Goal: Answer question/provide support: Share knowledge or assist other users

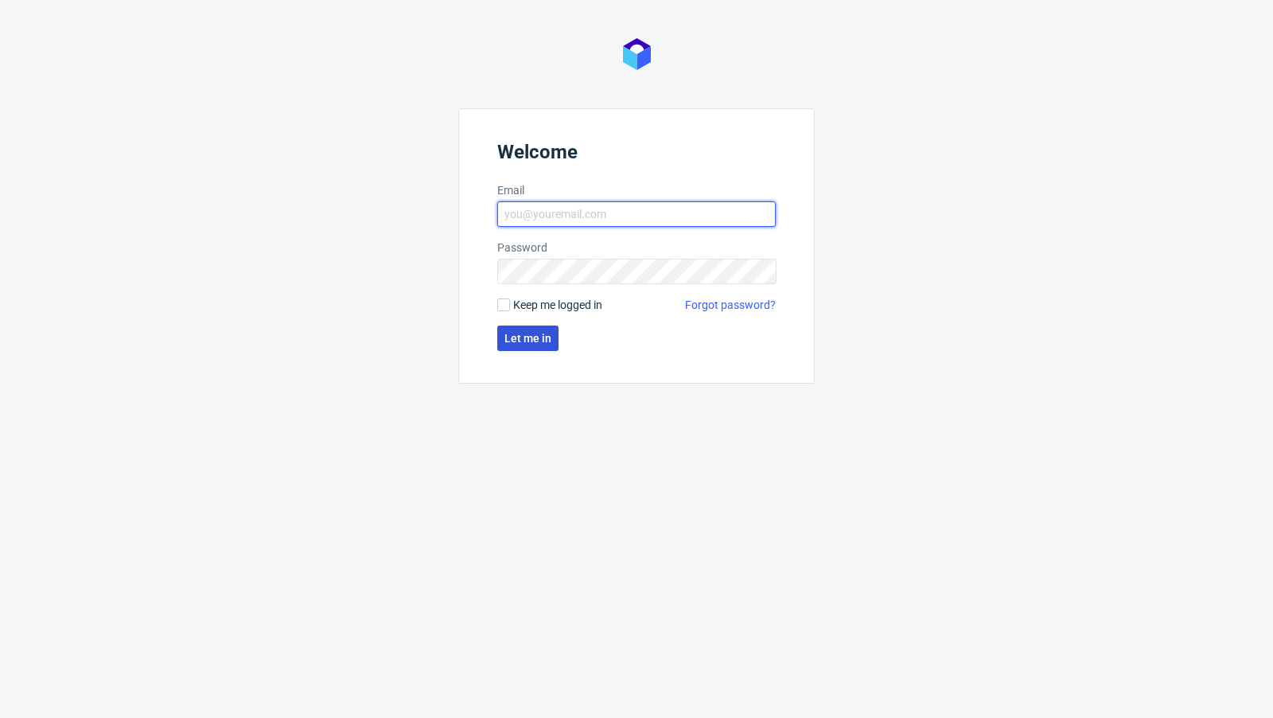
type input "[PERSON_NAME][EMAIL_ADDRESS][PERSON_NAME][DOMAIN_NAME]"
click at [539, 342] on span "Let me in" at bounding box center [527, 338] width 47 height 11
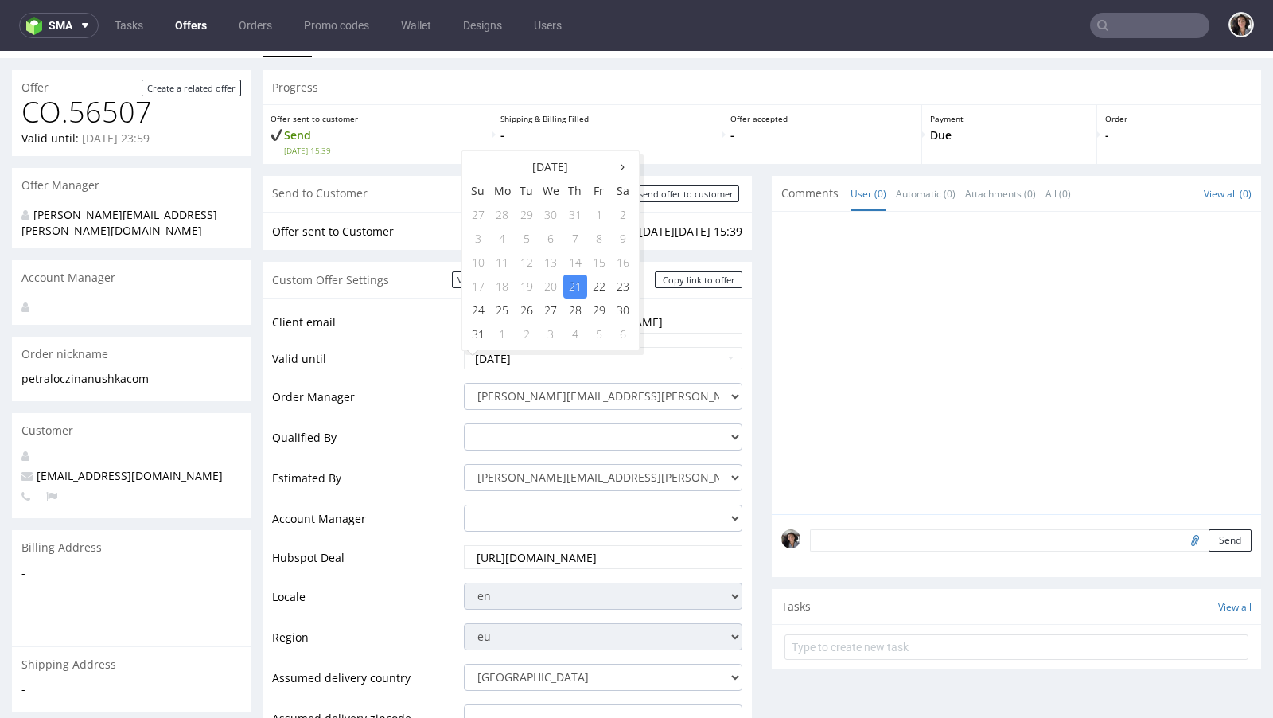
scroll to position [42, 0]
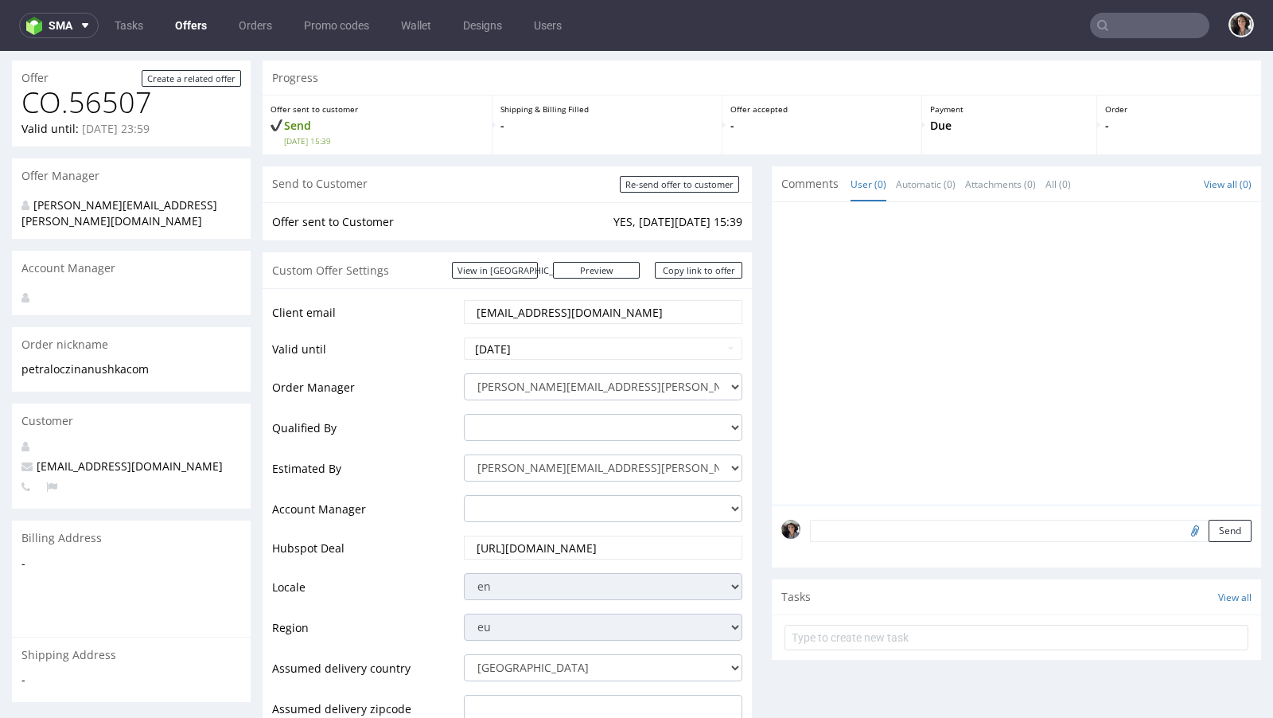
click at [682, 330] on td "petra.loczi@nanushka.com" at bounding box center [601, 316] width 282 height 37
click at [565, 343] on input "2025-08-21" at bounding box center [603, 348] width 278 height 22
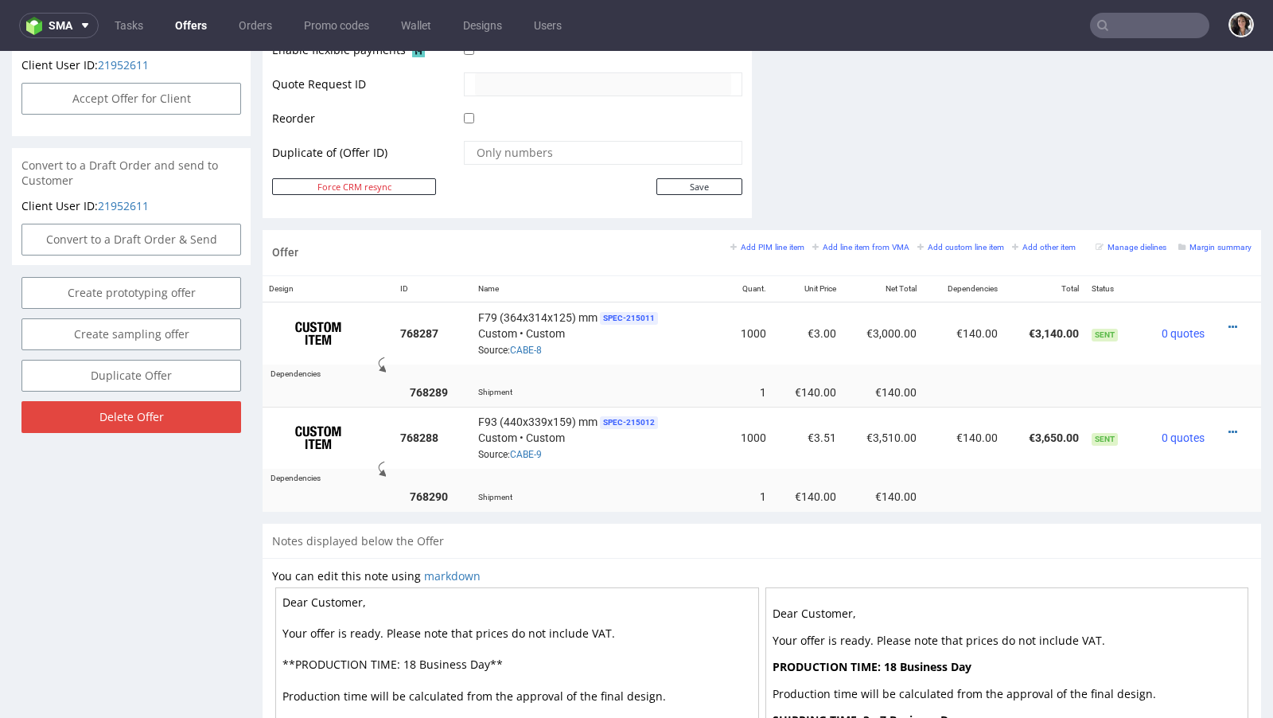
scroll to position [768, 0]
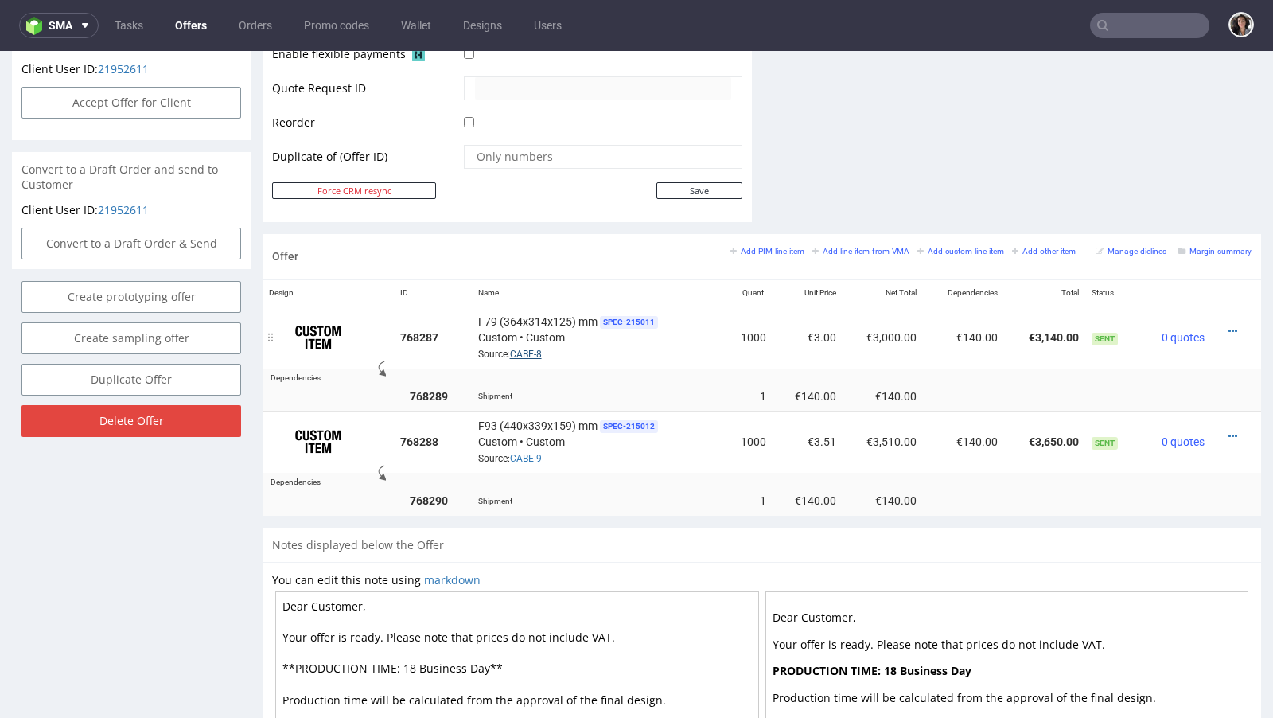
click at [533, 349] on link "CABE-8" at bounding box center [526, 354] width 32 height 11
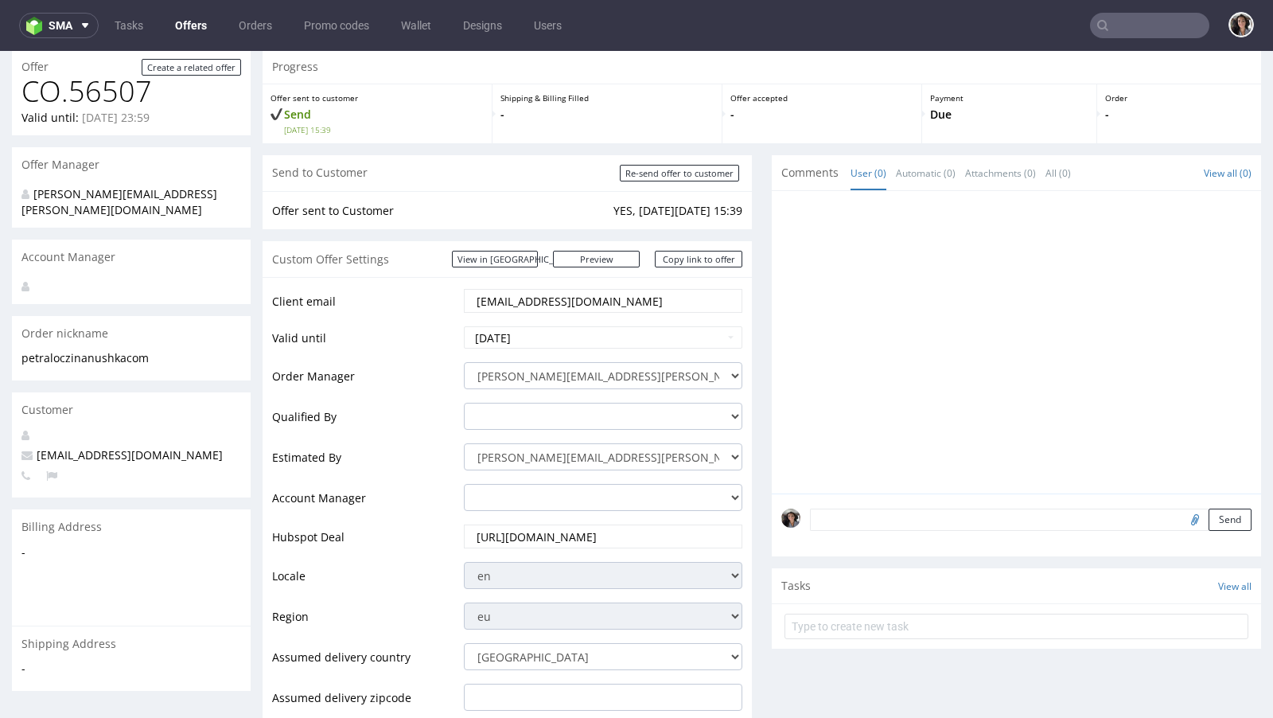
scroll to position [10, 0]
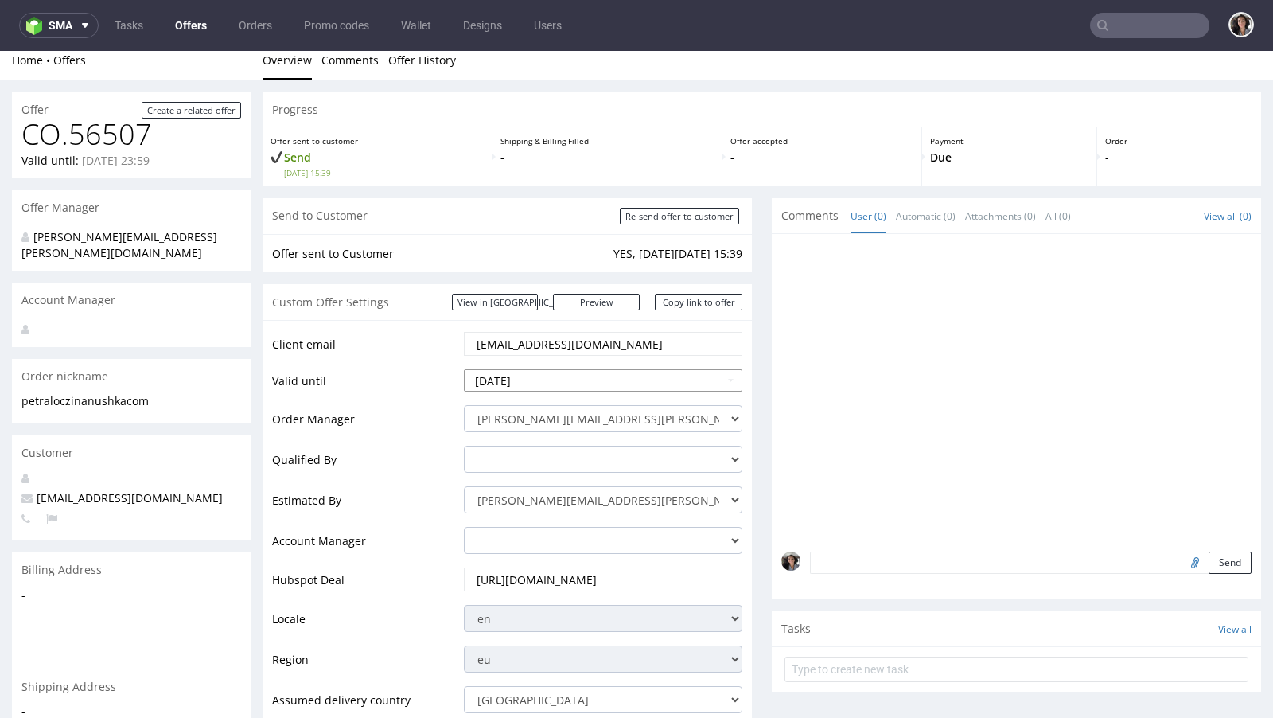
click at [555, 380] on input "2025-08-21" at bounding box center [603, 380] width 278 height 22
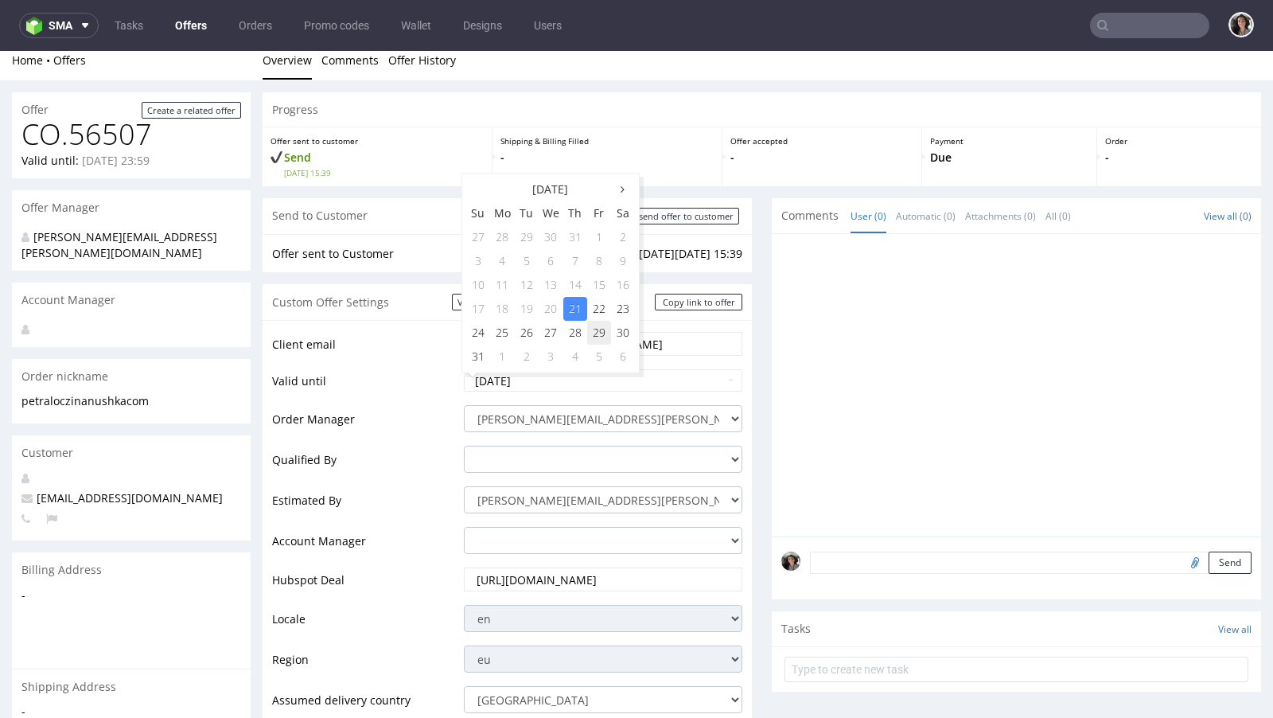
click at [602, 327] on td "29" at bounding box center [599, 333] width 24 height 24
click at [546, 373] on input "2025-08-29" at bounding box center [603, 380] width 278 height 22
click at [555, 333] on td "27" at bounding box center [551, 333] width 25 height 24
type input "2025-08-27"
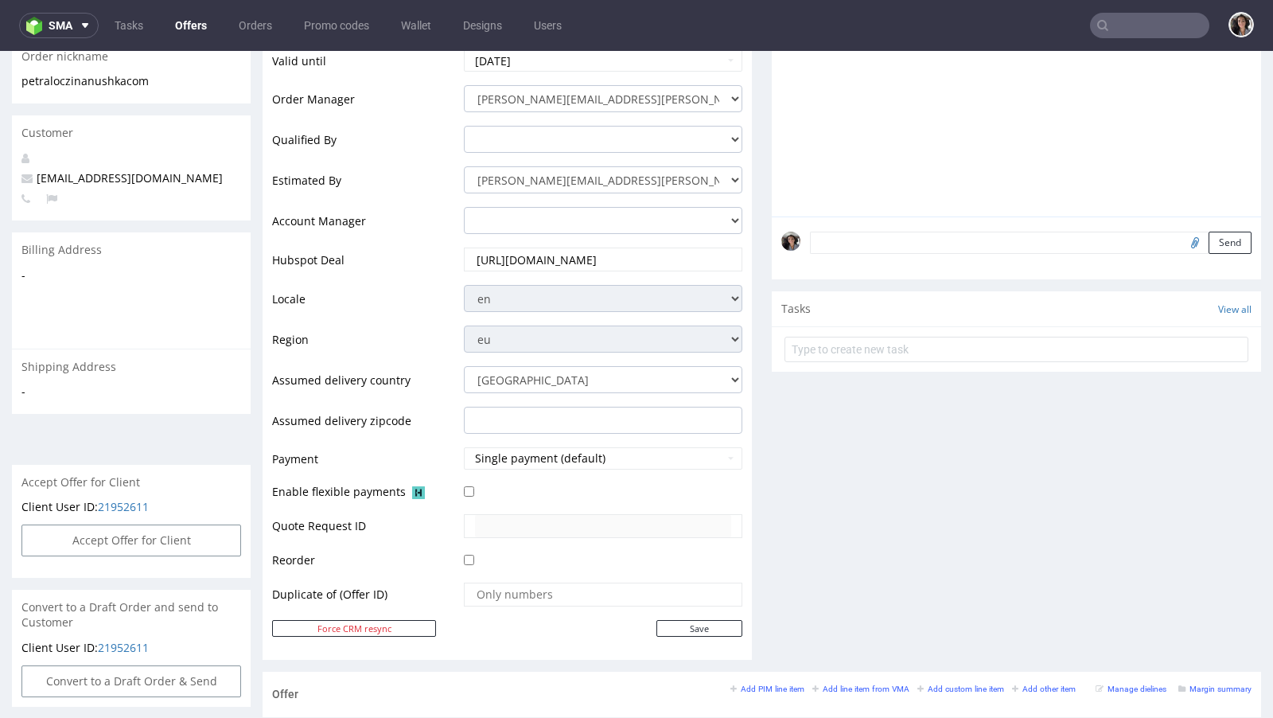
scroll to position [566, 0]
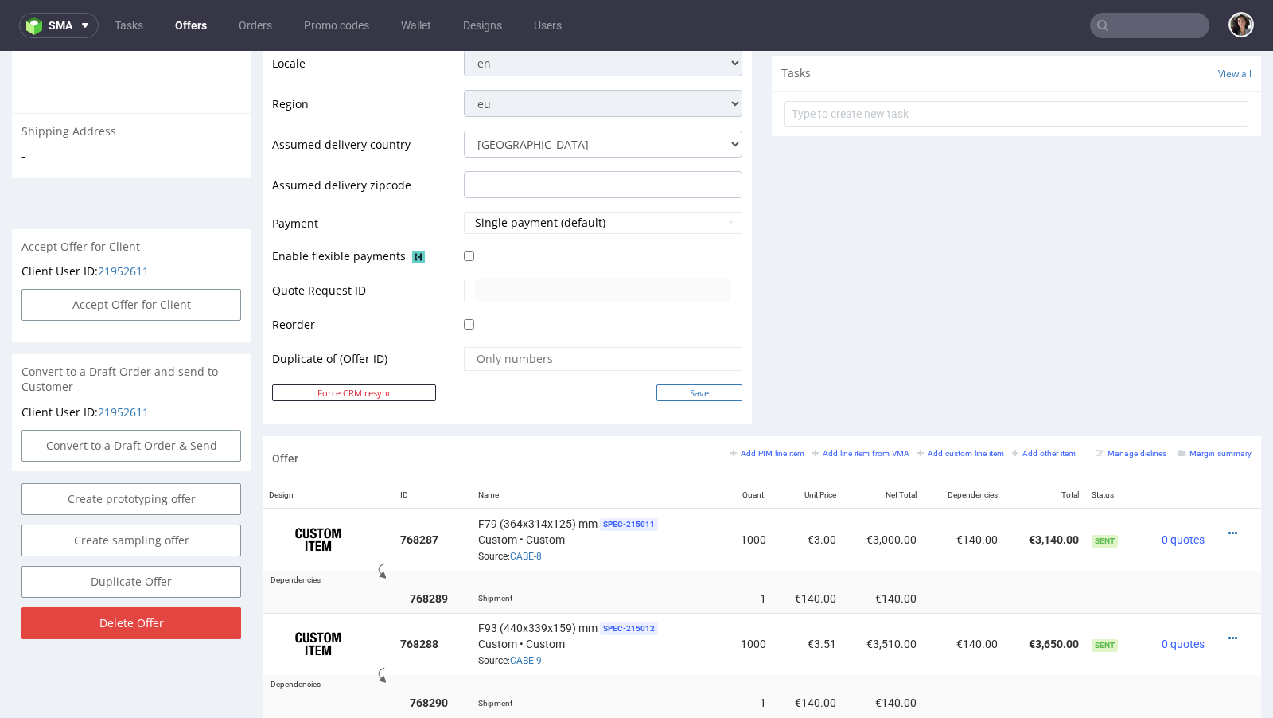
click at [695, 389] on input "Save" at bounding box center [699, 392] width 86 height 17
type input "In progress..."
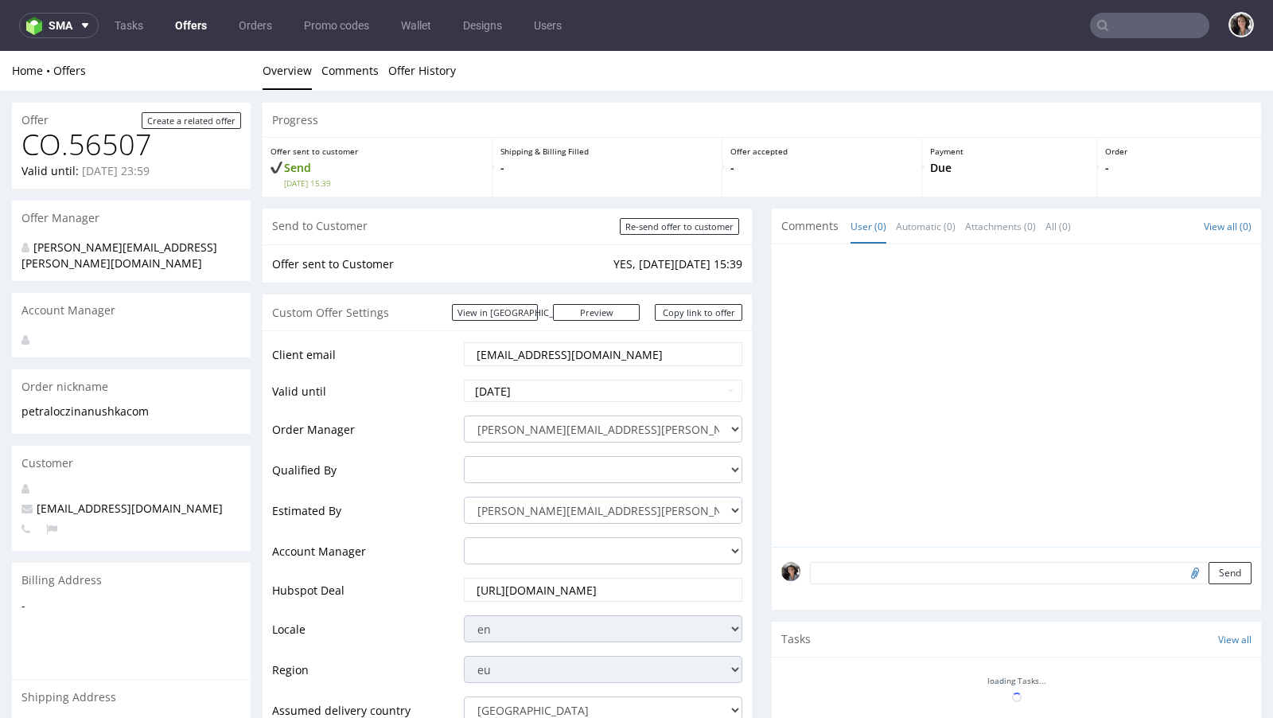
scroll to position [0, 0]
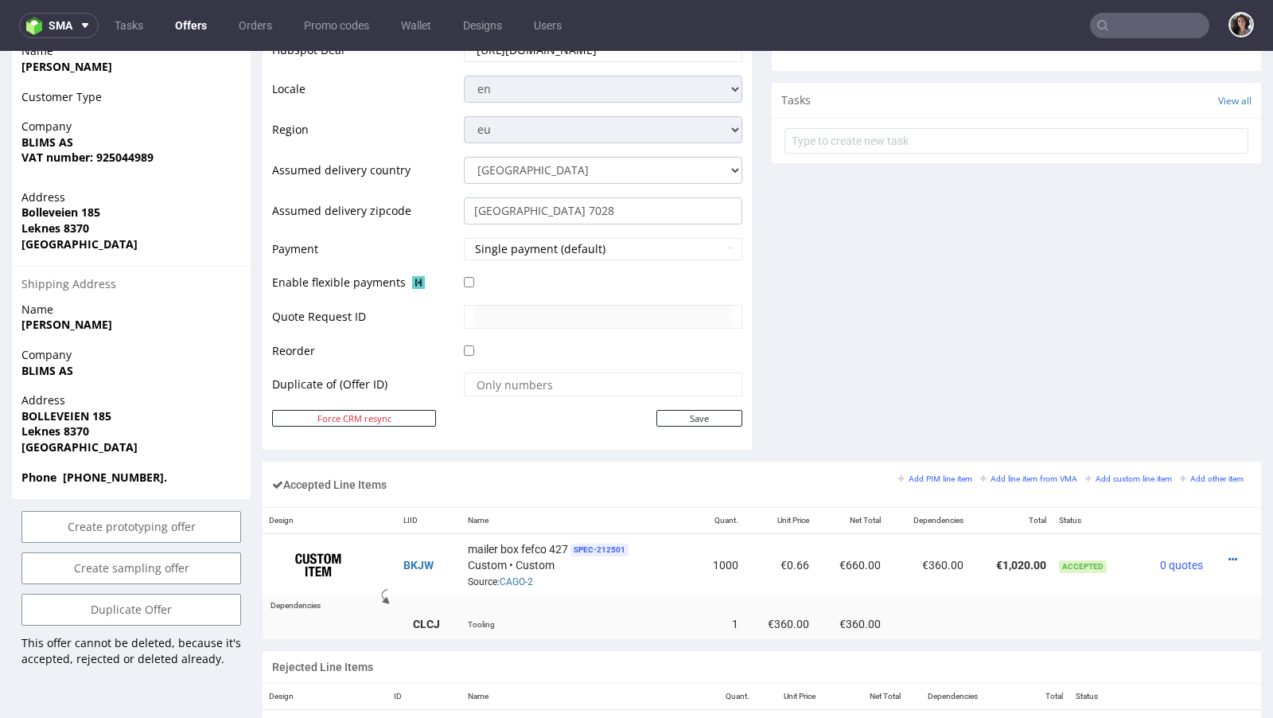
scroll to position [555, 0]
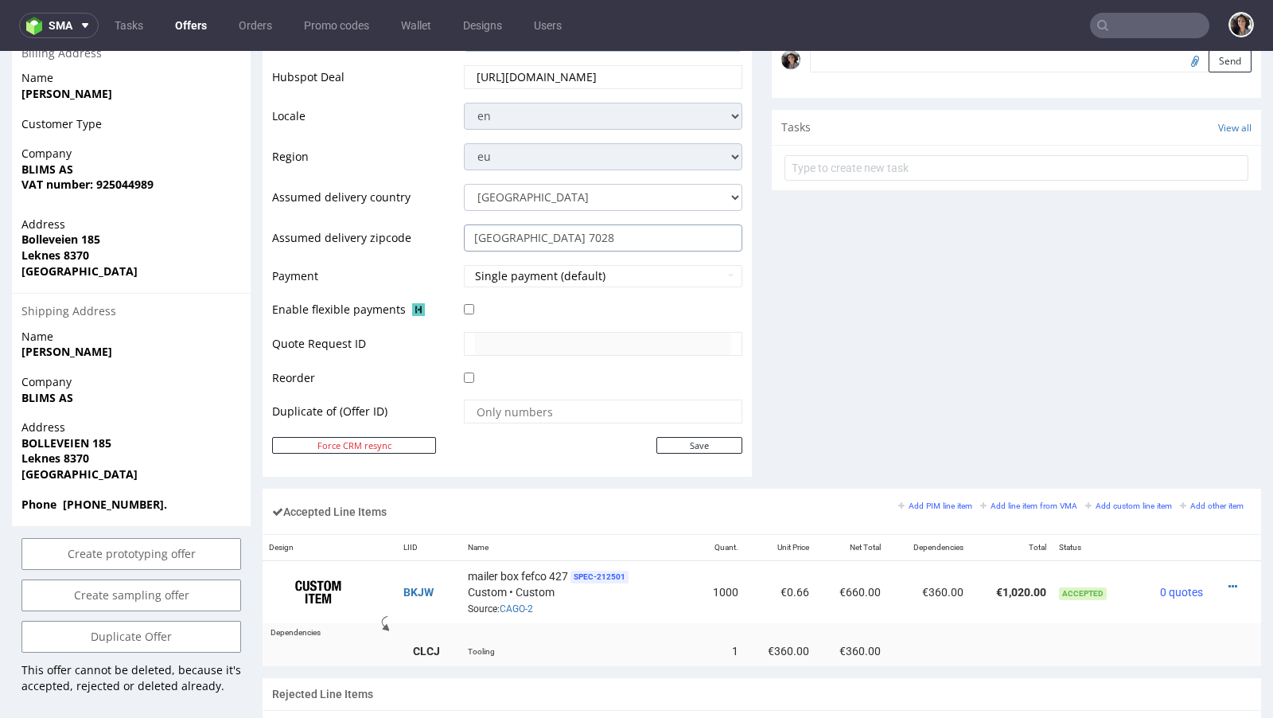
drag, startPoint x: 529, startPoint y: 234, endPoint x: 571, endPoint y: 234, distance: 42.2
click at [571, 234] on input "Trondheim 7028" at bounding box center [603, 237] width 278 height 27
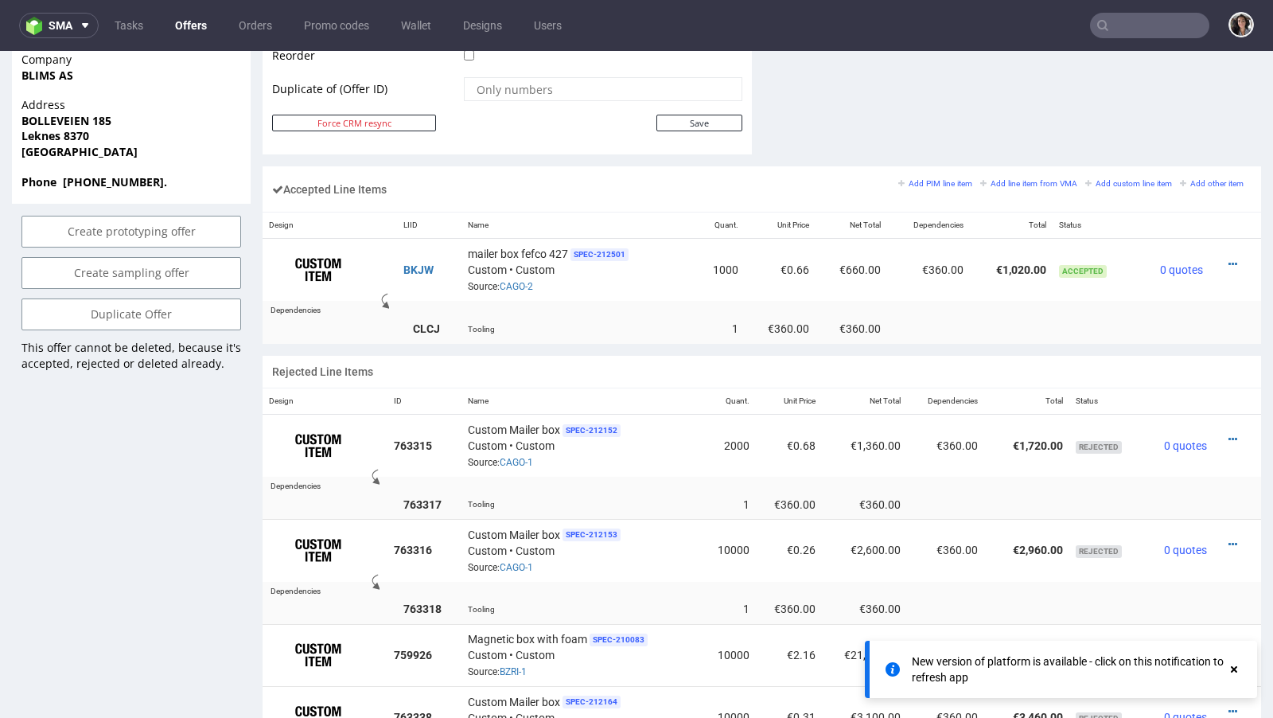
scroll to position [898, 0]
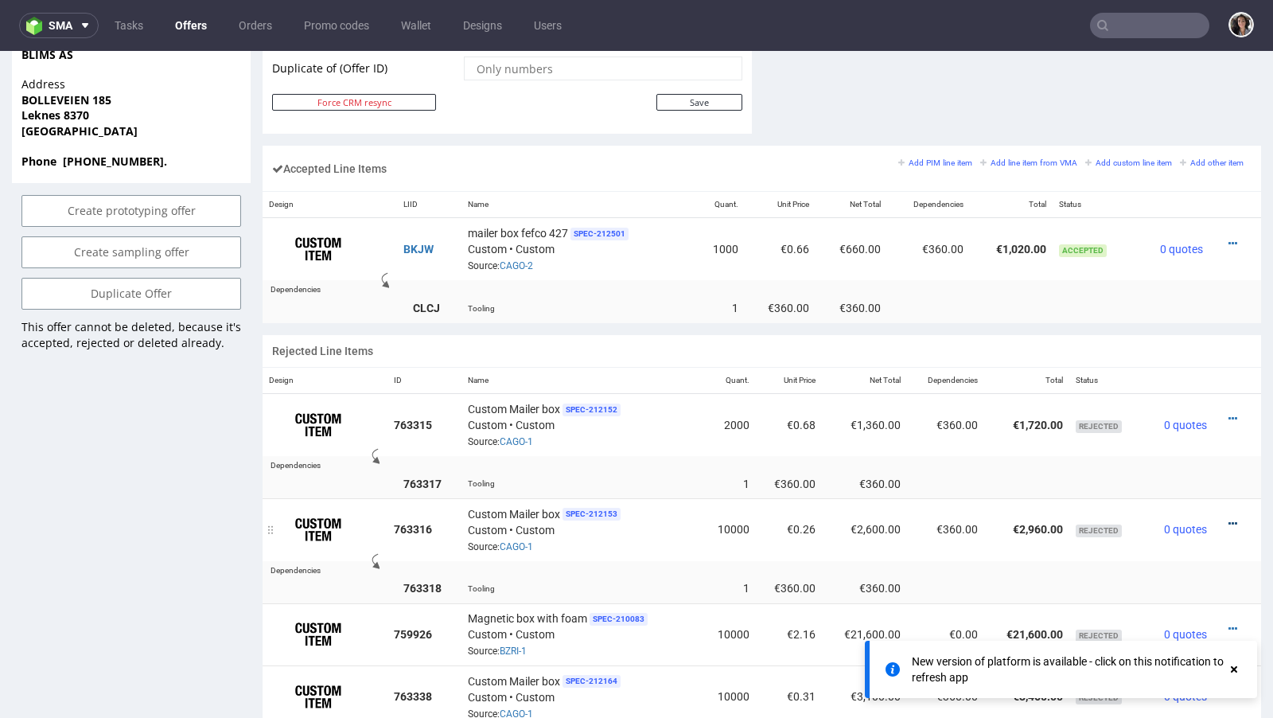
click at [1229, 518] on icon at bounding box center [1233, 523] width 9 height 11
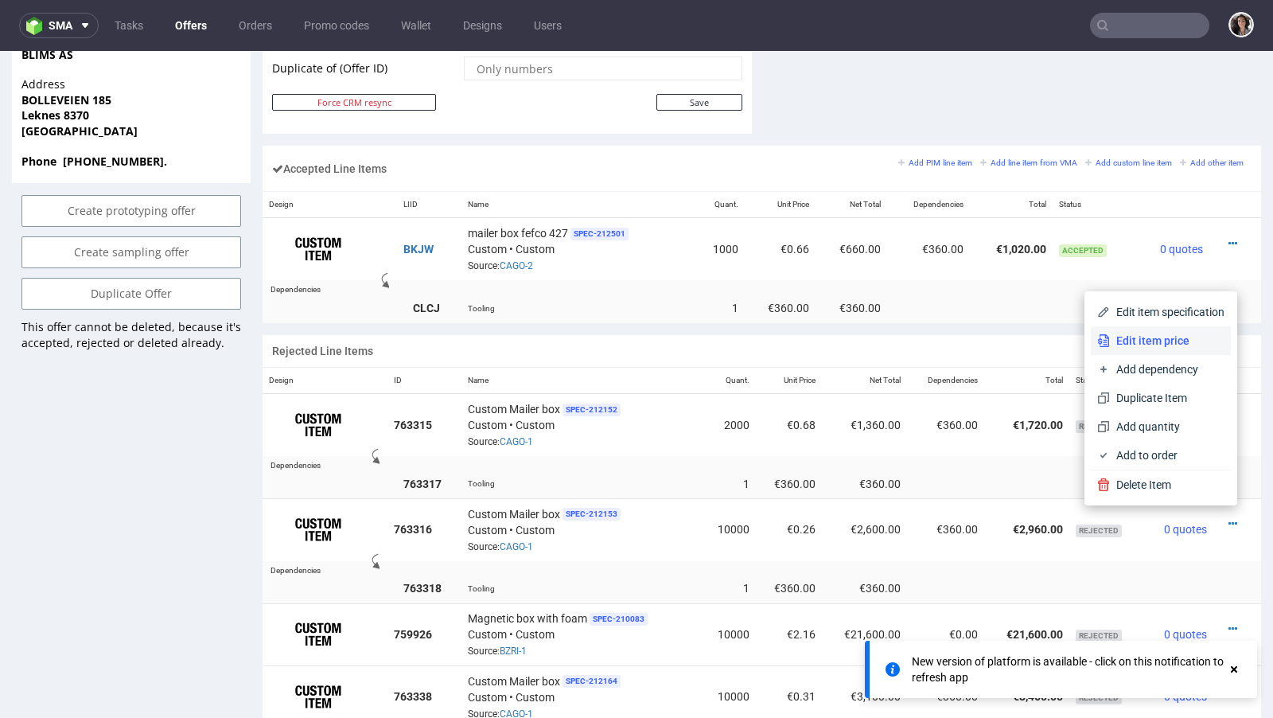
click at [1146, 339] on span "Edit item price" at bounding box center [1167, 341] width 115 height 16
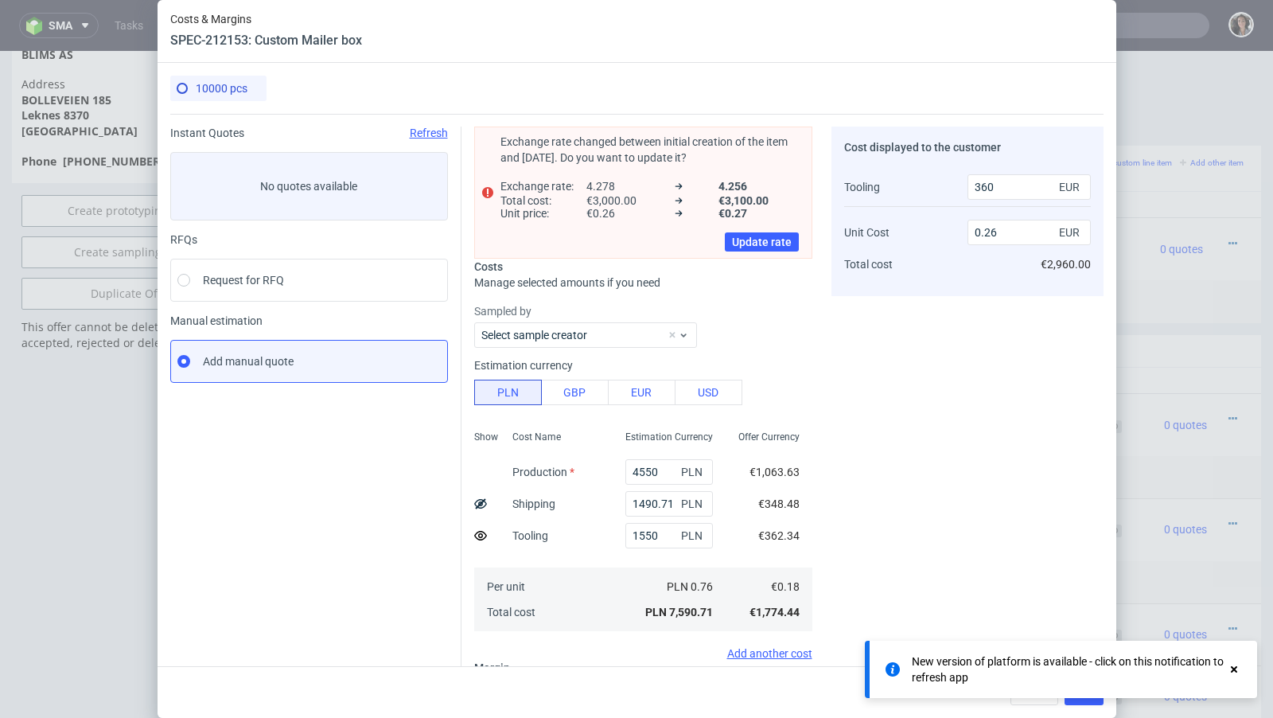
click at [1235, 669] on use at bounding box center [1234, 669] width 6 height 6
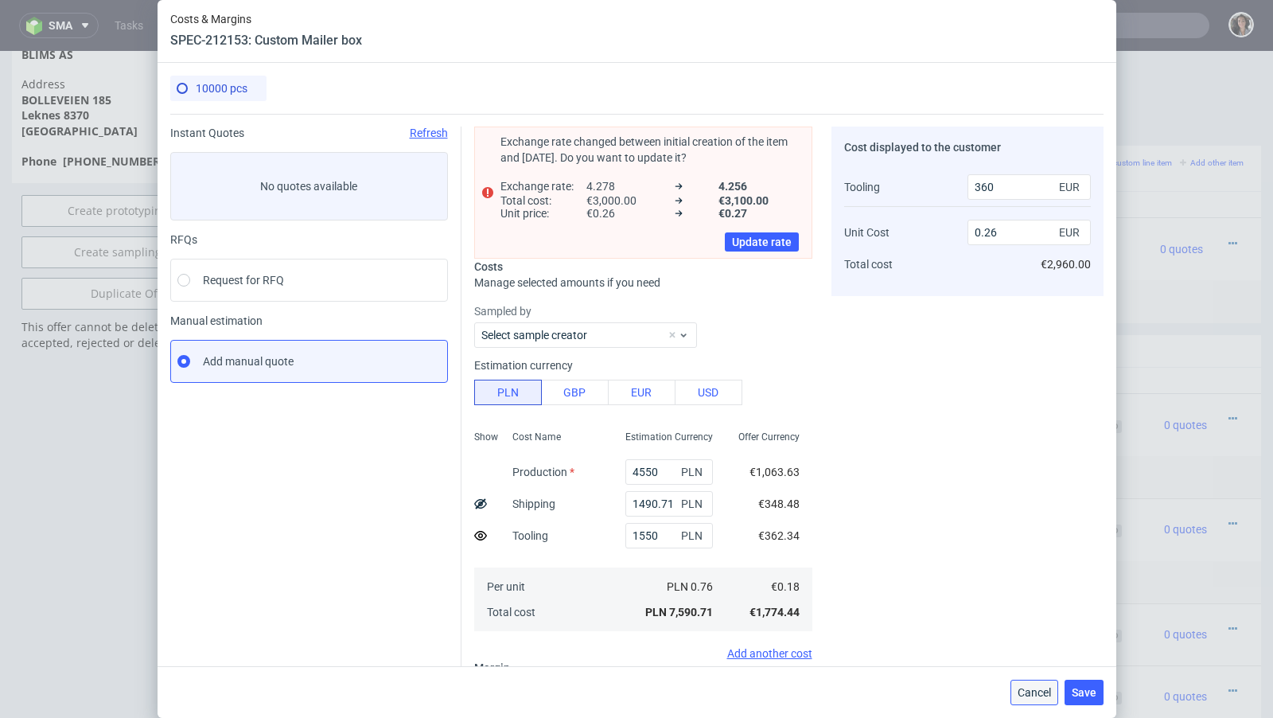
click at [1028, 698] on span "Cancel" at bounding box center [1034, 692] width 33 height 11
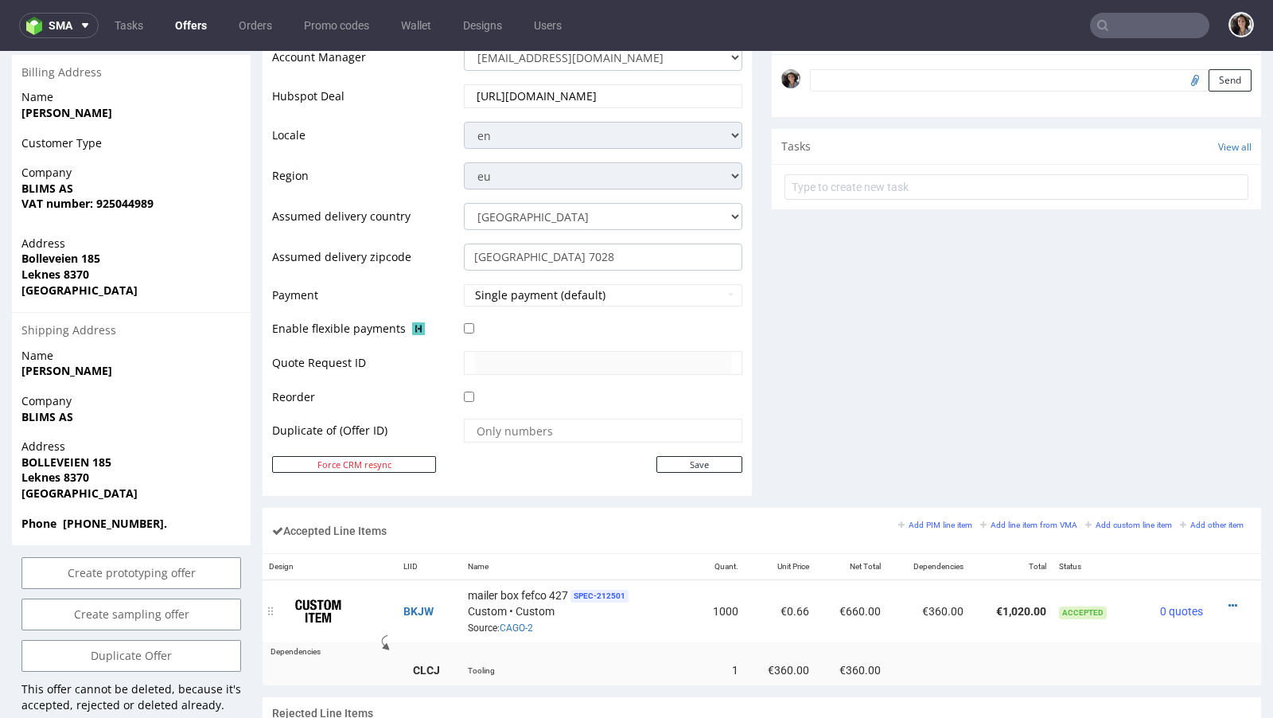
scroll to position [491, 0]
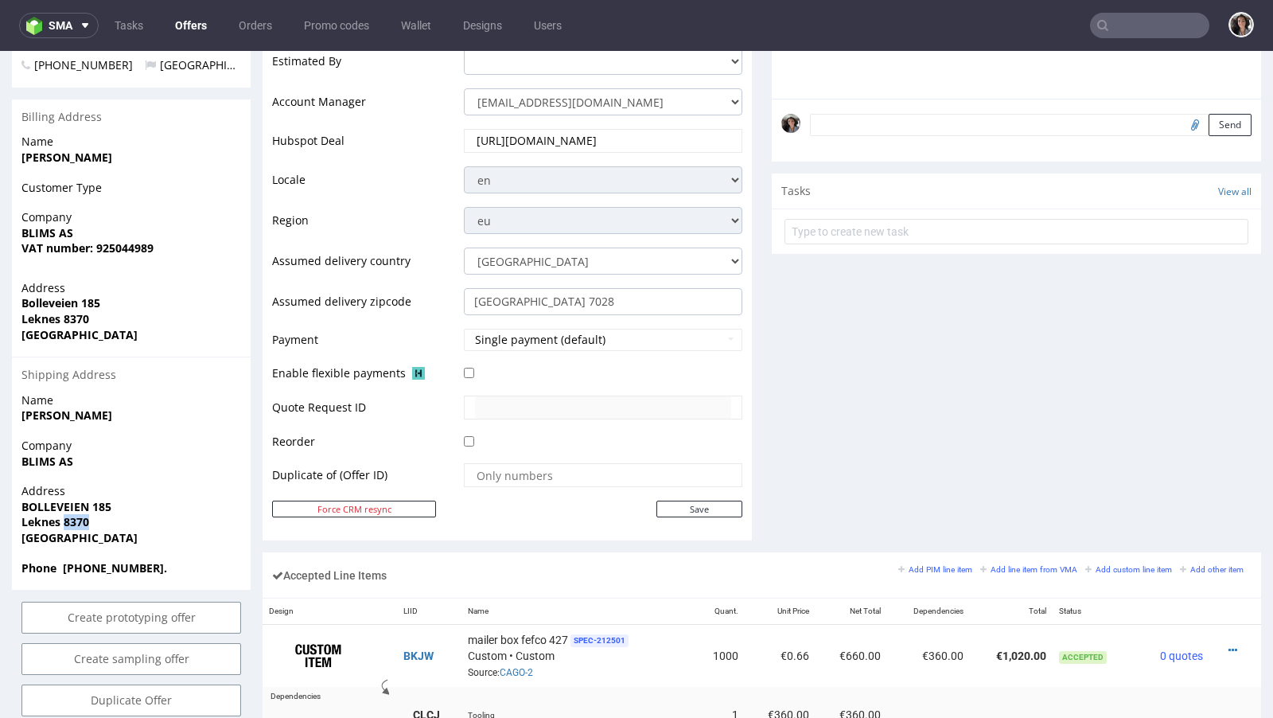
copy strong "8370"
drag, startPoint x: 112, startPoint y: 516, endPoint x: 65, endPoint y: 516, distance: 46.9
click at [65, 516] on span "Leknes 8370" at bounding box center [131, 522] width 220 height 16
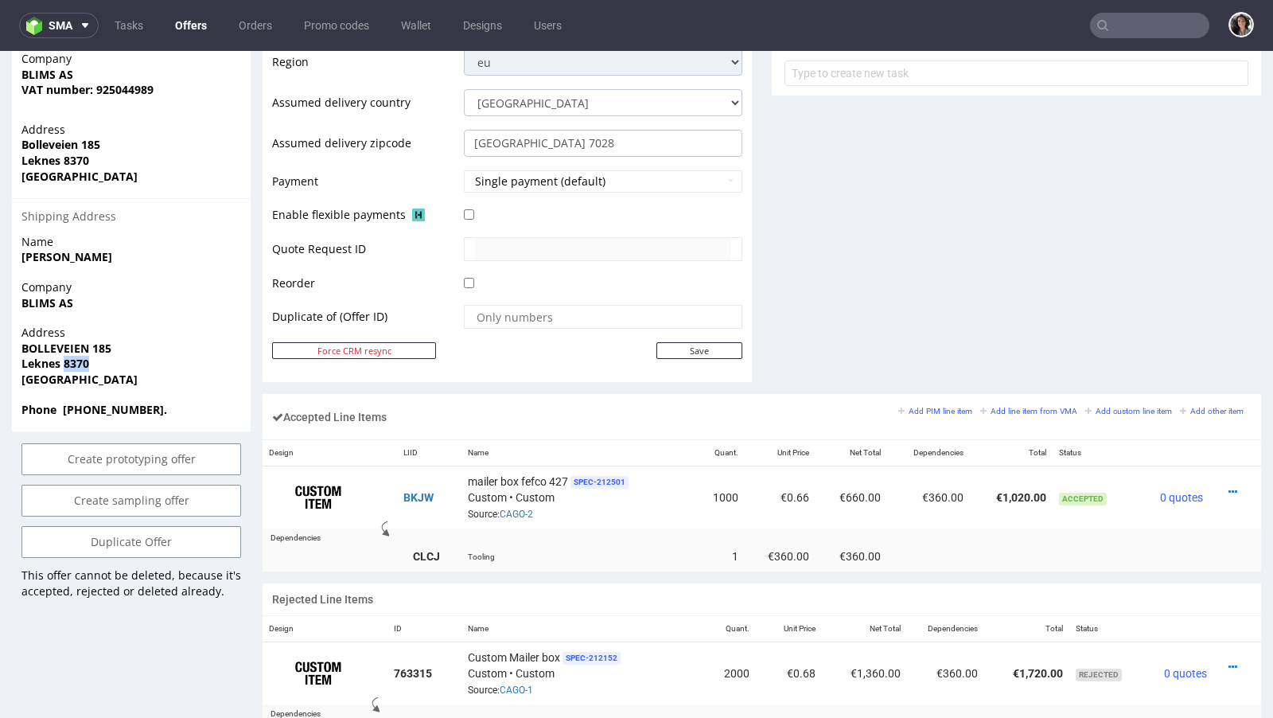
scroll to position [480, 0]
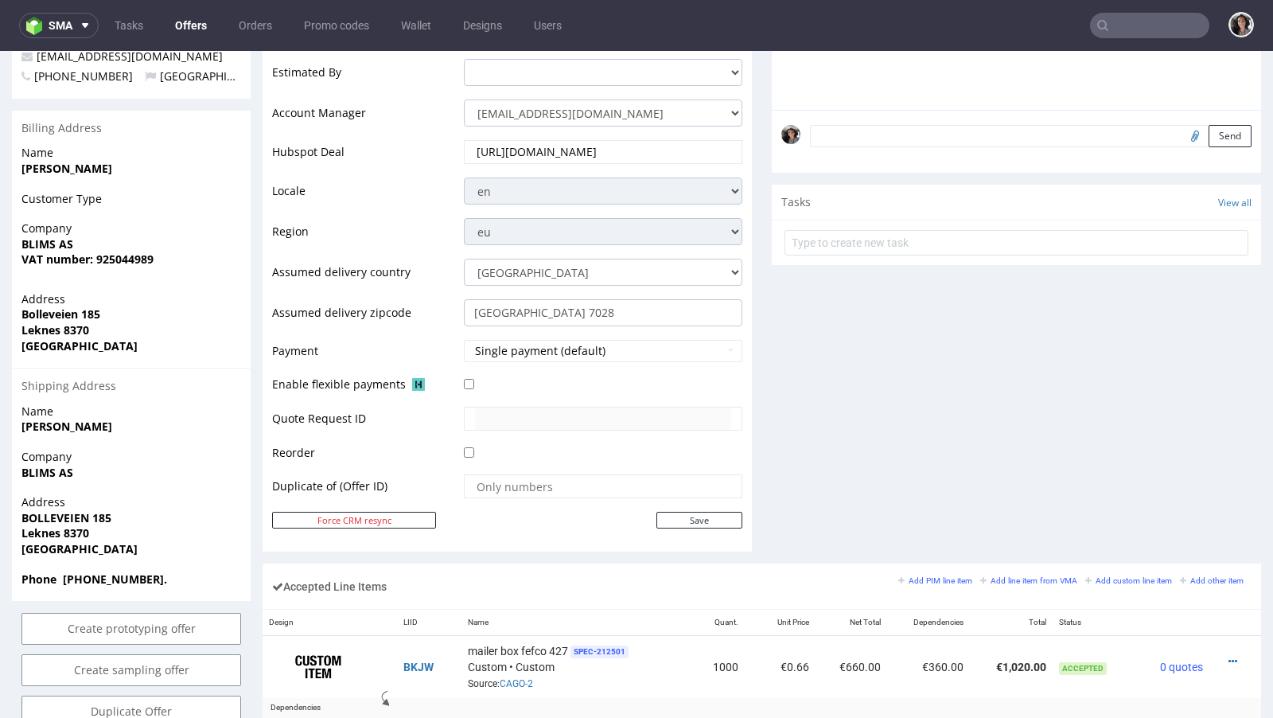
click at [53, 539] on span "Leknes 8370" at bounding box center [131, 533] width 220 height 16
copy strong "Leknes 8370"
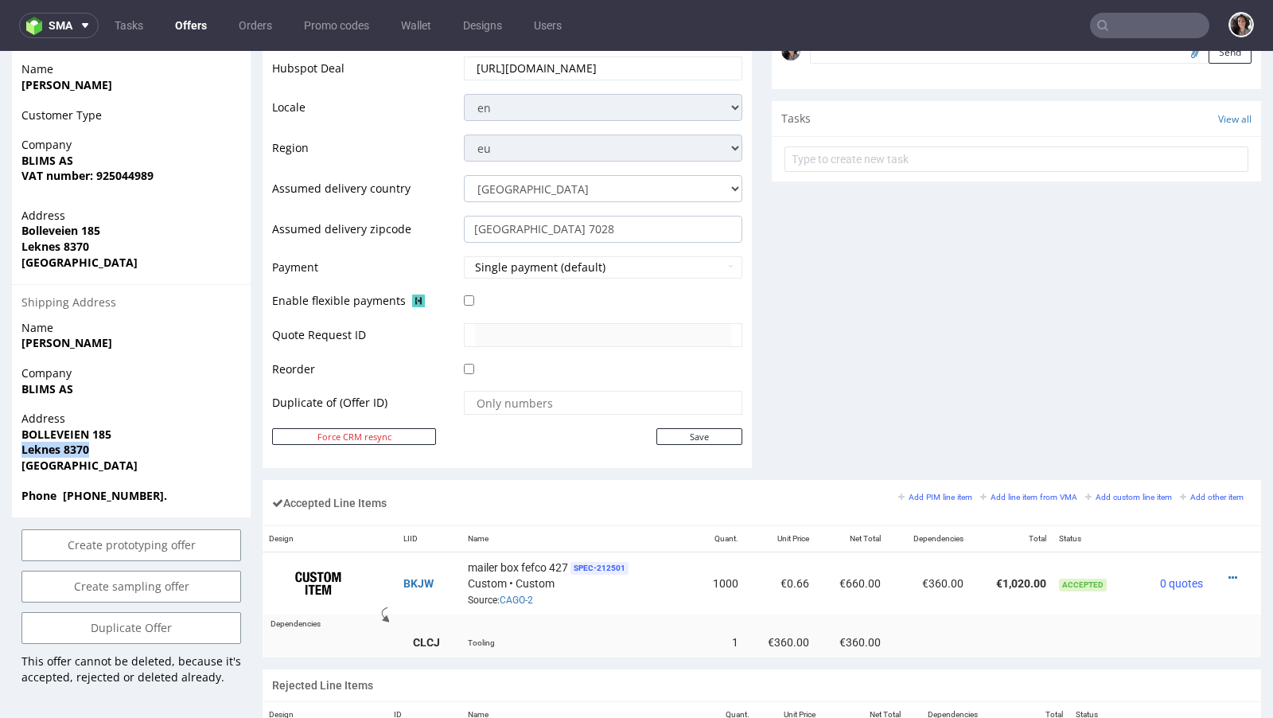
scroll to position [0, 0]
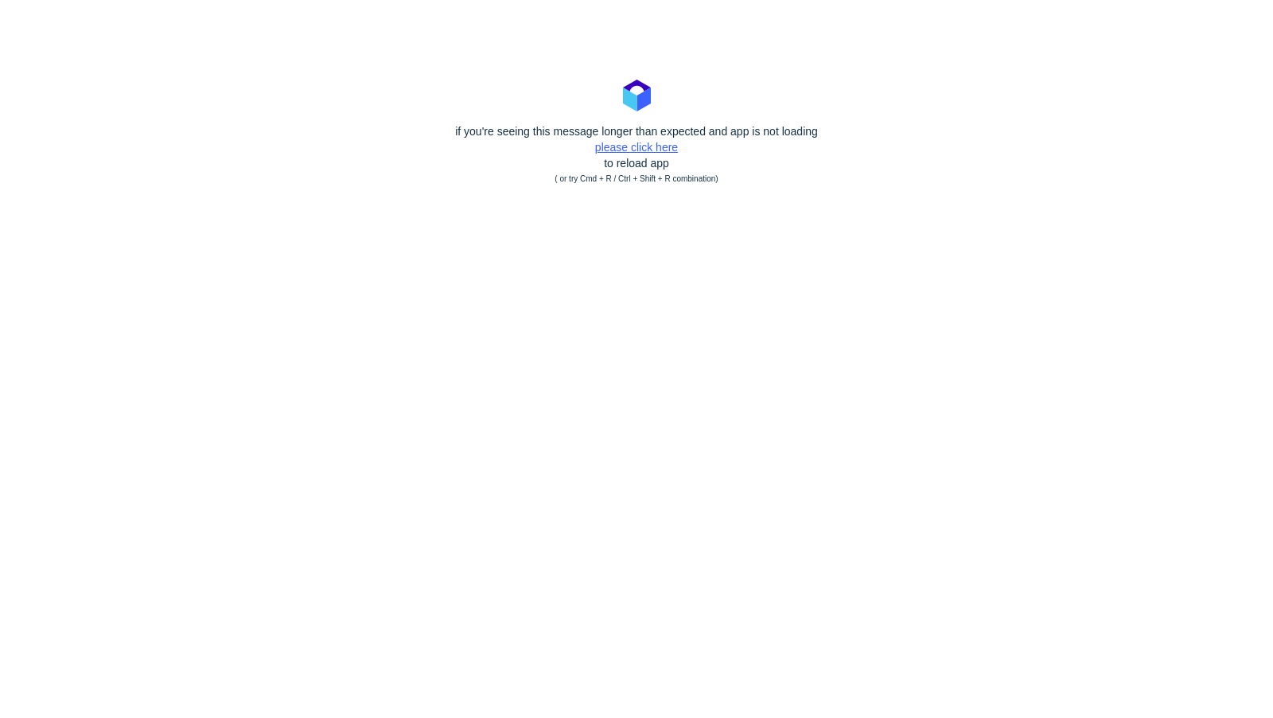
click at [654, 143] on link "please click here" at bounding box center [636, 147] width 83 height 13
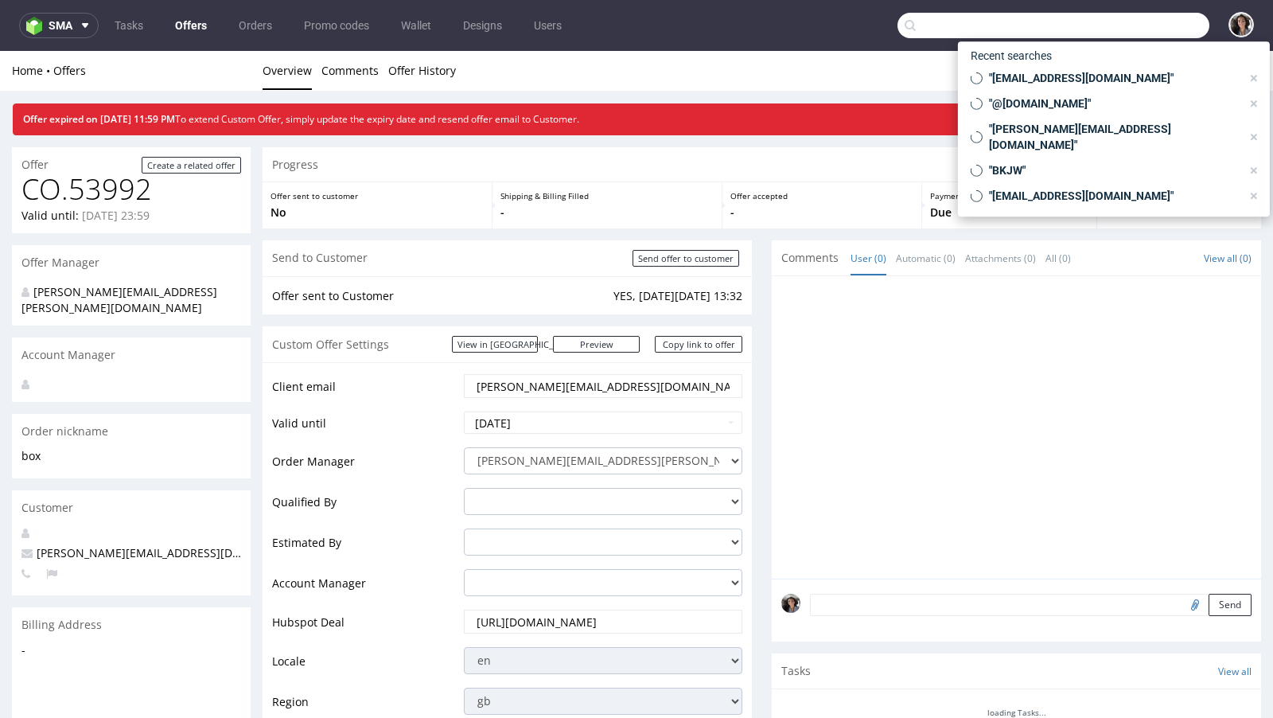
click at [1128, 33] on input "text" at bounding box center [1054, 25] width 312 height 25
paste input "[EMAIL_ADDRESS][PERSON_NAME][DOMAIN_NAME]"
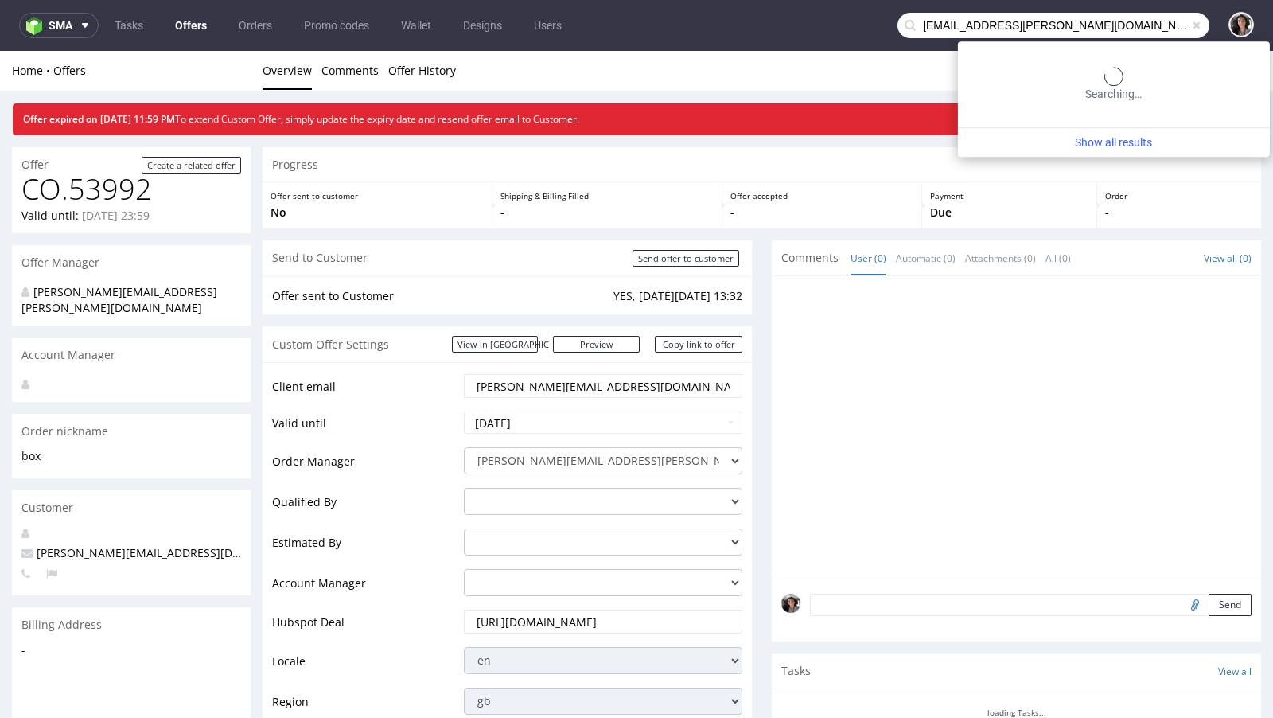
type input "[EMAIL_ADDRESS][PERSON_NAME][DOMAIN_NAME]"
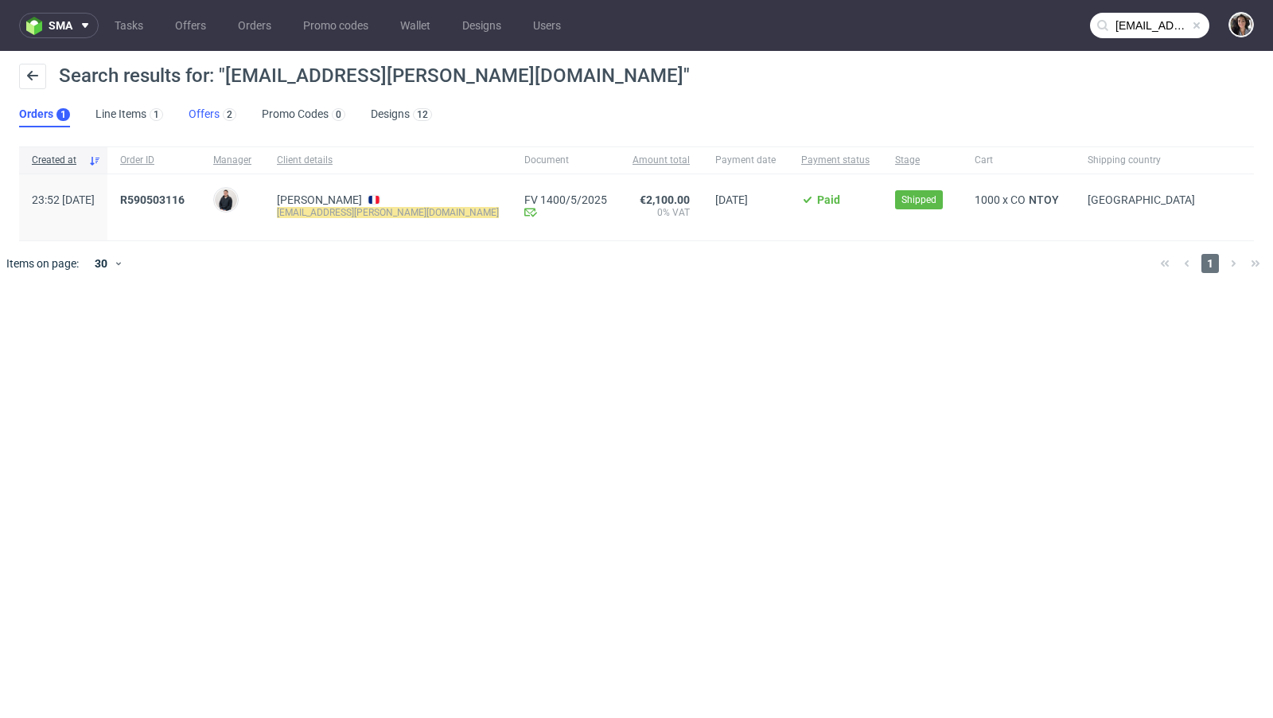
click at [209, 115] on link "Offers 2" at bounding box center [213, 114] width 48 height 25
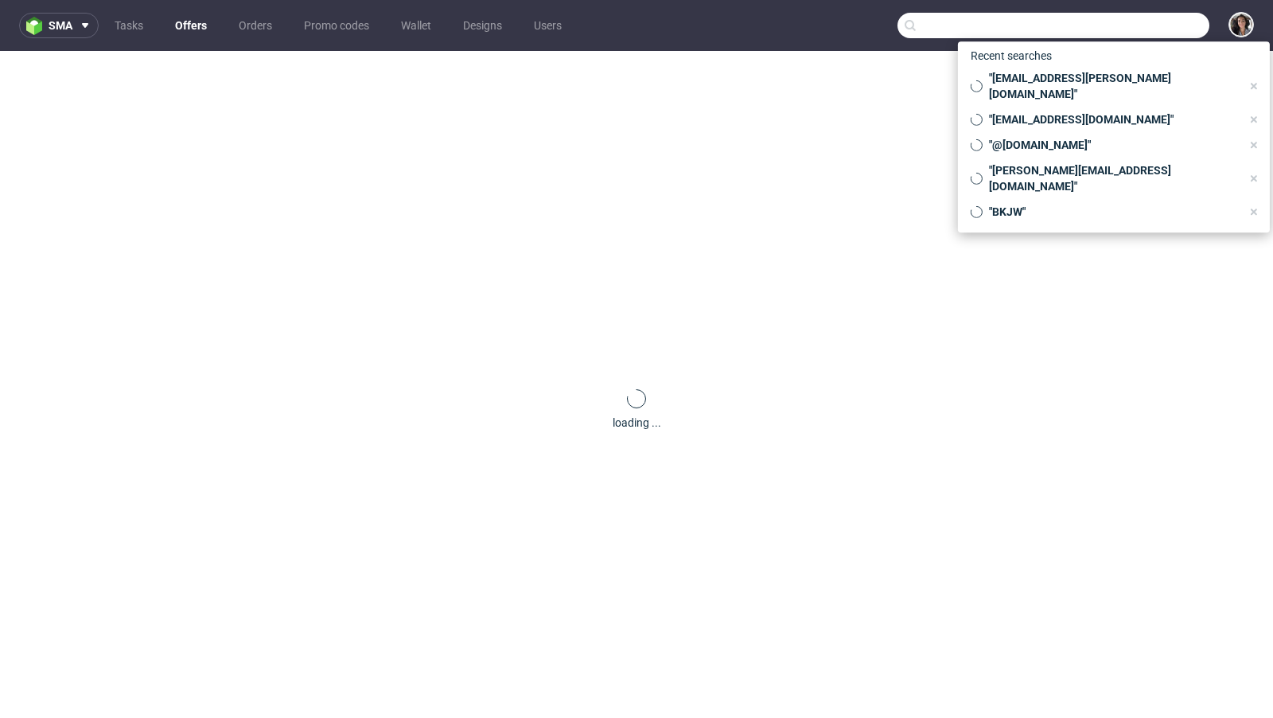
click at [1149, 22] on input "text" at bounding box center [1054, 25] width 312 height 25
paste input "delitellosl@gmail.com"
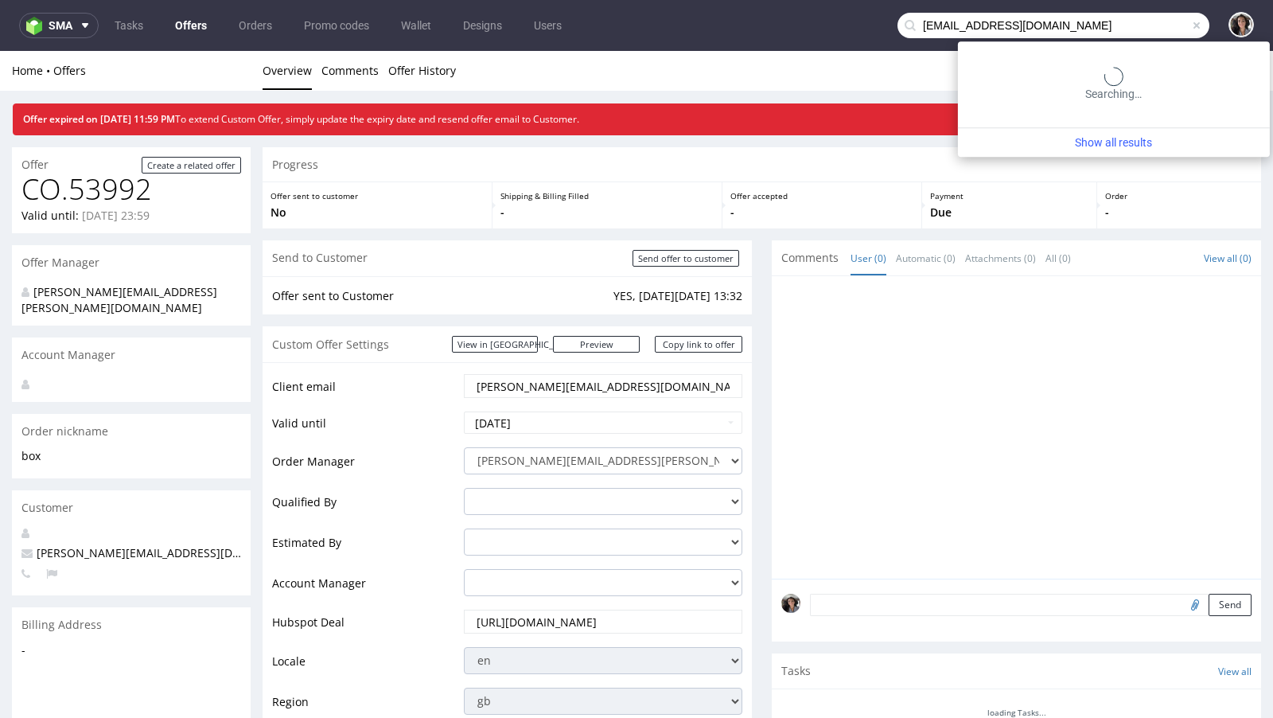
type input "delitellosl@gmail.com"
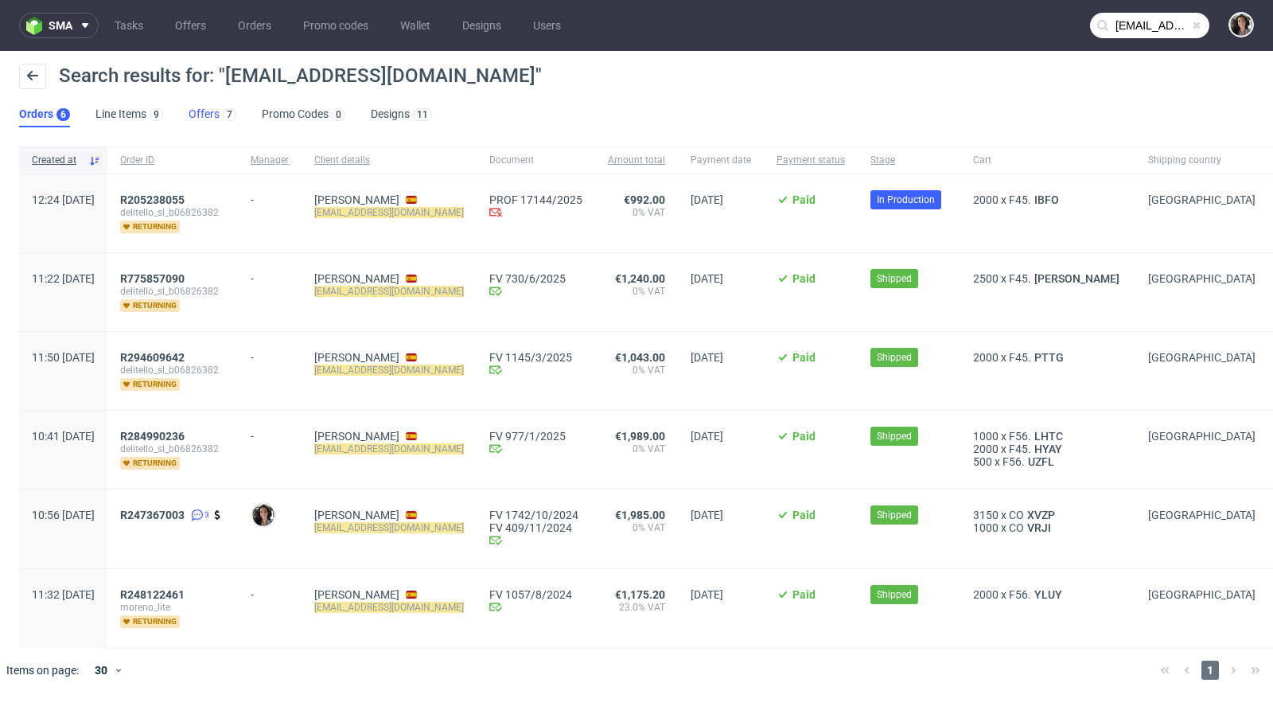
click at [212, 107] on link "Offers 7" at bounding box center [213, 114] width 48 height 25
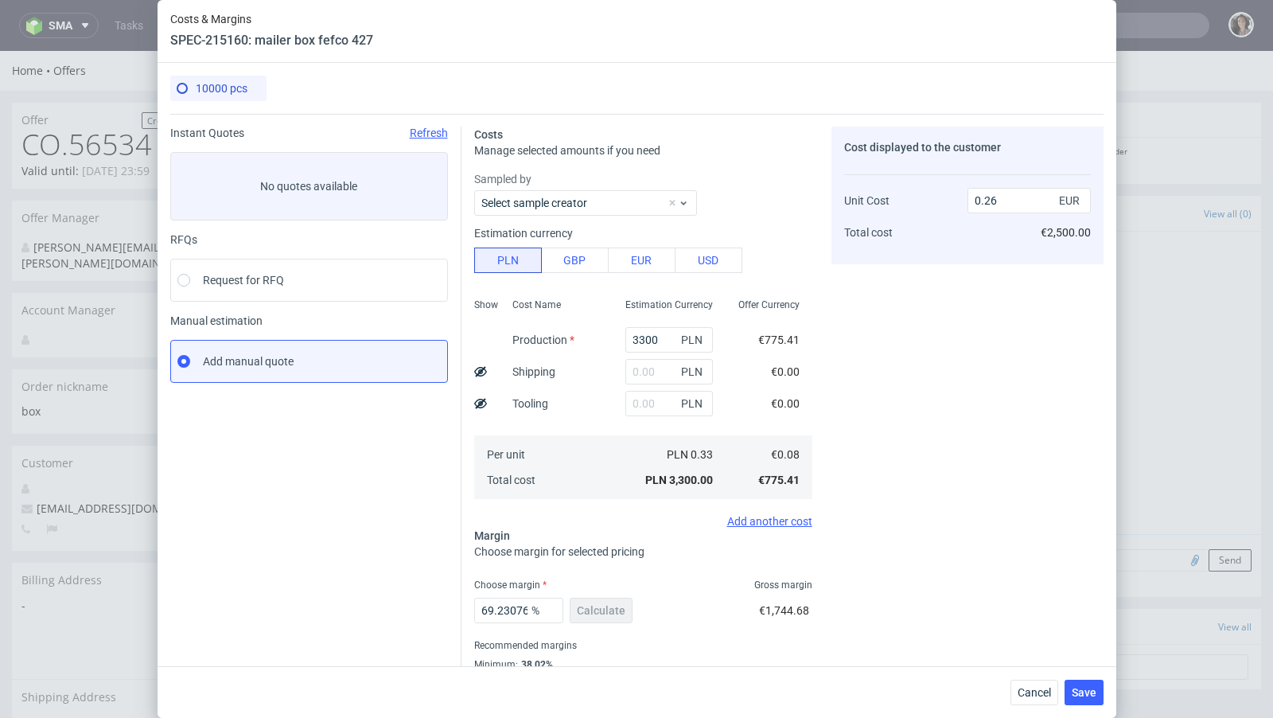
scroll to position [633, 0]
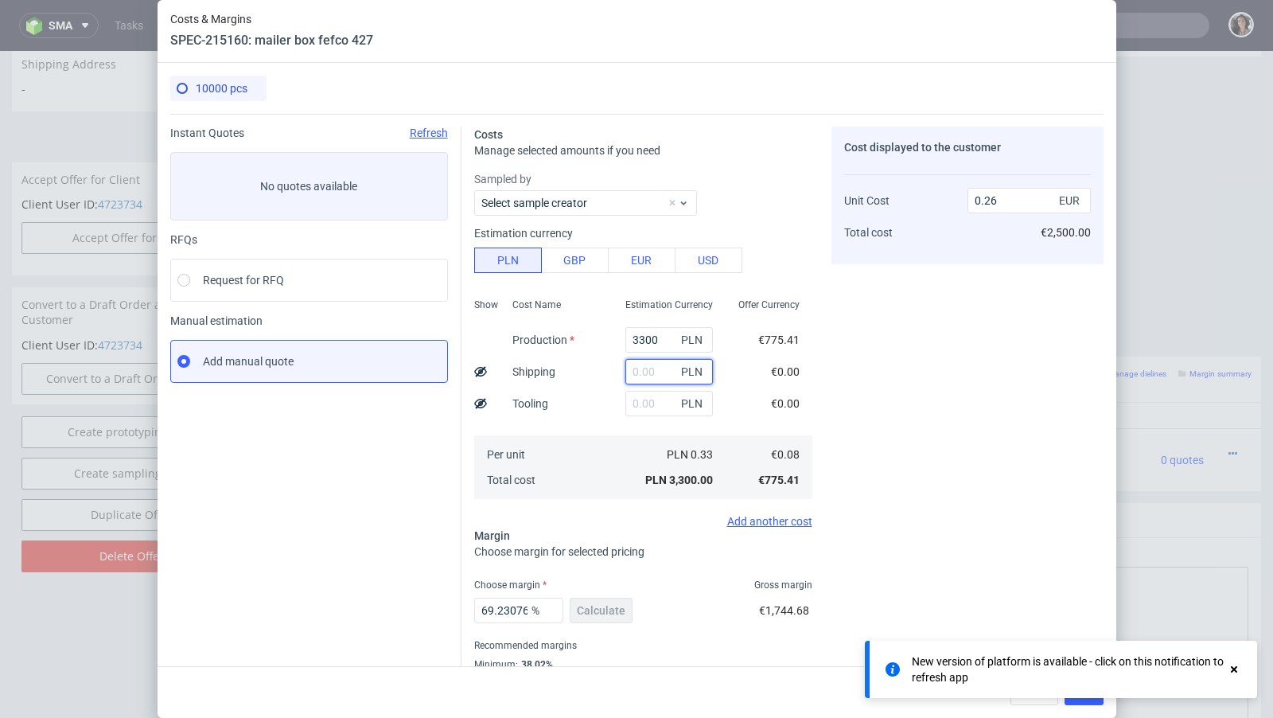
click at [658, 366] on input "text" at bounding box center [669, 371] width 88 height 25
paste input "2 363,41"
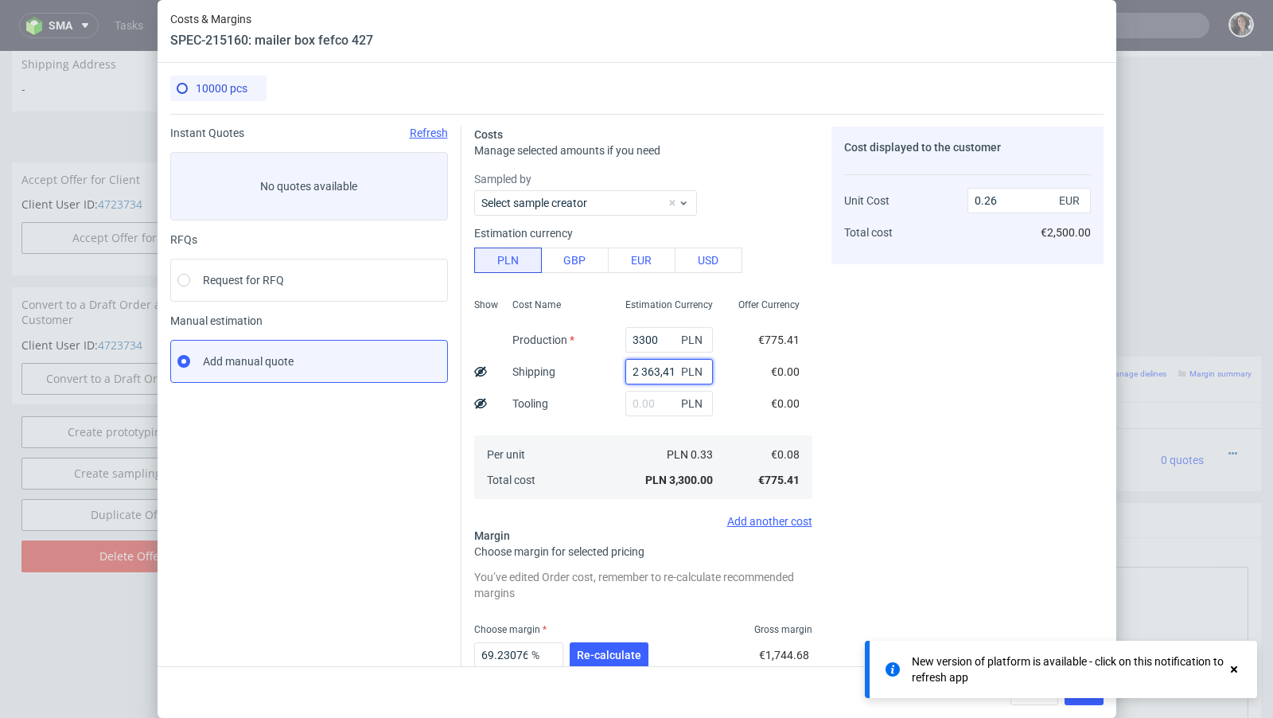
click at [641, 369] on input "2 363,41" at bounding box center [669, 371] width 88 height 25
type input "2363.41"
type input "0.44"
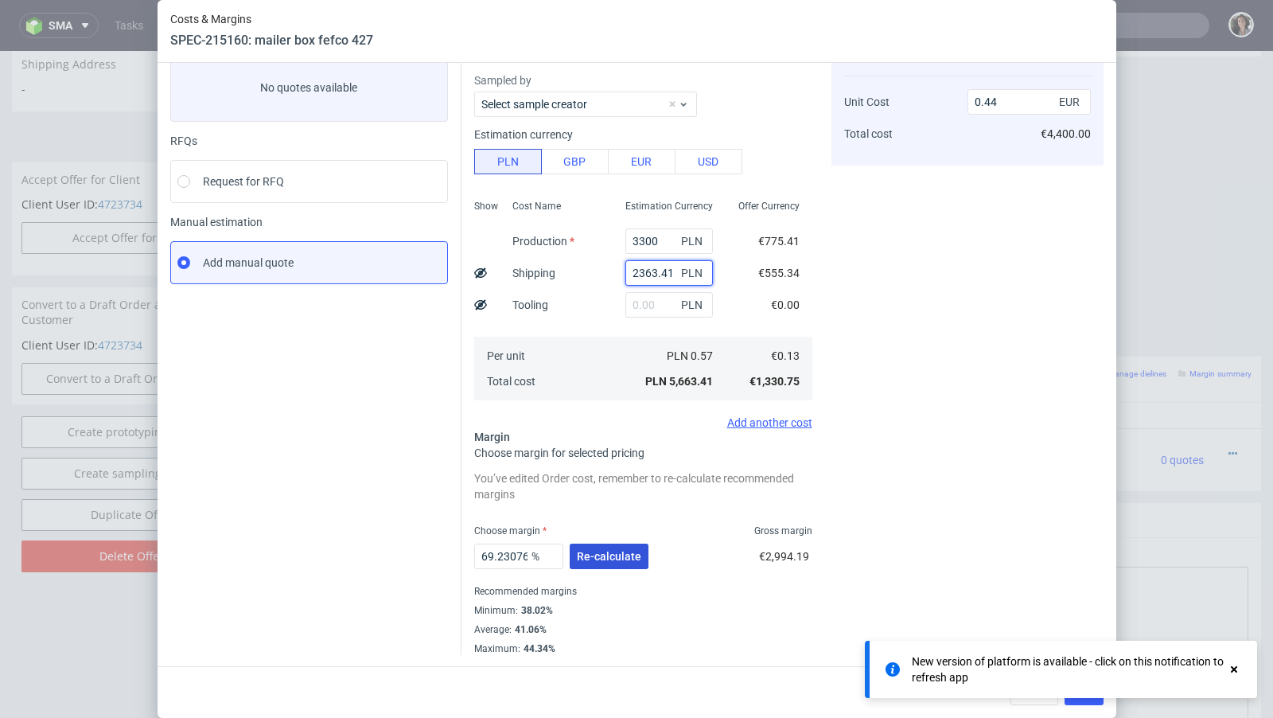
type input "2363.41"
click at [626, 545] on button "Re-calculate" at bounding box center [609, 555] width 79 height 25
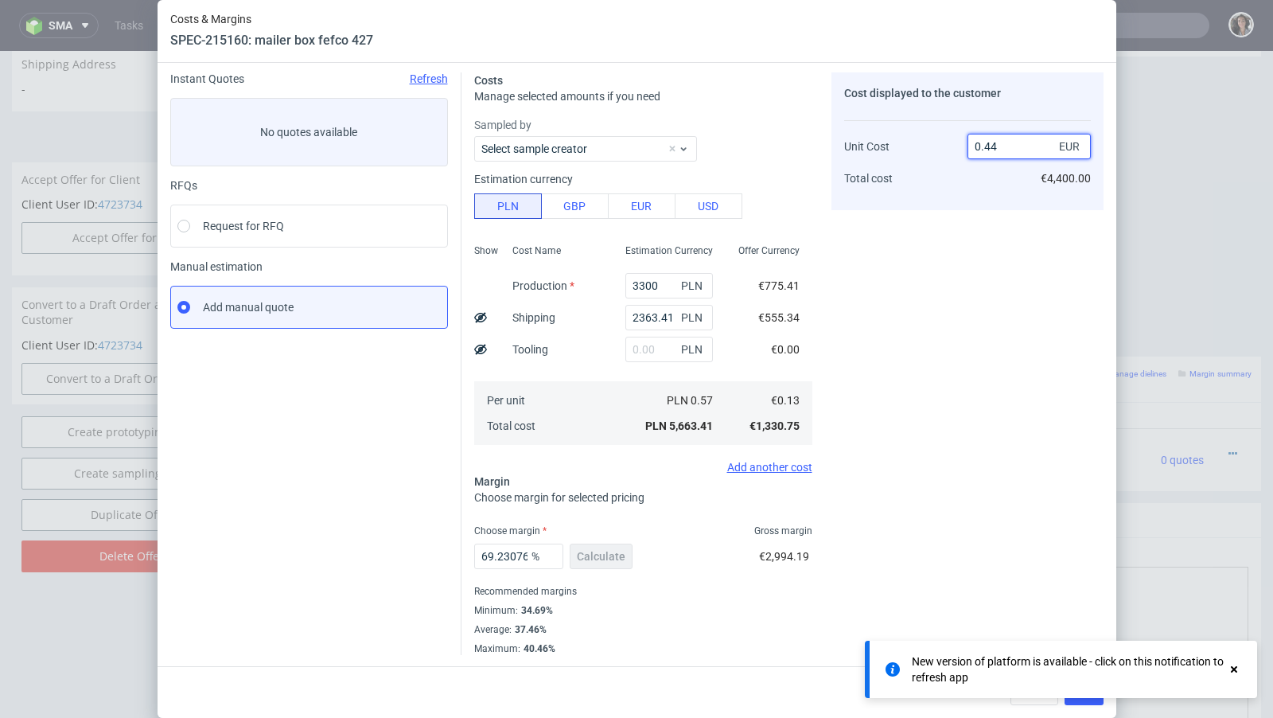
drag, startPoint x: 984, startPoint y: 145, endPoint x: 1008, endPoint y: 145, distance: 23.9
click at [1008, 145] on input "0.44" at bounding box center [1029, 146] width 123 height 25
type input "0.26"
type input "50"
type input "0.25"
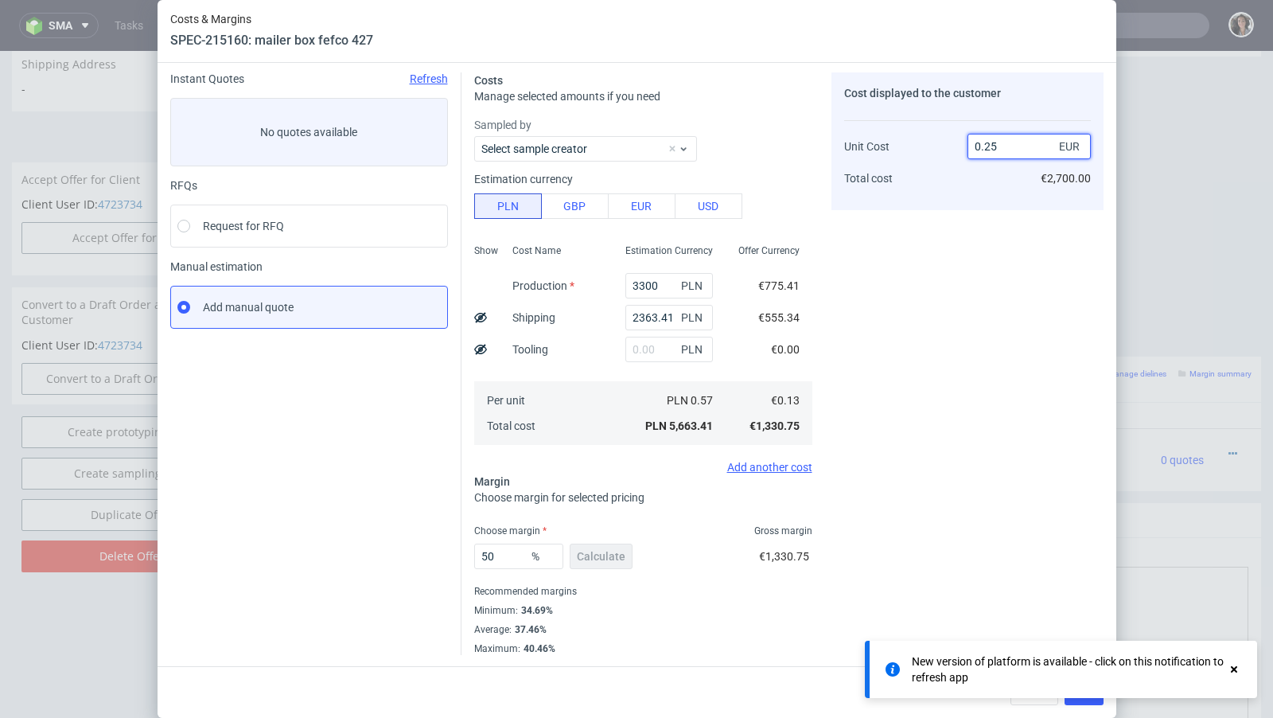
type input "48"
type input "0.26"
click at [885, 364] on div "Cost displayed to the customer Unit Cost Total cost 0.26 EUR €2,600.00" at bounding box center [968, 363] width 272 height 582
click at [504, 560] on input "48" at bounding box center [518, 555] width 89 height 25
type input "48"
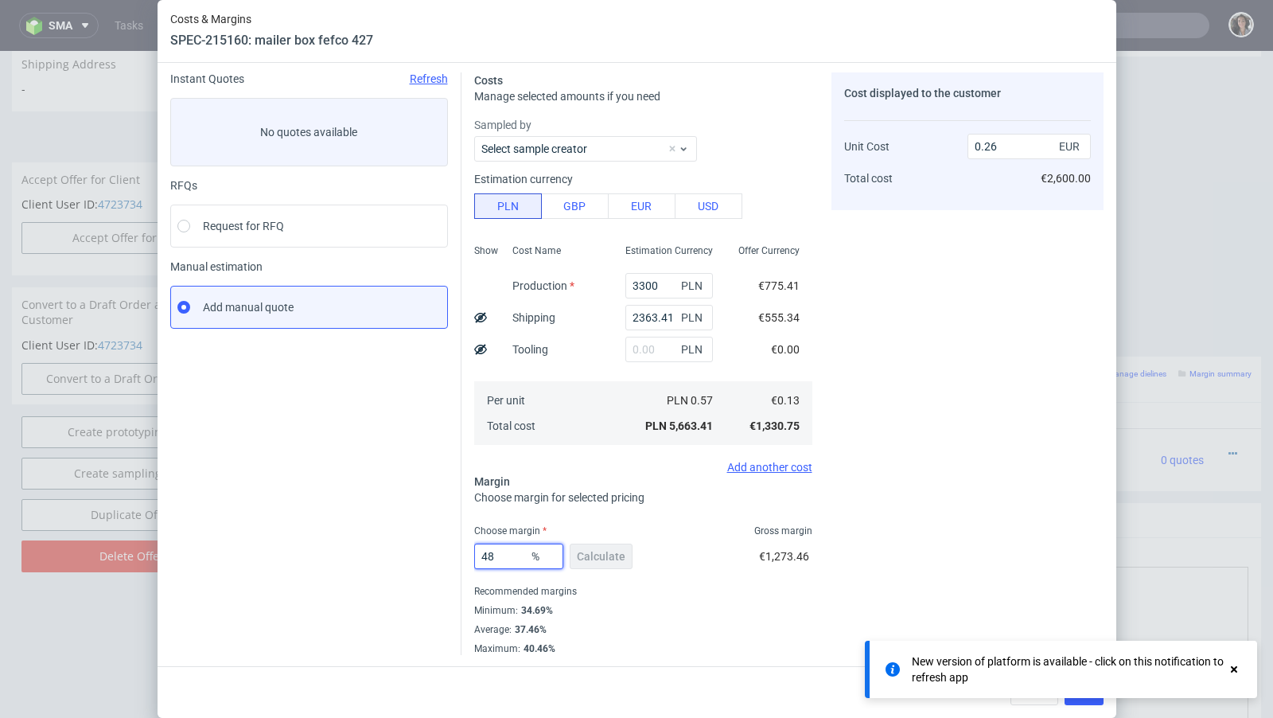
type input "-0.03"
type input "49"
type input "0.27"
type input "48"
type input "0.26"
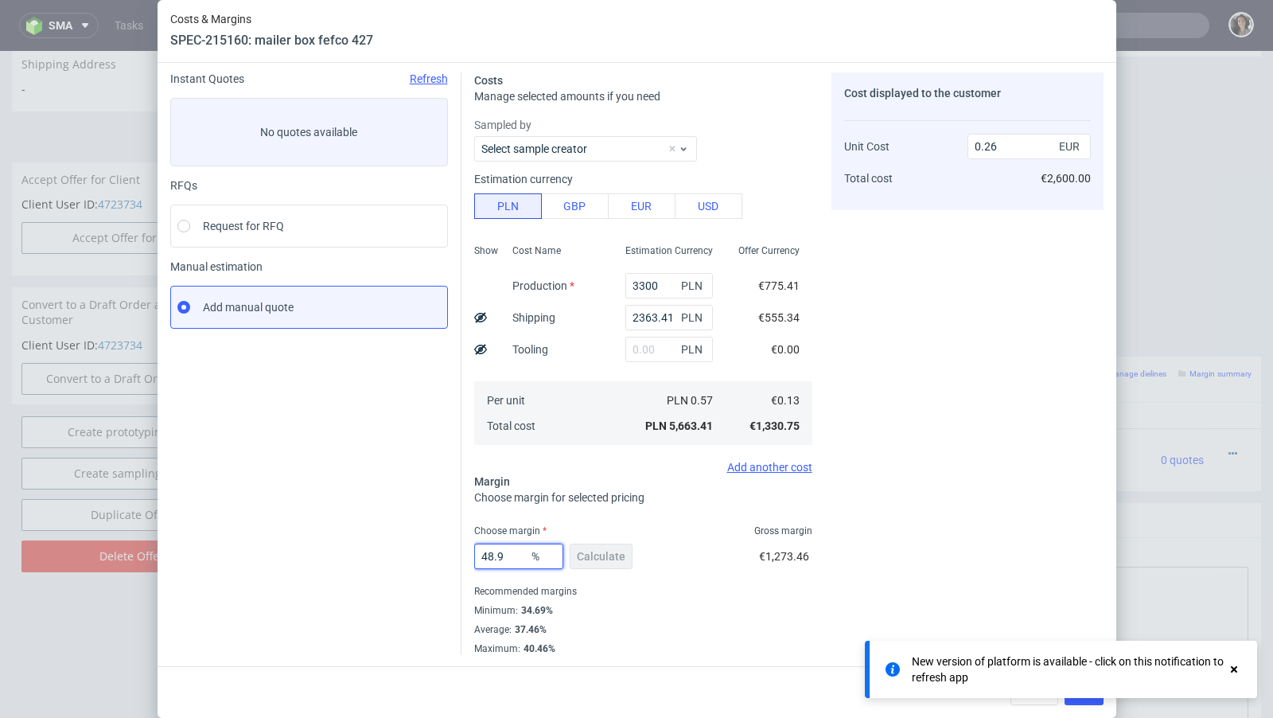
type input "48.9"
click at [883, 455] on div "Cost displayed to the customer Unit Cost Total cost 0.26 EUR €2,600.00" at bounding box center [968, 363] width 272 height 582
click at [1233, 671] on use at bounding box center [1234, 669] width 6 height 6
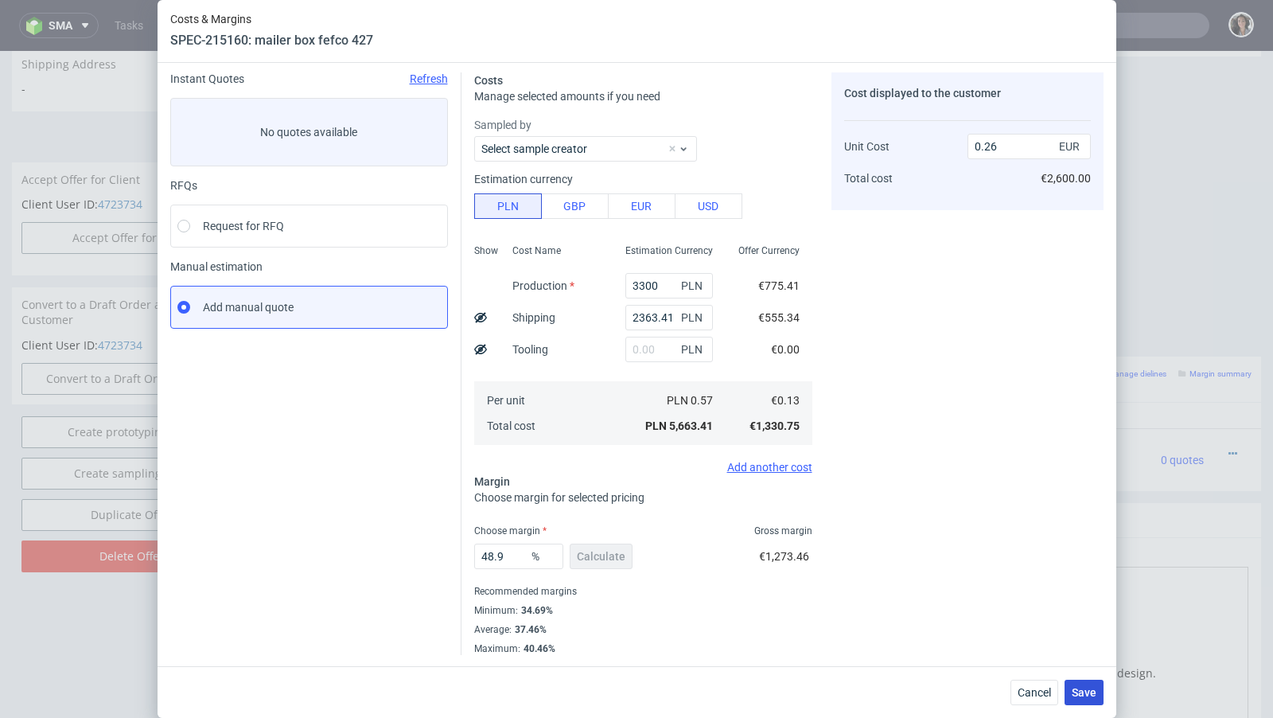
click at [1088, 694] on span "Save" at bounding box center [1084, 692] width 25 height 11
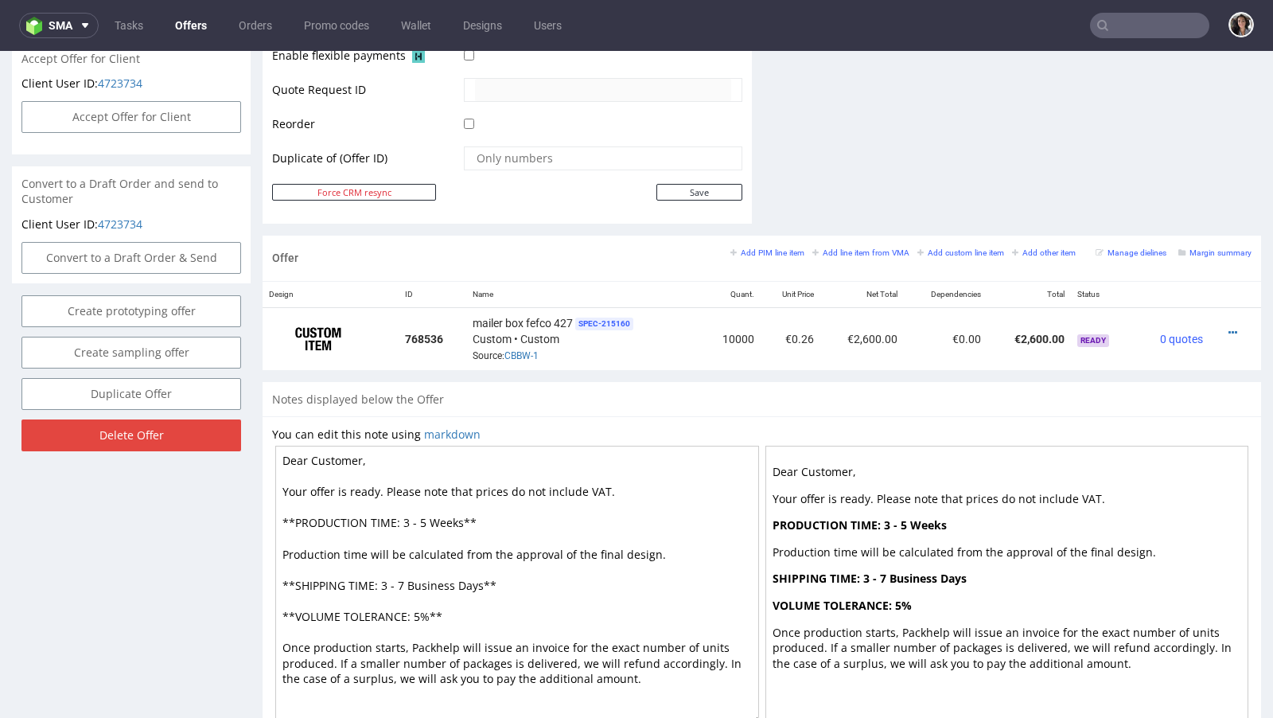
scroll to position [146, 0]
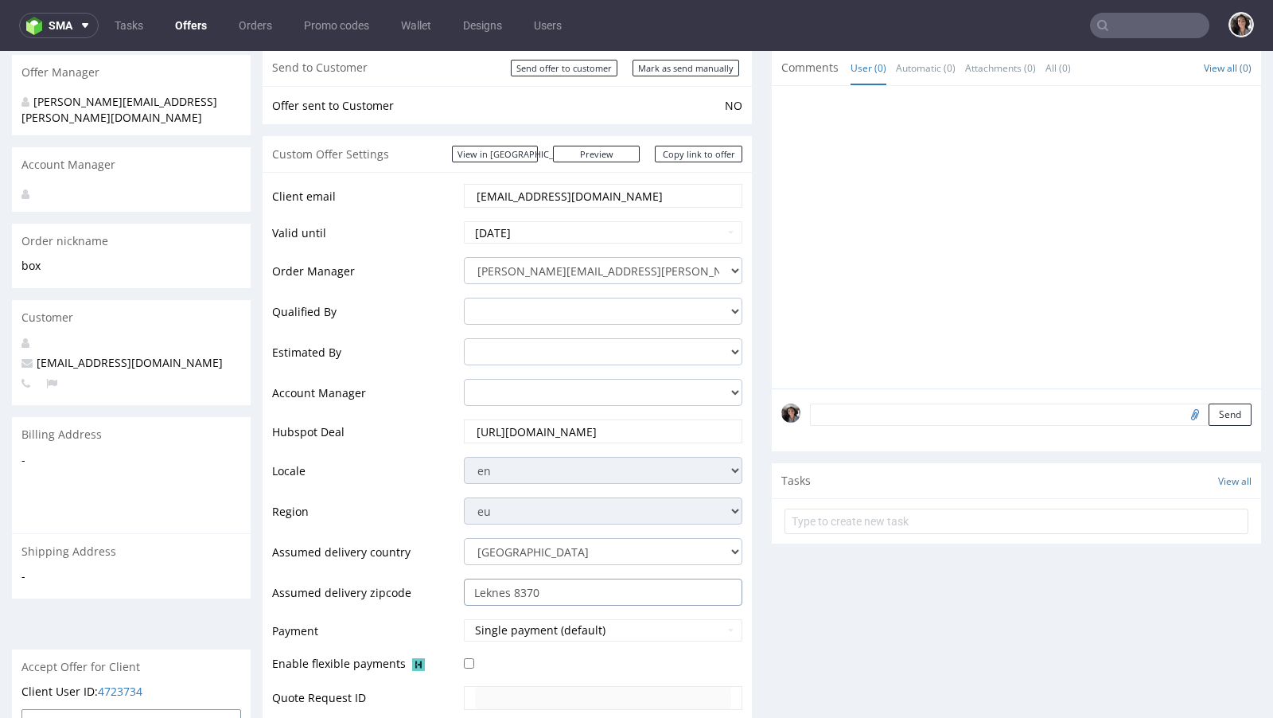
click at [567, 578] on input "Leknes 8370" at bounding box center [603, 591] width 278 height 27
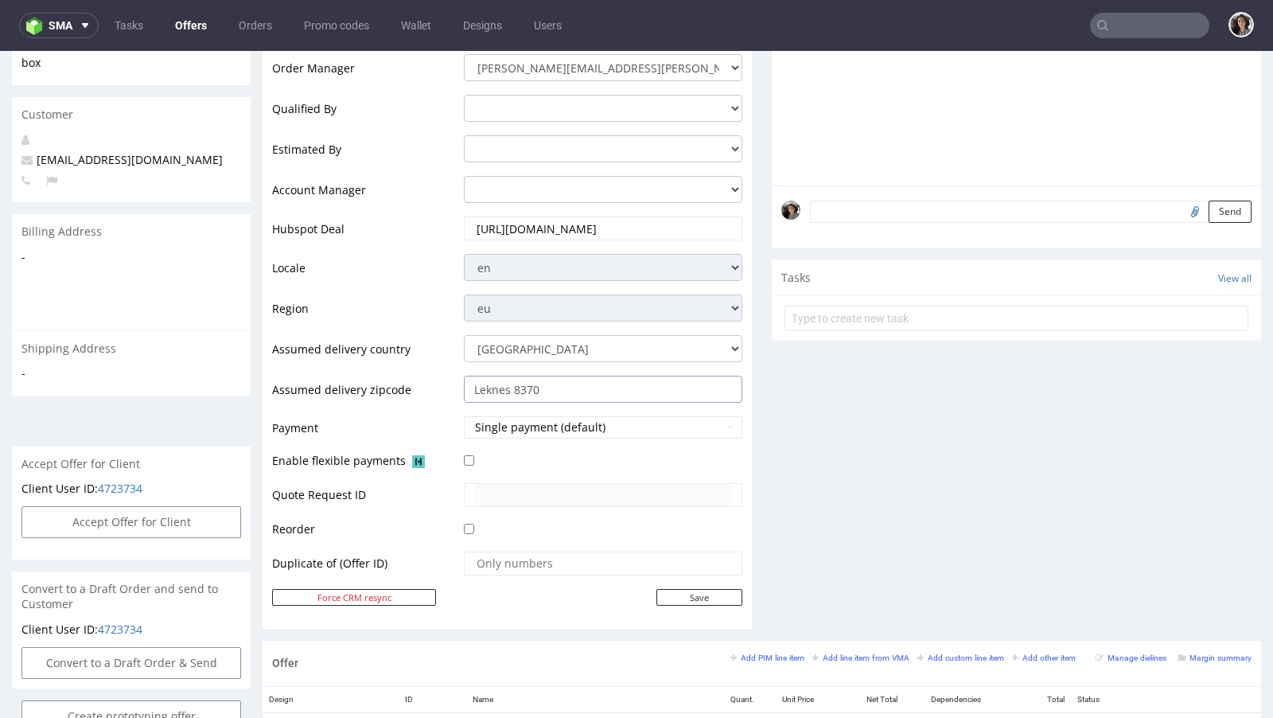
scroll to position [578, 0]
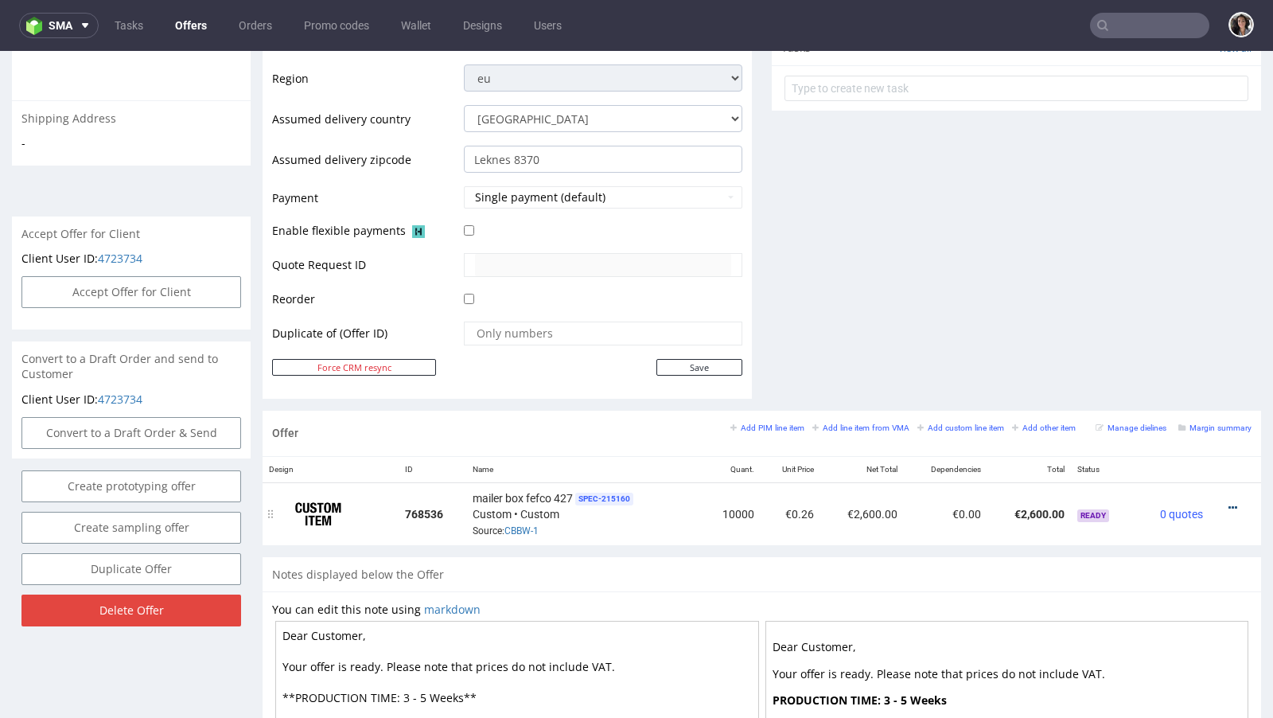
click at [1229, 502] on icon at bounding box center [1233, 507] width 9 height 11
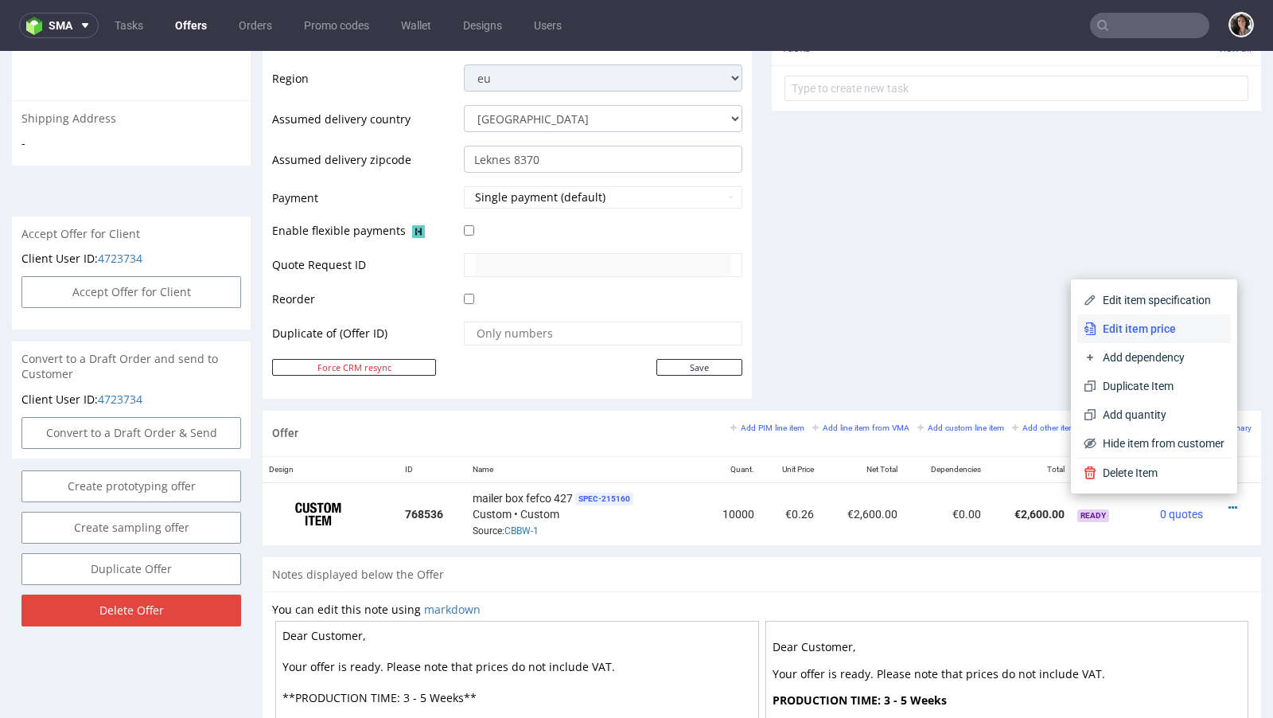
click at [1129, 333] on span "Edit item price" at bounding box center [1160, 329] width 128 height 16
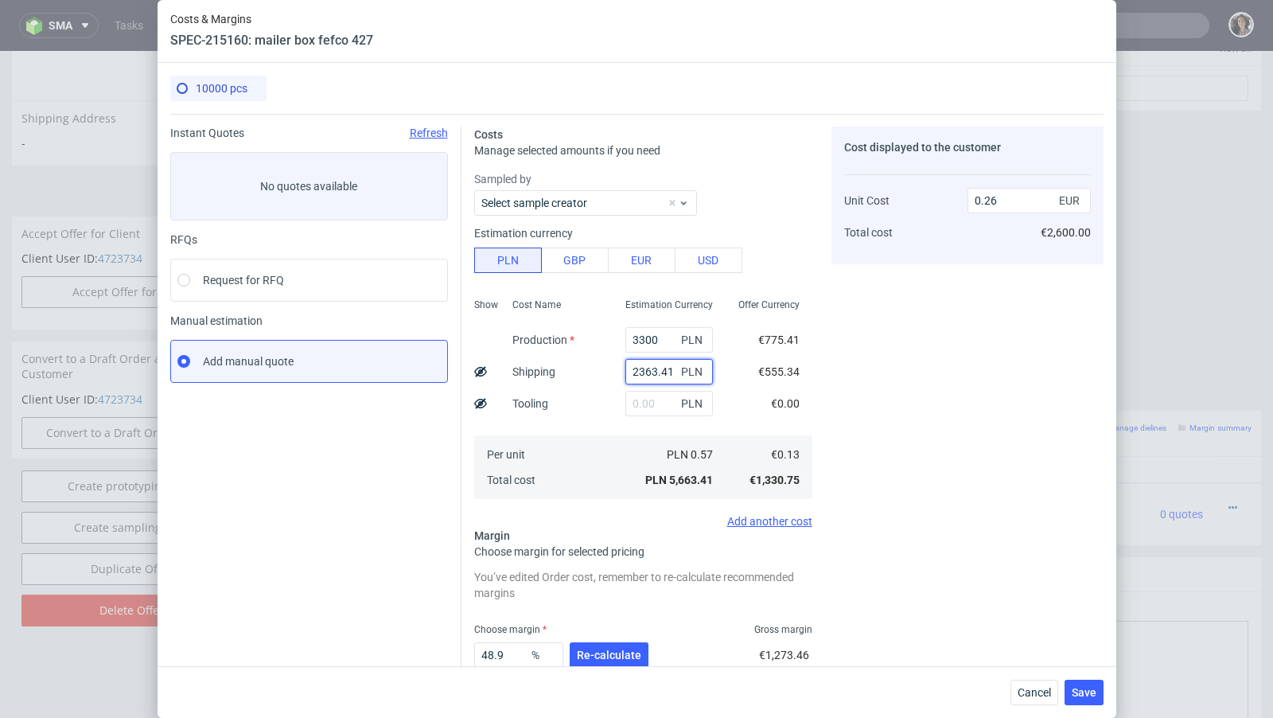
click at [667, 365] on input "2363.41" at bounding box center [669, 371] width 88 height 25
paste input "827,24"
type input "2 827,24"
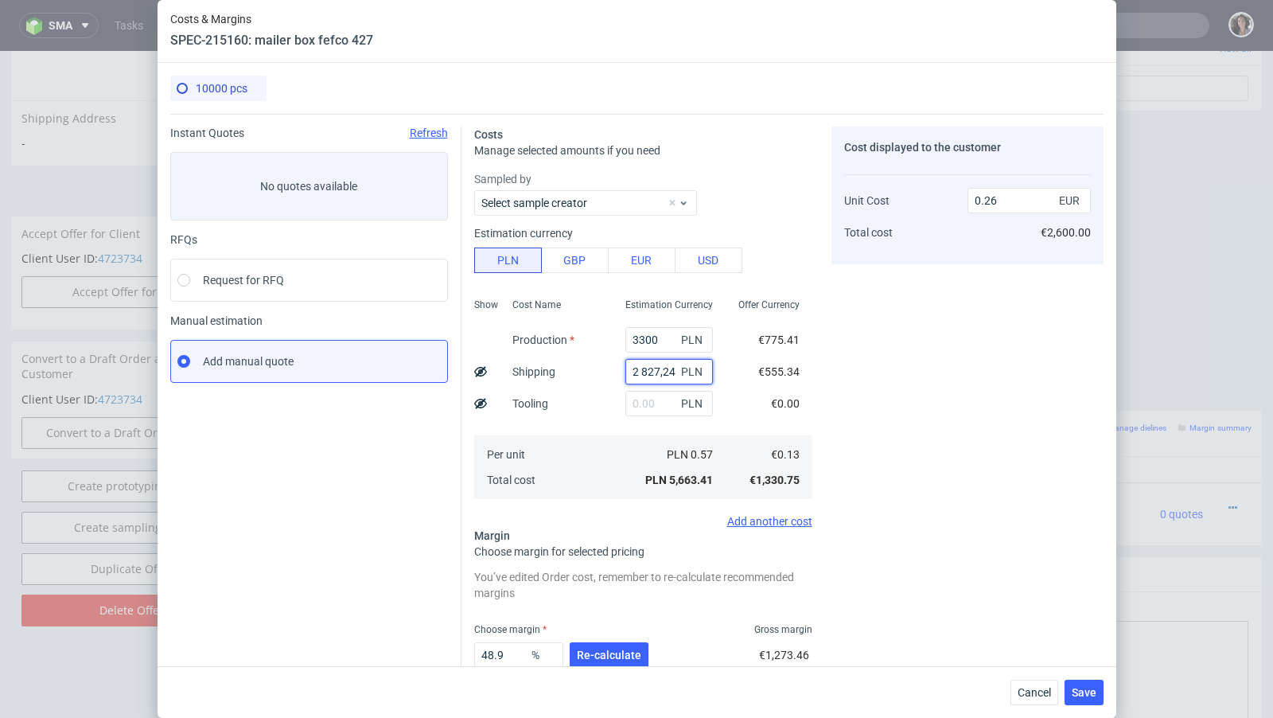
type input "0.15"
click at [639, 369] on input "text" at bounding box center [669, 371] width 88 height 25
paste input "2 827,24"
click at [641, 371] on input "2 827,24" at bounding box center [669, 371] width 88 height 25
type input "2827.24"
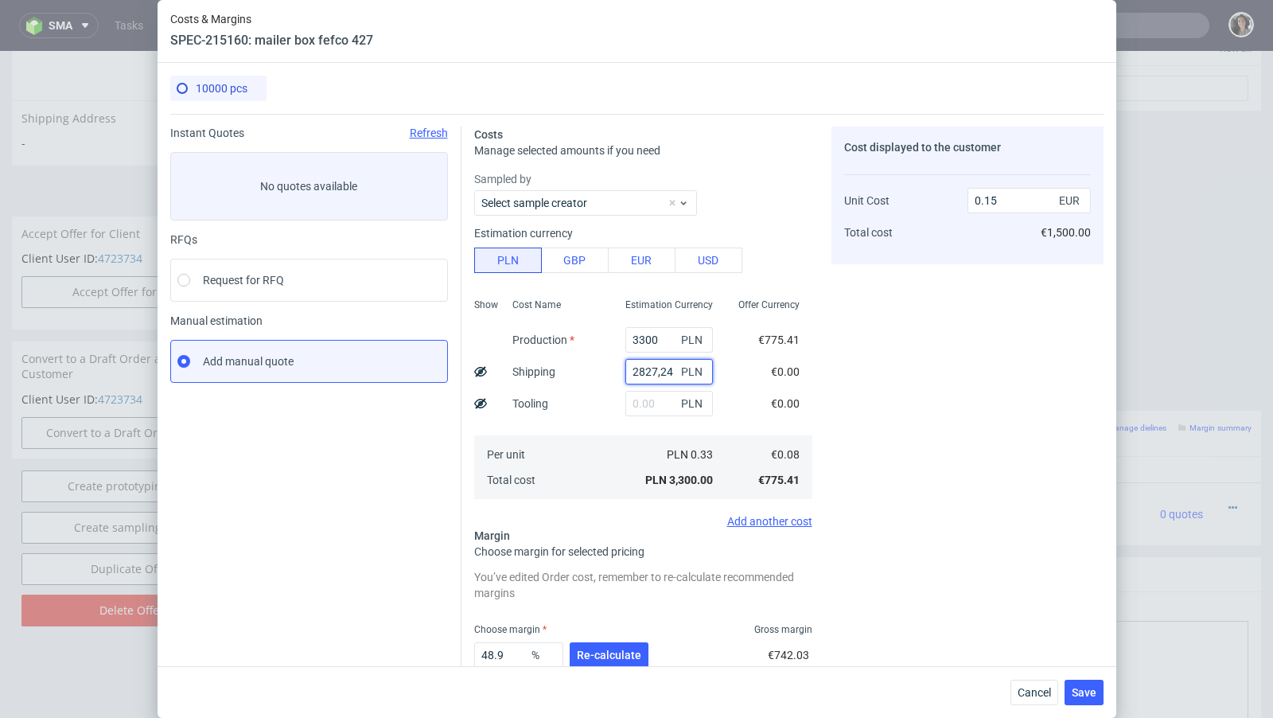
type input "0.29"
type input "2827.24"
click at [661, 445] on div "PLN 0.61" at bounding box center [669, 454] width 113 height 25
click at [596, 655] on span "Re-calculate" at bounding box center [609, 654] width 64 height 11
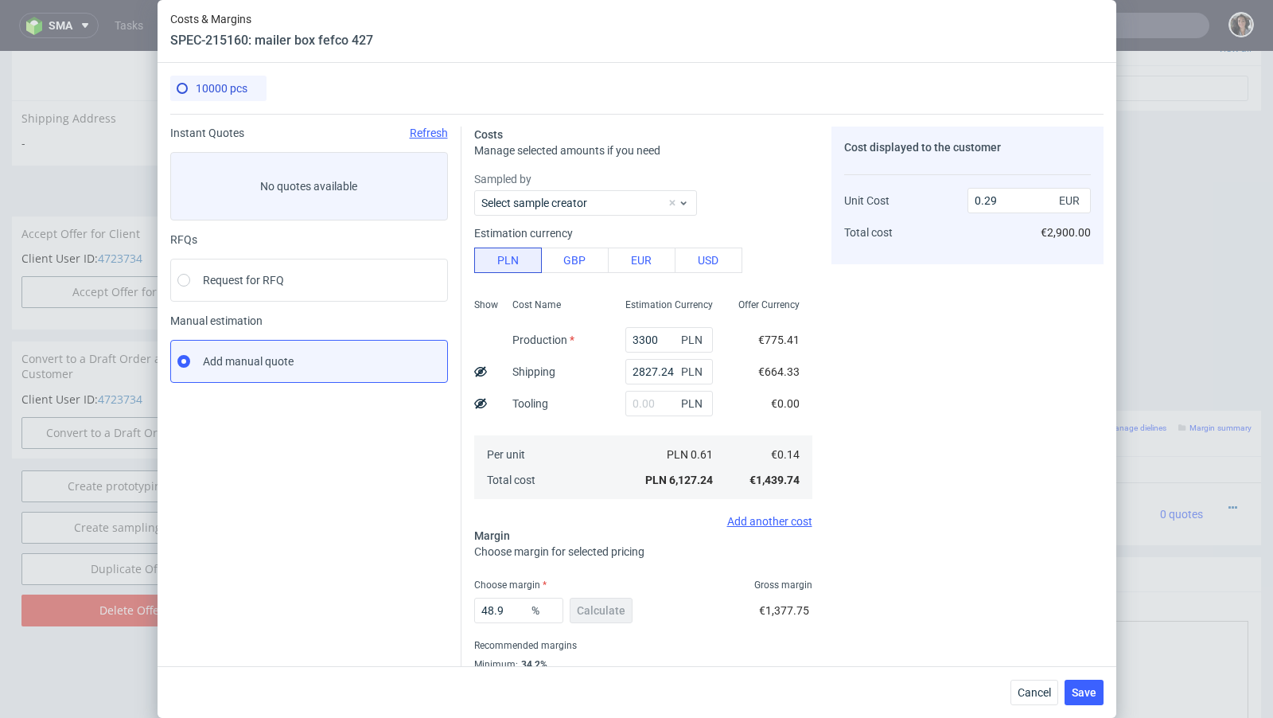
scroll to position [54, 0]
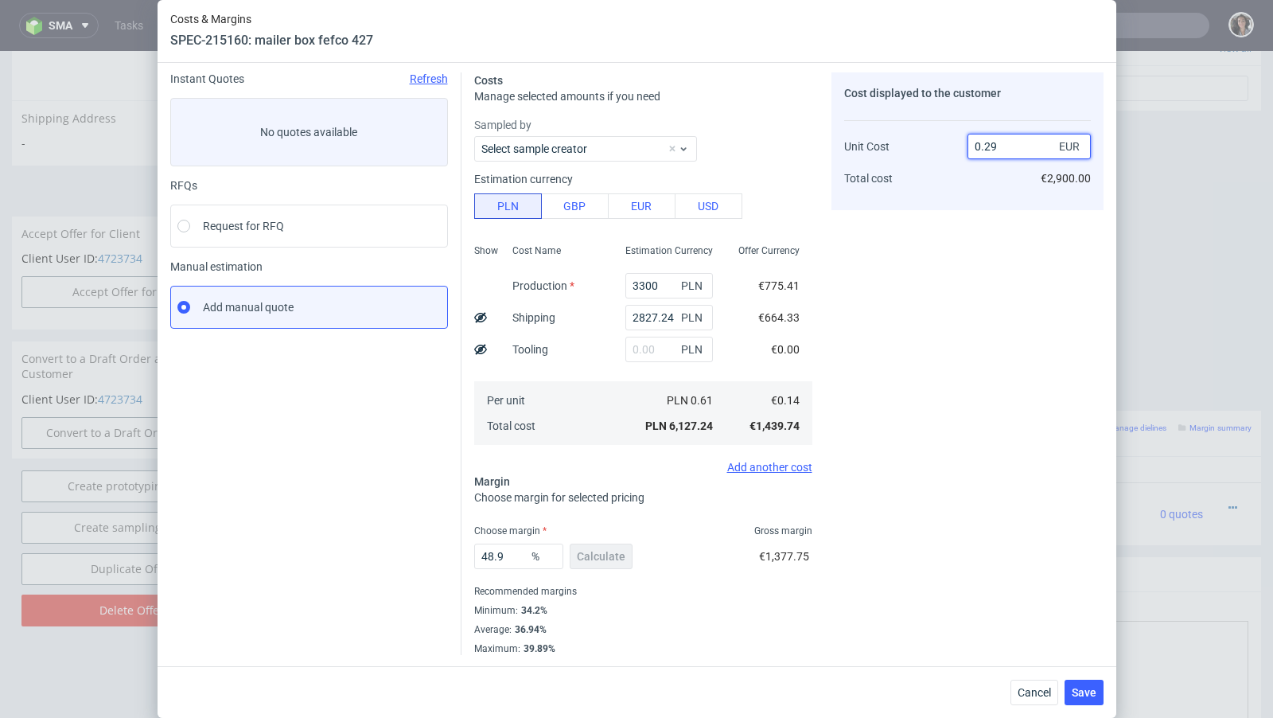
click at [1011, 146] on input "0.29" at bounding box center [1029, 146] width 123 height 25
type input "0.26"
type input "46.153846153846146"
type input "0.25"
type input "43.999999999999986"
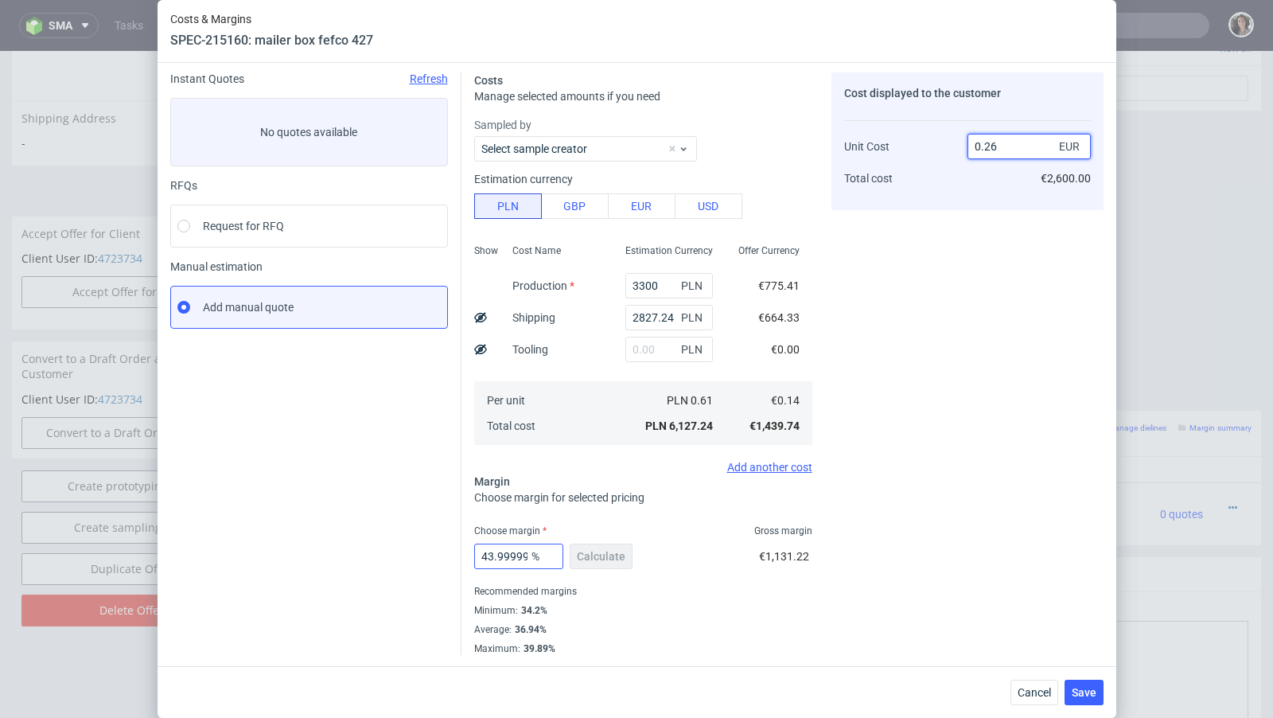
type input "0.26"
drag, startPoint x: 489, startPoint y: 555, endPoint x: 598, endPoint y: 555, distance: 109.0
click at [598, 555] on div "43.999999999999986 % Calculate" at bounding box center [555, 559] width 162 height 45
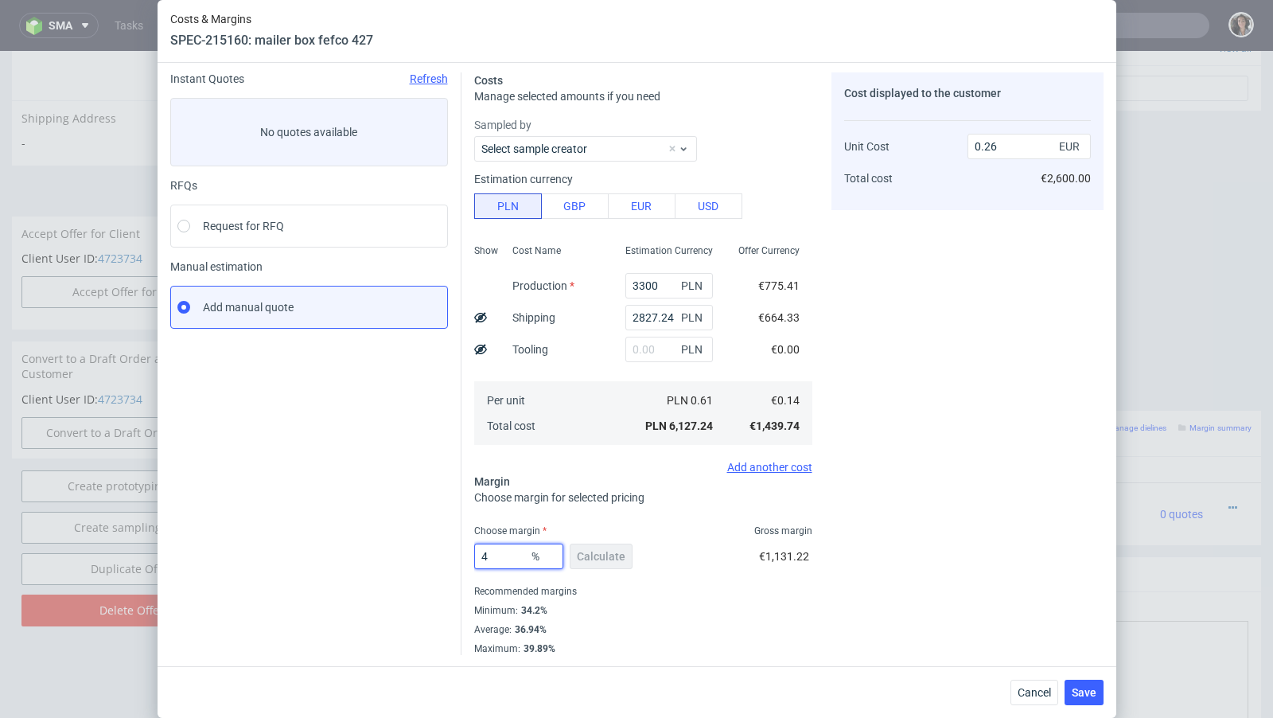
type input "45"
type input "0.27"
type input "44"
type input "0.26"
type input "44.99"
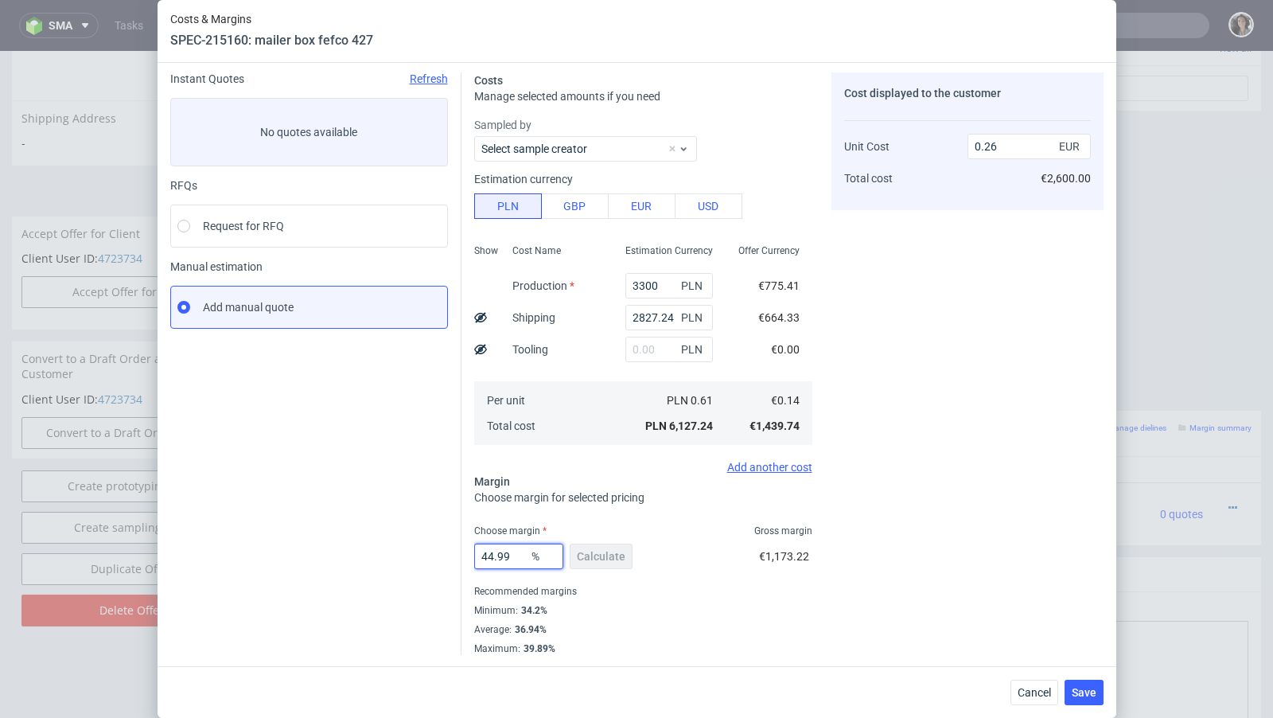
type input "0.27"
type input "44.92"
type input "0.26"
type input "44.92"
click at [730, 610] on div "Minimum : 34.2%" at bounding box center [643, 610] width 338 height 19
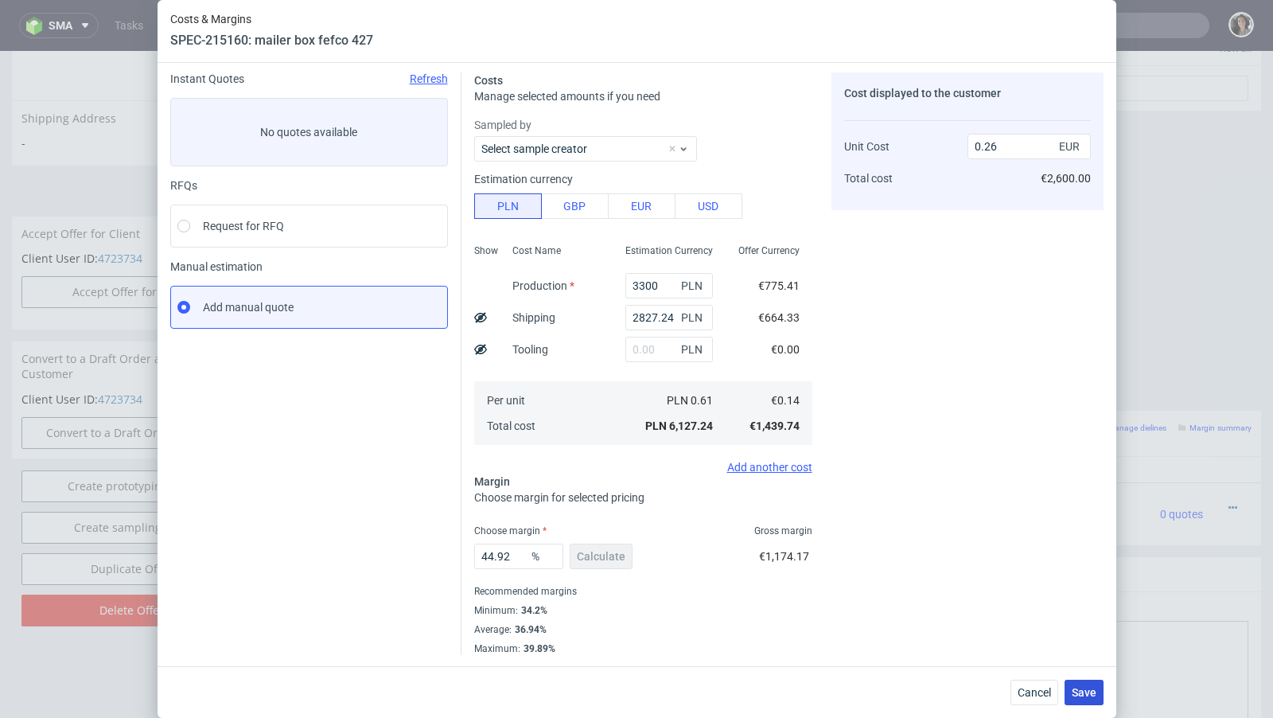
click at [1080, 690] on span "Save" at bounding box center [1084, 692] width 25 height 11
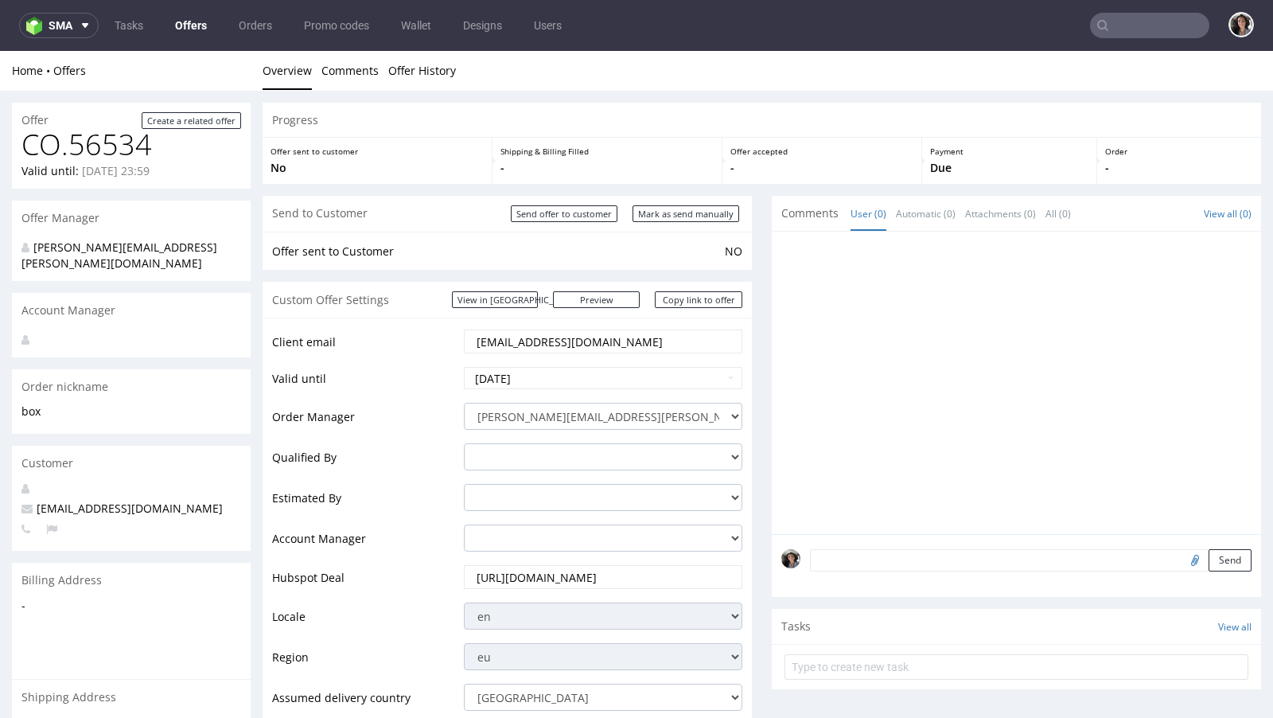
scroll to position [816, 0]
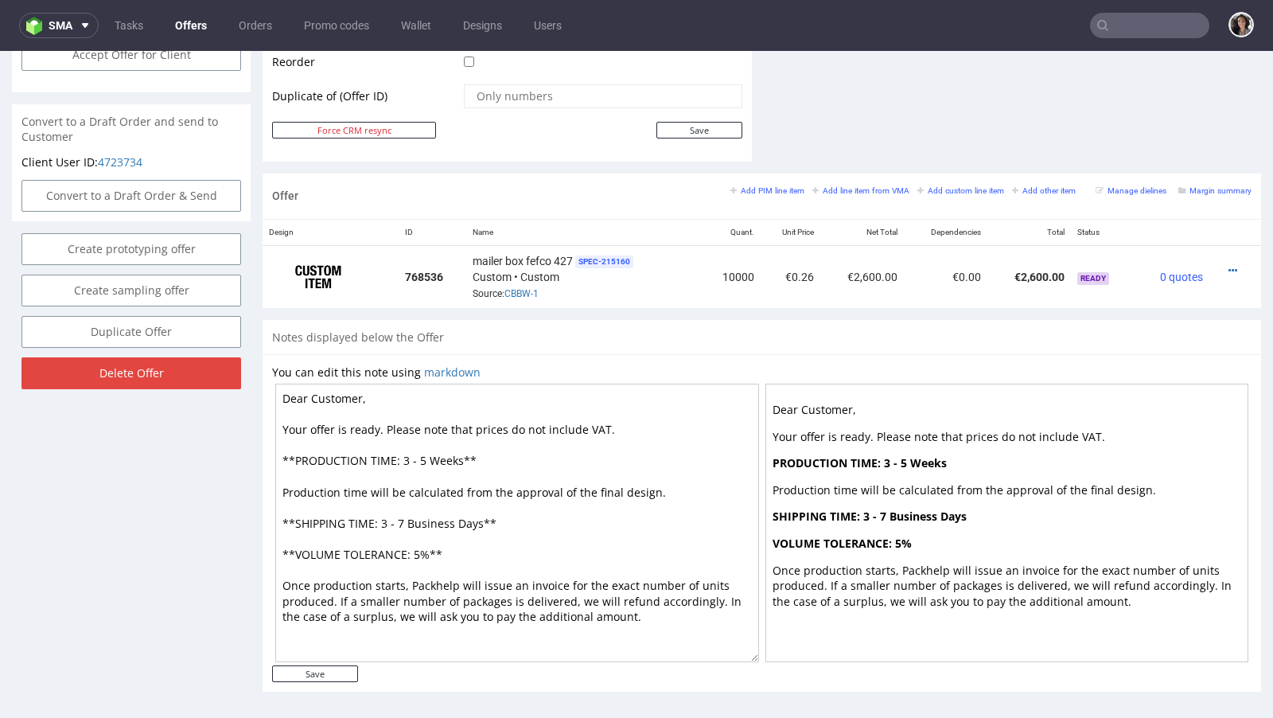
drag, startPoint x: 425, startPoint y: 451, endPoint x: 399, endPoint y: 451, distance: 25.5
click at [399, 451] on textarea "Dear Customer, Your offer is ready. Please note that prices do not include VAT.…" at bounding box center [517, 523] width 484 height 278
drag, startPoint x: 483, startPoint y: 518, endPoint x: 423, endPoint y: 518, distance: 60.5
click at [423, 518] on textarea "Dear Customer, Your offer is ready. Please note that prices do not include VAT.…" at bounding box center [517, 523] width 484 height 278
drag, startPoint x: 408, startPoint y: 516, endPoint x: 491, endPoint y: 516, distance: 82.8
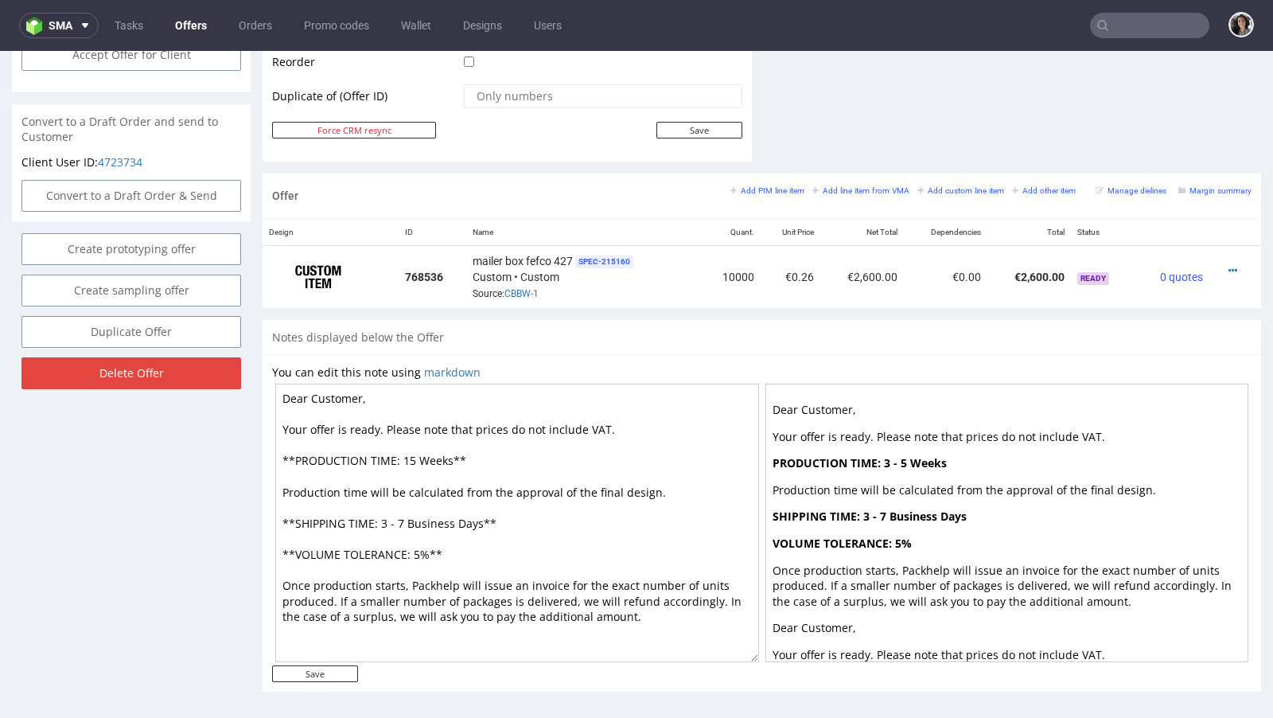
click at [491, 516] on textarea "Dear Customer, Your offer is ready. Please note that prices do not include VAT.…" at bounding box center [517, 523] width 484 height 278
drag, startPoint x: 416, startPoint y: 454, endPoint x: 472, endPoint y: 454, distance: 55.7
click at [472, 454] on textarea "Dear Customer, Your offer is ready. Please note that prices do not include VAT.…" at bounding box center [517, 523] width 484 height 278
paste textarea "Business Day"
type textarea "Dear Customer, Your offer is ready. Please note that prices do not include VAT.…"
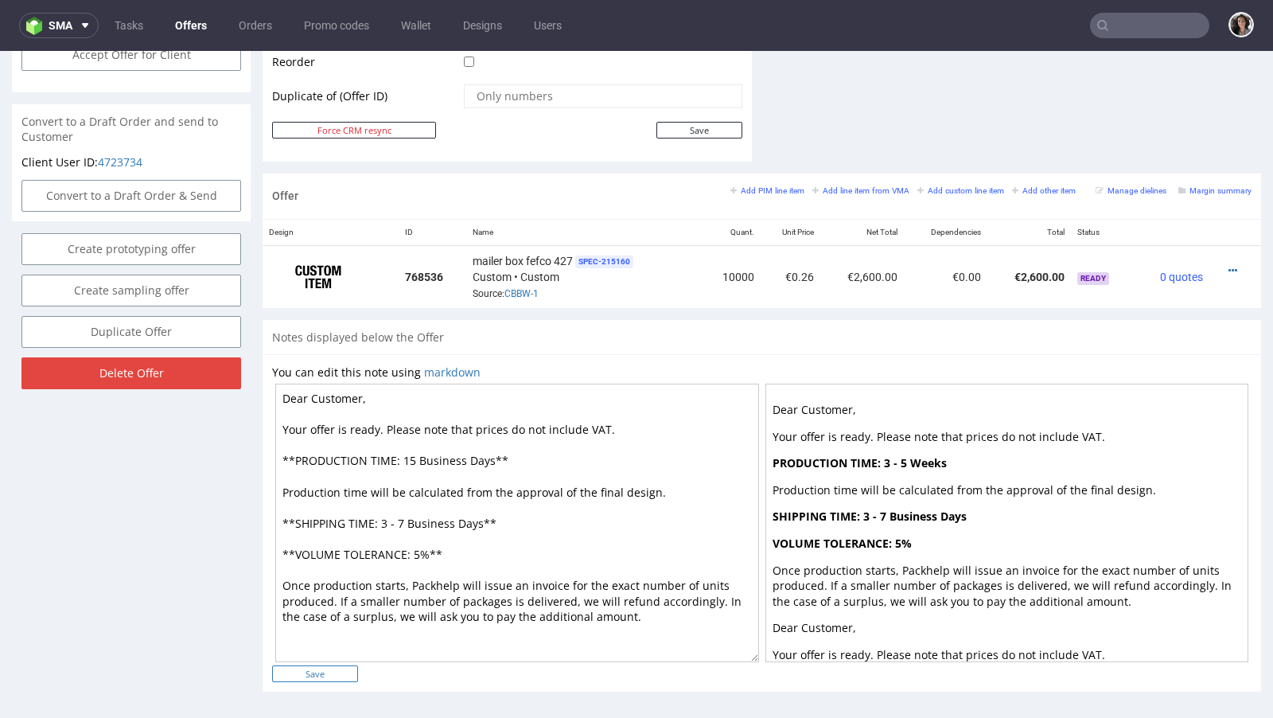
click at [318, 665] on input "Save" at bounding box center [315, 673] width 86 height 17
type input "In progress..."
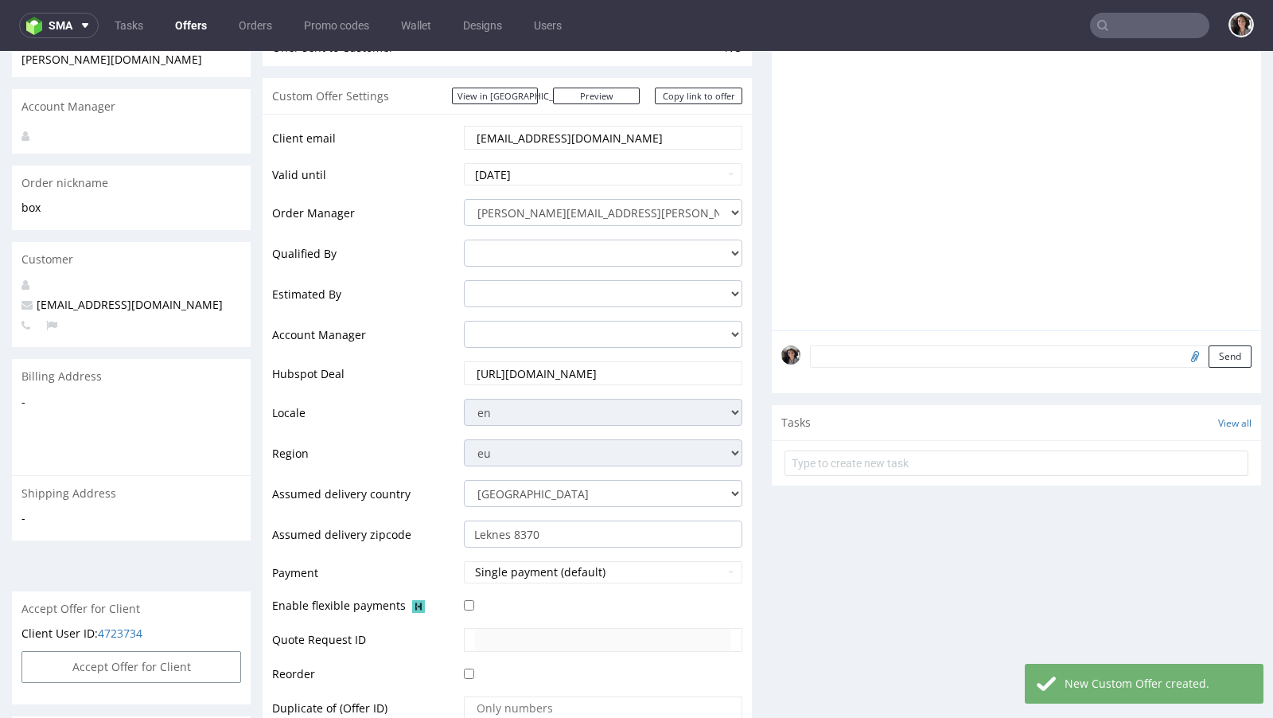
scroll to position [424, 0]
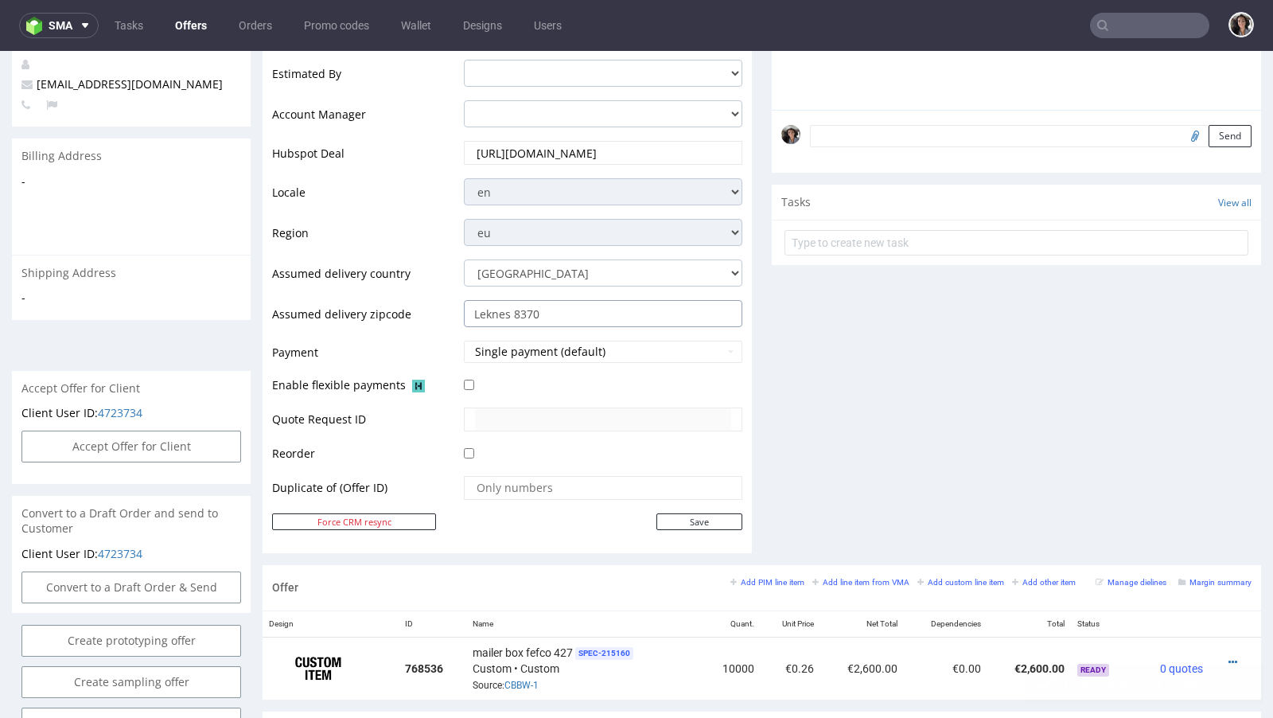
click at [540, 314] on input "Leknes 8370" at bounding box center [603, 313] width 278 height 27
click at [692, 515] on input "Save" at bounding box center [699, 521] width 86 height 17
type input "In progress..."
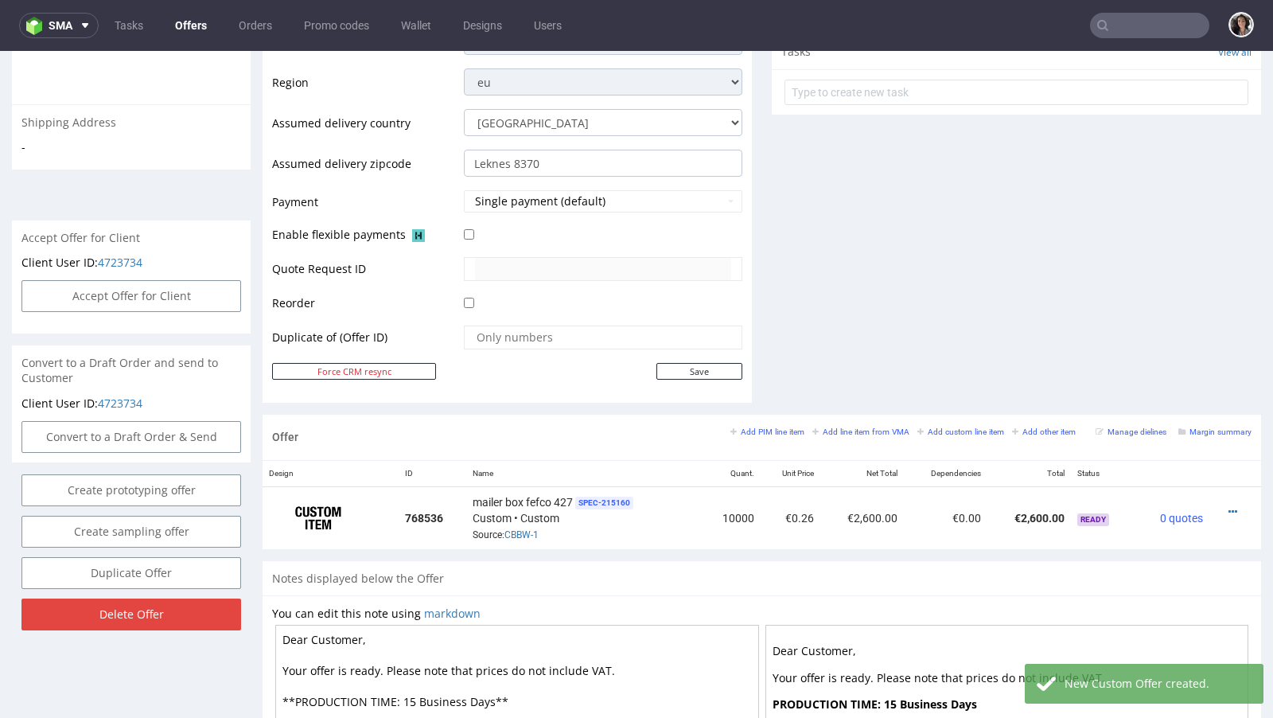
scroll to position [719, 0]
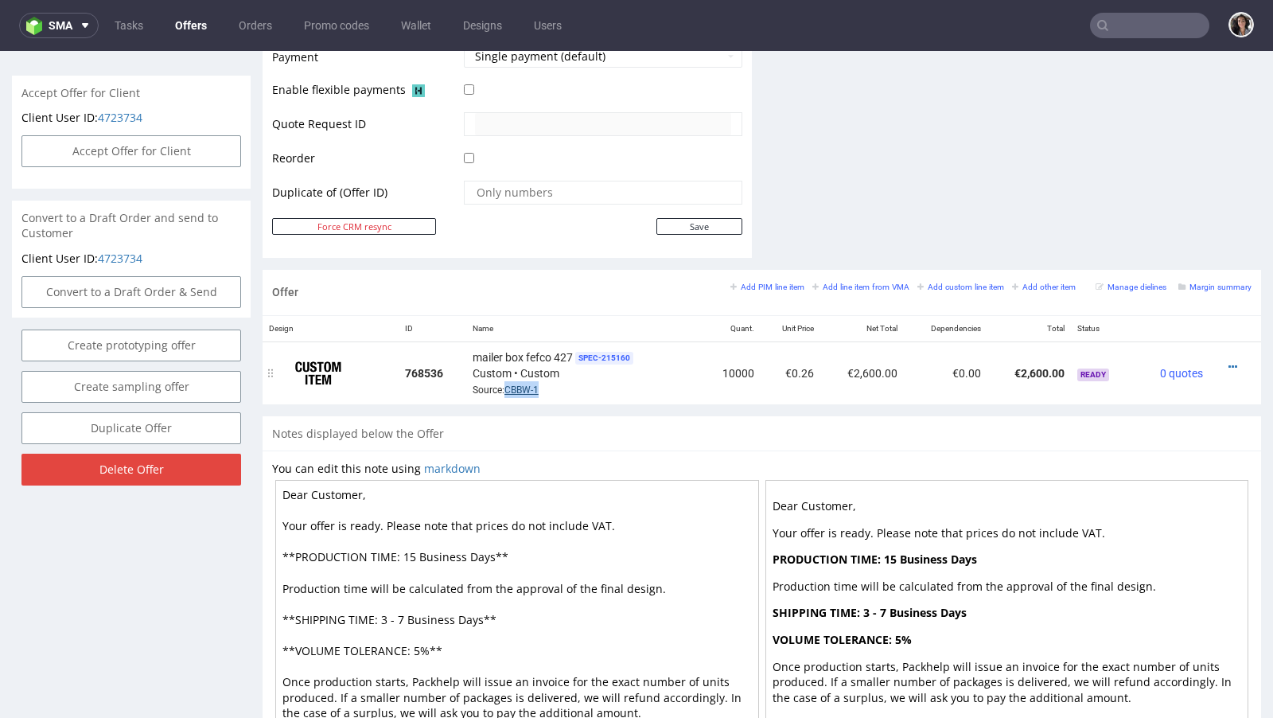
copy link "CBBW-1"
drag, startPoint x: 553, startPoint y: 383, endPoint x: 504, endPoint y: 384, distance: 48.6
click at [504, 384] on div "mailer box fefco 427 SPEC- 215160 Custom • Custom Source: CBBW-1" at bounding box center [584, 373] width 223 height 49
click at [864, 282] on small "Add line item from VMA" at bounding box center [860, 286] width 97 height 9
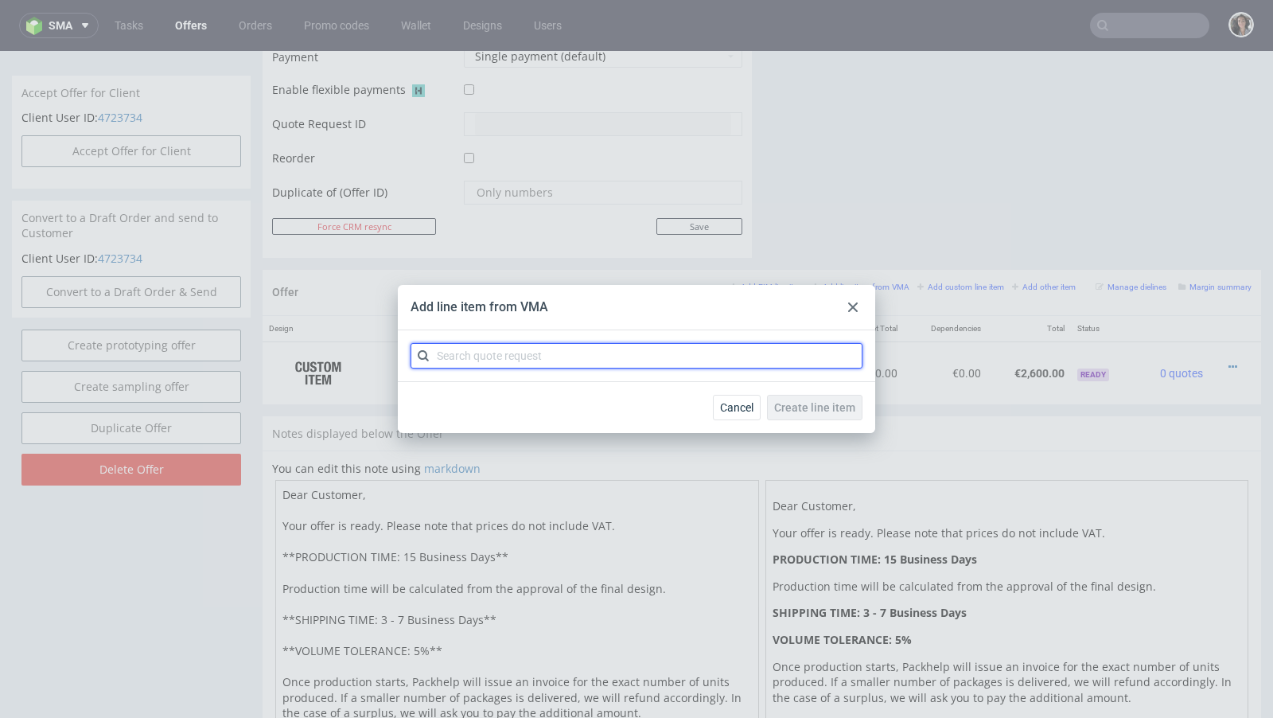
click at [641, 368] on input "text" at bounding box center [637, 355] width 452 height 25
paste input "CBBW-1"
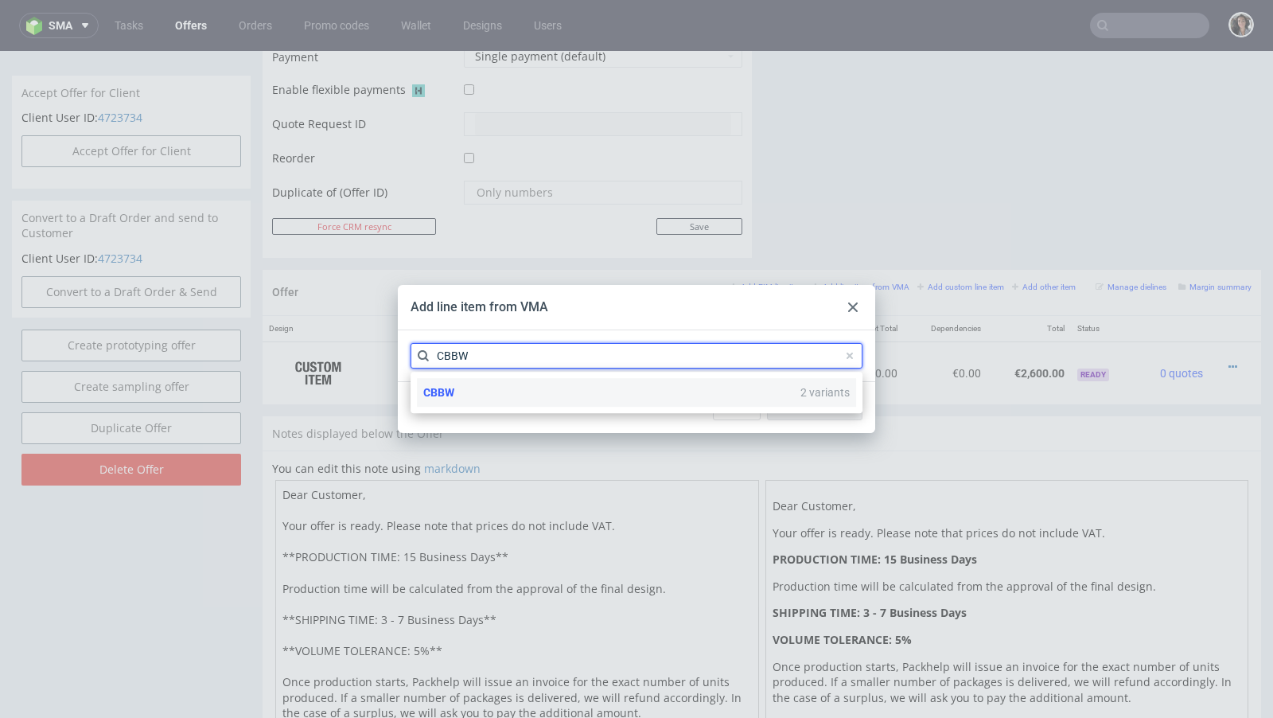
type input "CBBW"
click at [459, 382] on div "CBBW 2 variants" at bounding box center [636, 392] width 439 height 29
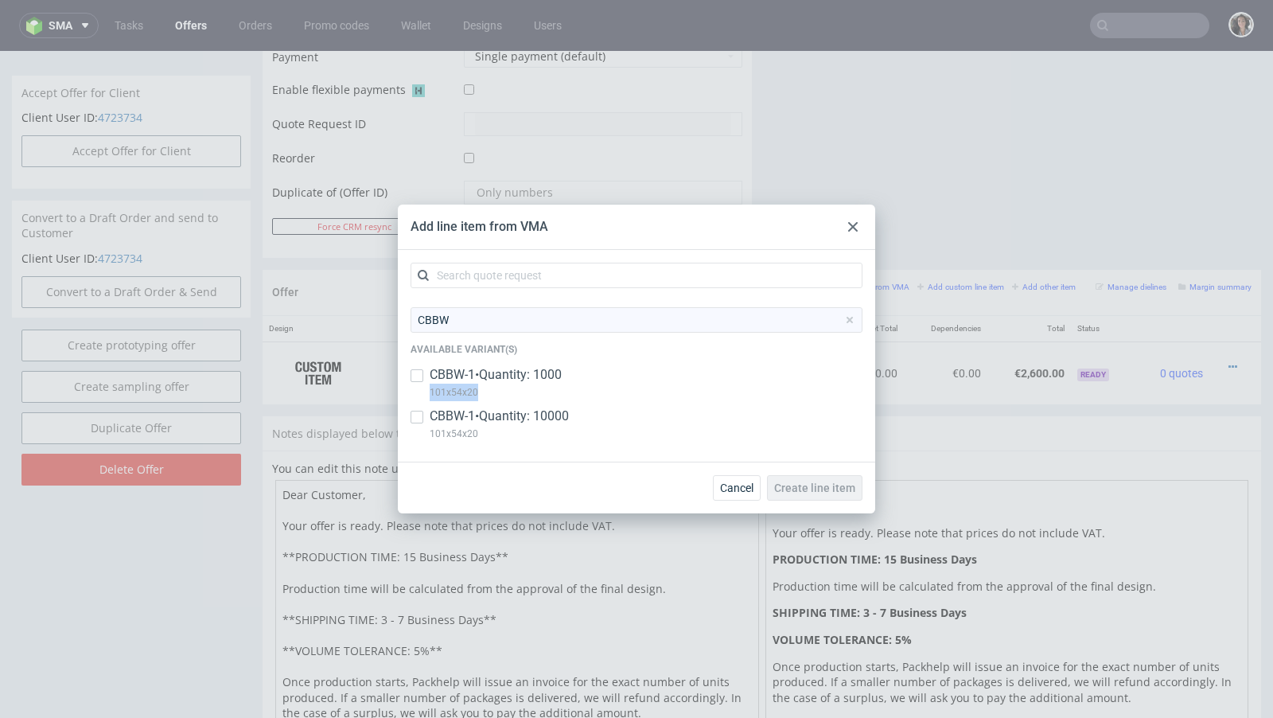
copy p "101x54x20"
drag, startPoint x: 485, startPoint y: 391, endPoint x: 427, endPoint y: 391, distance: 58.1
click at [427, 391] on div "CBBW-1 • Quantity: 1000 101x54x20" at bounding box center [637, 386] width 452 height 41
checkbox input "true"
click at [853, 220] on div at bounding box center [852, 226] width 19 height 19
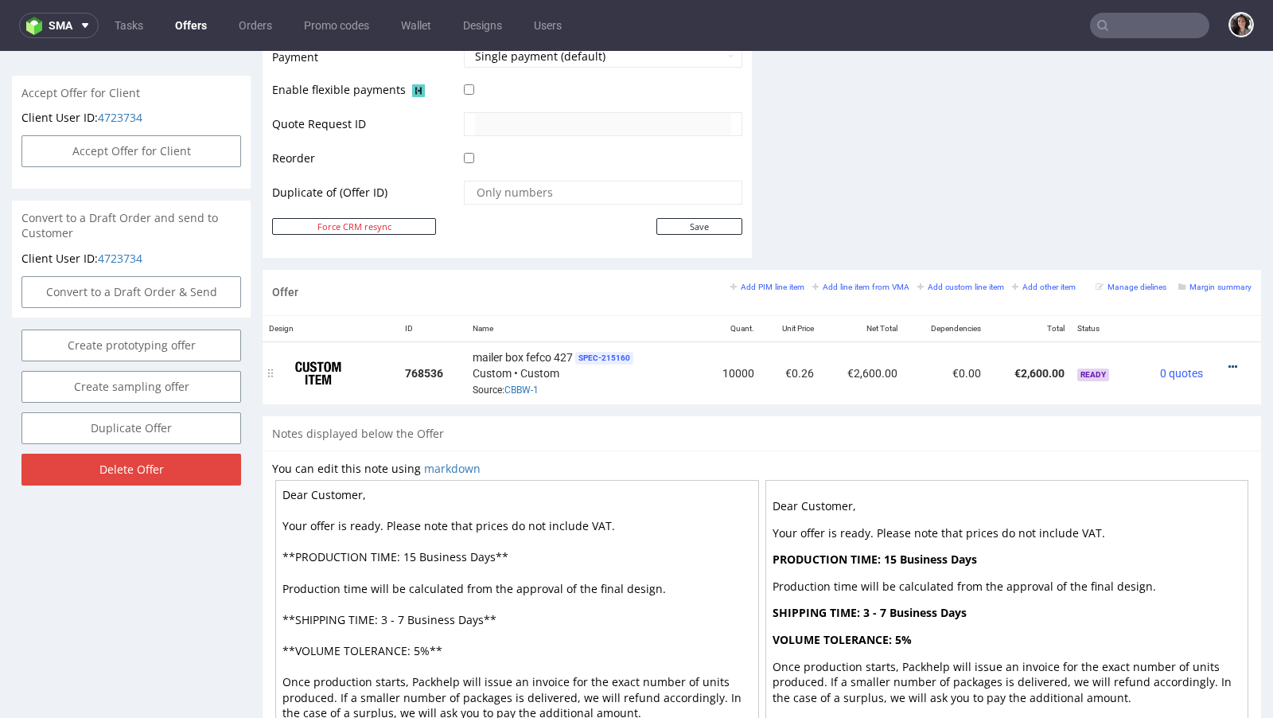
click at [1229, 360] on link at bounding box center [1233, 366] width 9 height 13
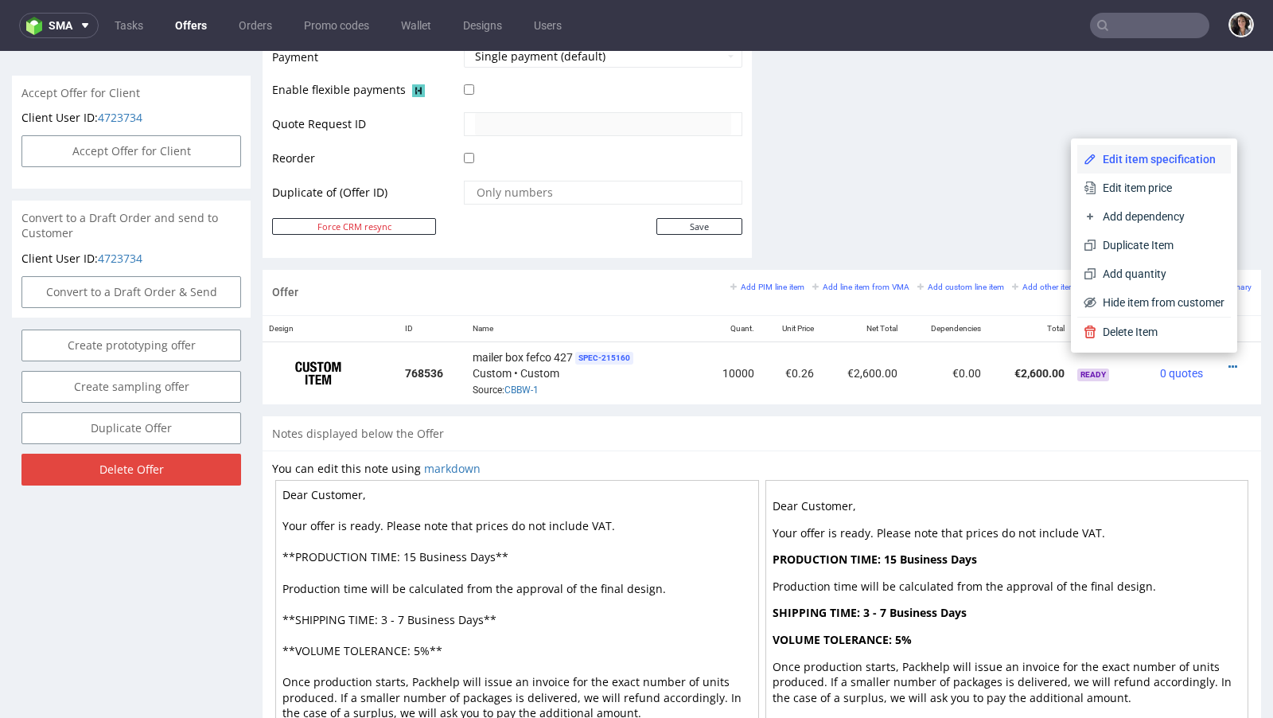
click at [1110, 152] on span "Edit item specification" at bounding box center [1160, 159] width 128 height 16
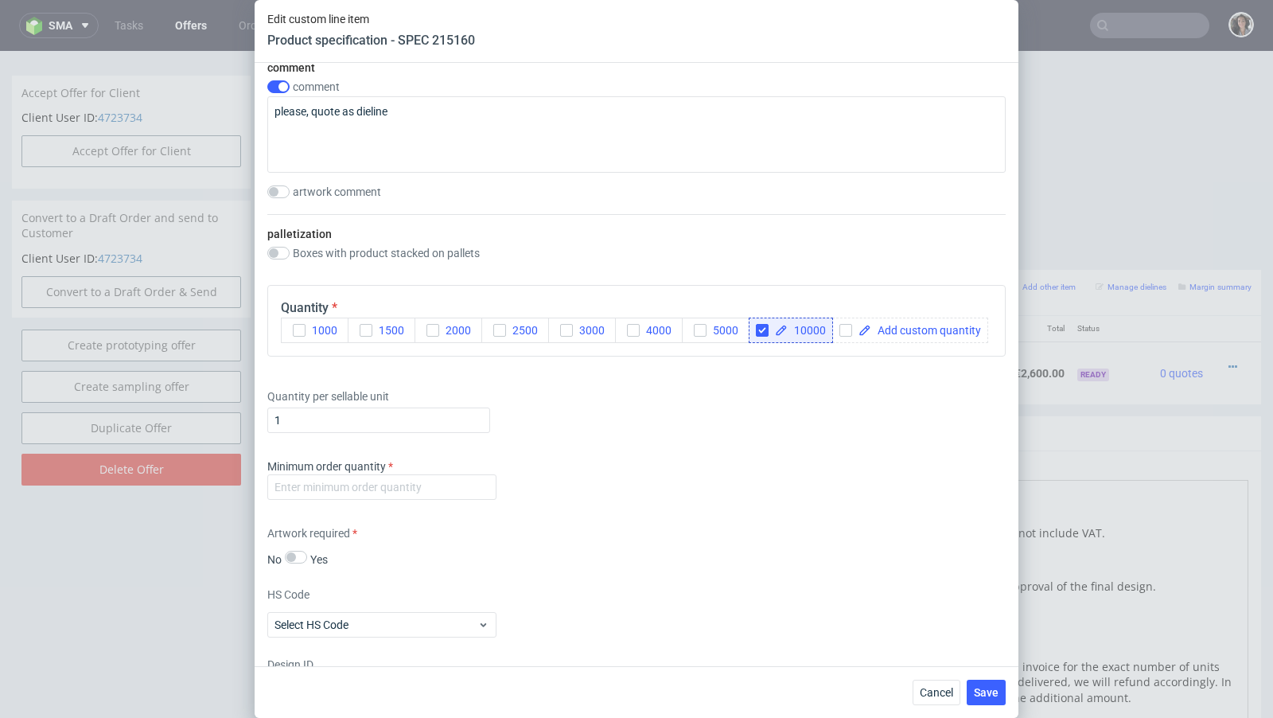
scroll to position [1982, 0]
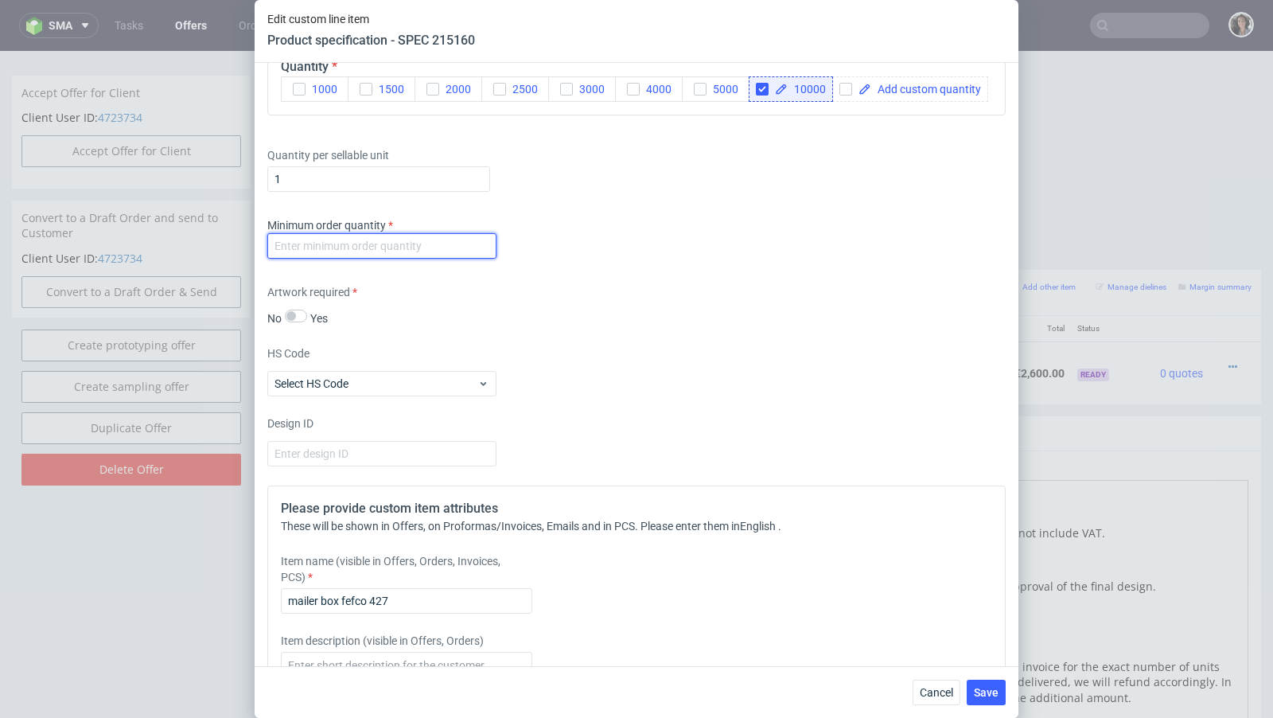
click at [416, 244] on input "number" at bounding box center [381, 245] width 229 height 25
type input "1"
click at [596, 294] on div "Artwork required No Yes" at bounding box center [636, 305] width 738 height 42
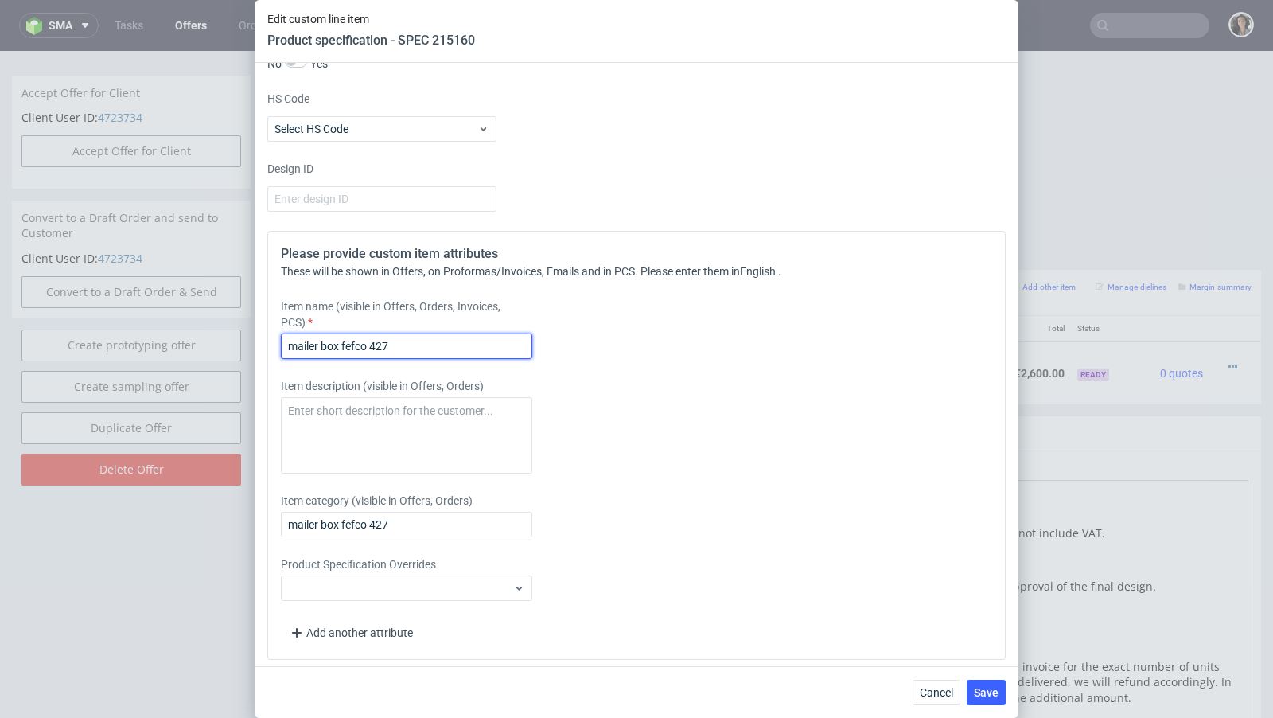
click at [291, 338] on input "mailer box fefco 427" at bounding box center [406, 345] width 251 height 25
drag, startPoint x: 341, startPoint y: 337, endPoint x: 440, endPoint y: 337, distance: 99.5
click at [439, 337] on input "Mailer box fefco 427" at bounding box center [406, 345] width 251 height 25
paste input "101x54x20"
click at [440, 337] on input "Mailer box 101x54x20 mm" at bounding box center [406, 345] width 251 height 25
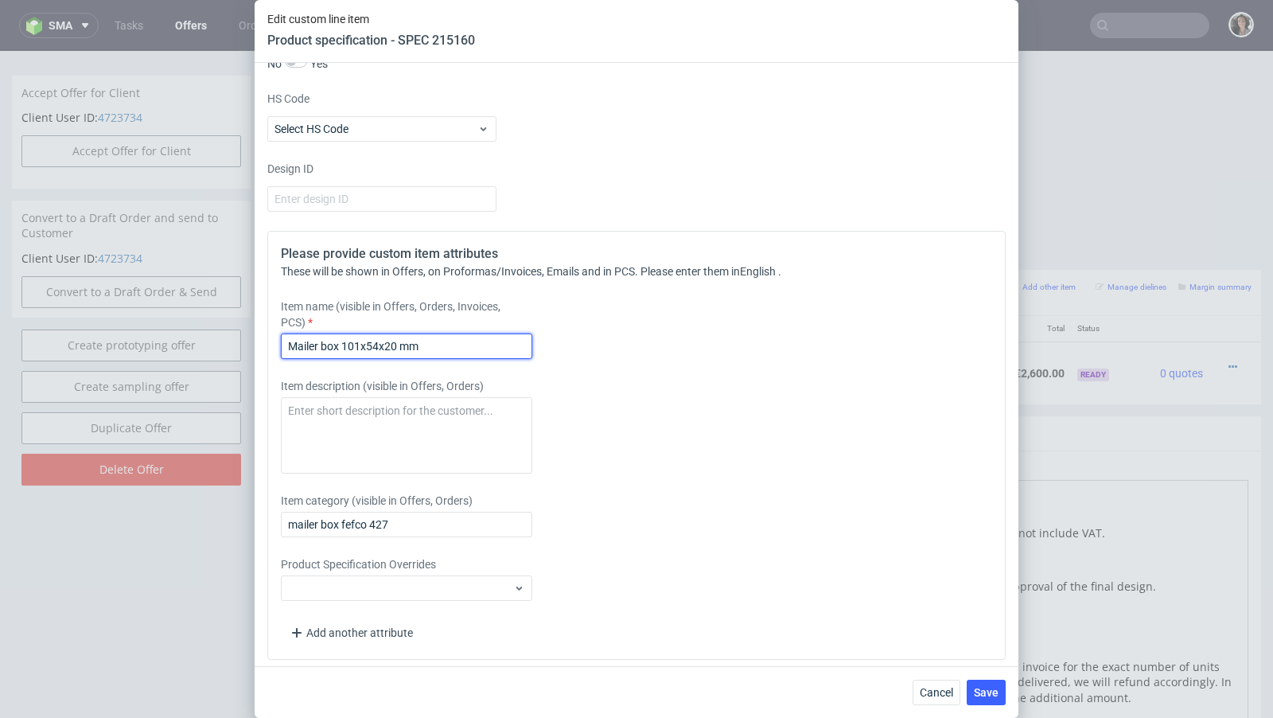
click at [440, 337] on input "Mailer box 101x54x20 mm" at bounding box center [406, 345] width 251 height 25
type input "Mailer box 101x54x20 mm"
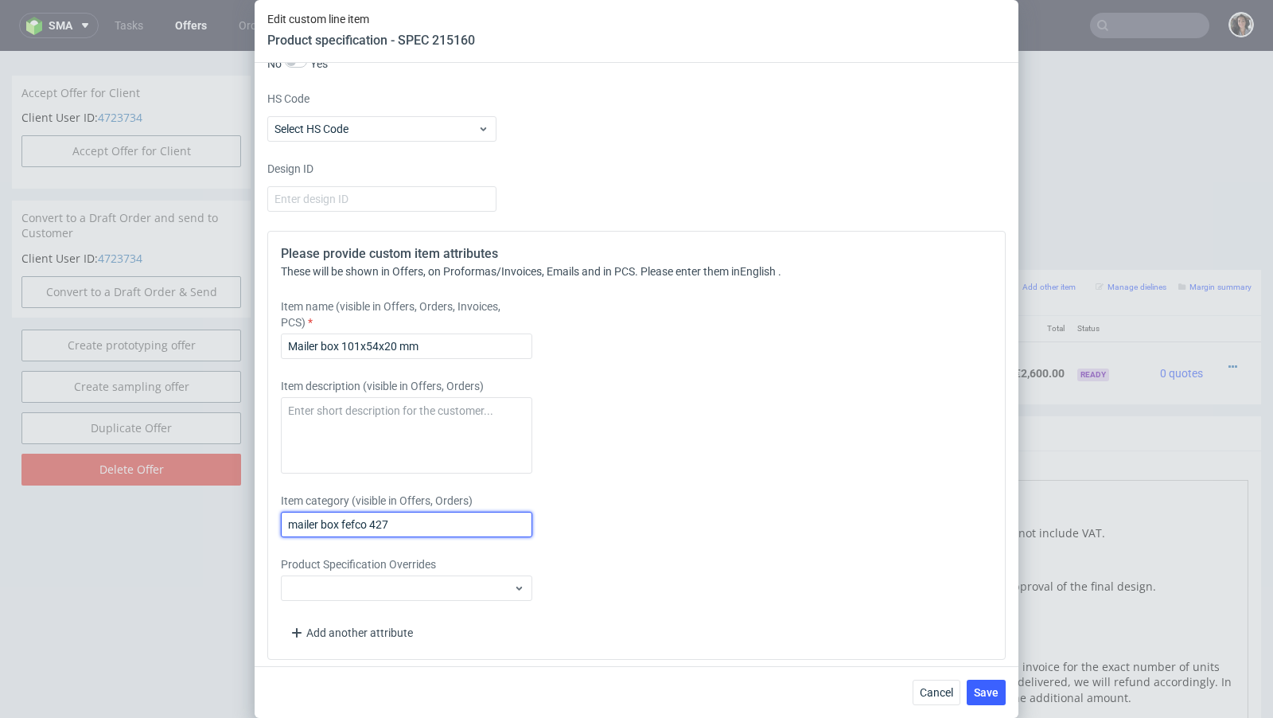
click at [403, 512] on input "mailer box fefco 427" at bounding box center [406, 524] width 251 height 25
paste input "Mailer box 101x54x20 mm"
type input "Mailer box 101x54x20 mm"
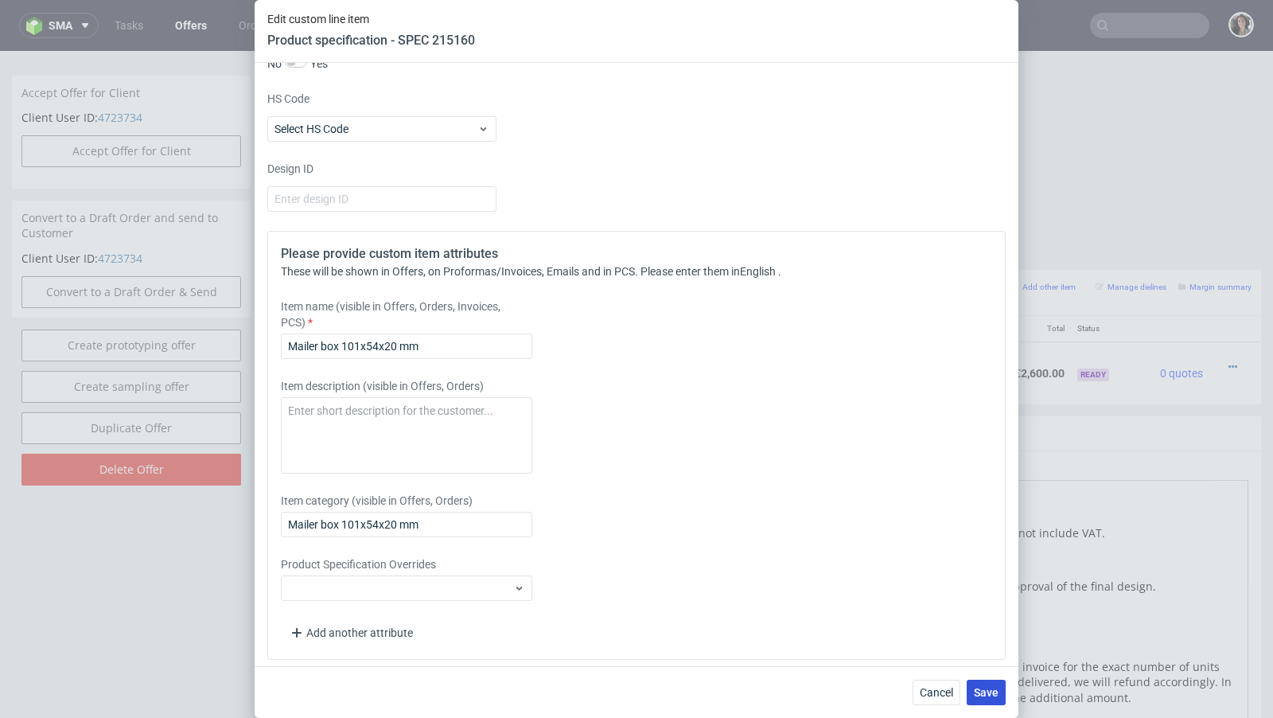
click at [979, 687] on span "Save" at bounding box center [986, 692] width 25 height 11
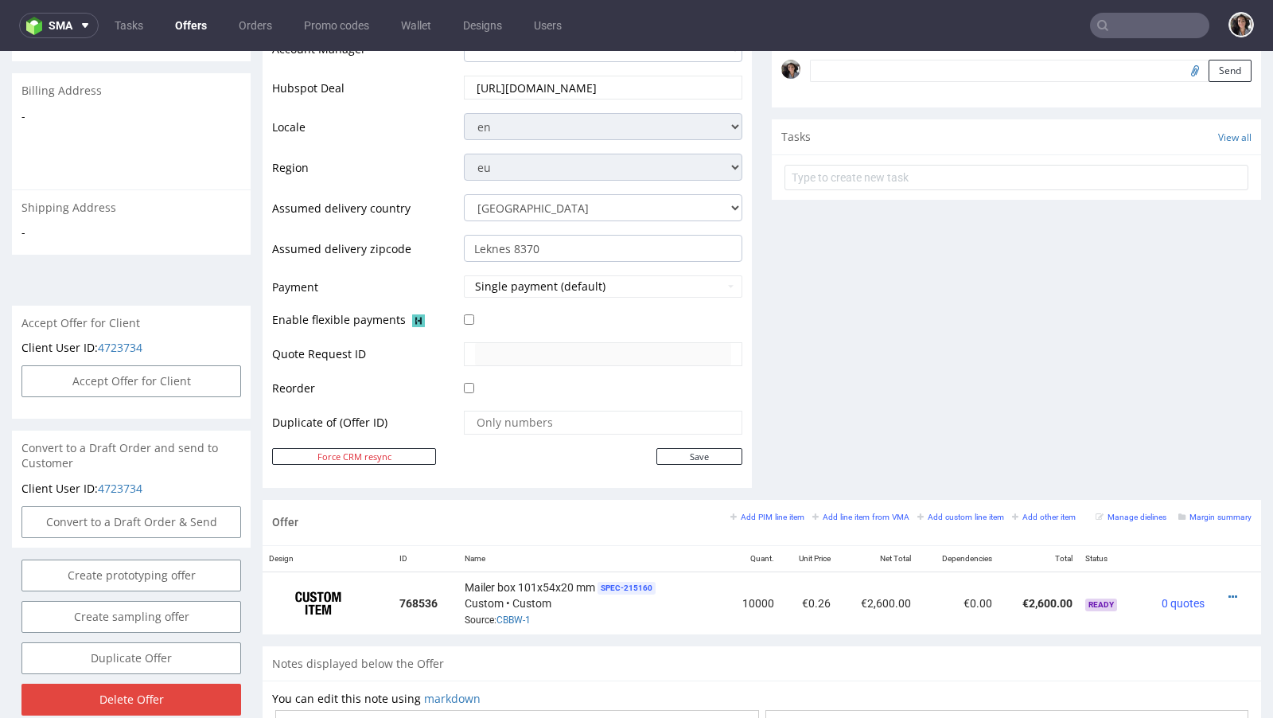
scroll to position [816, 0]
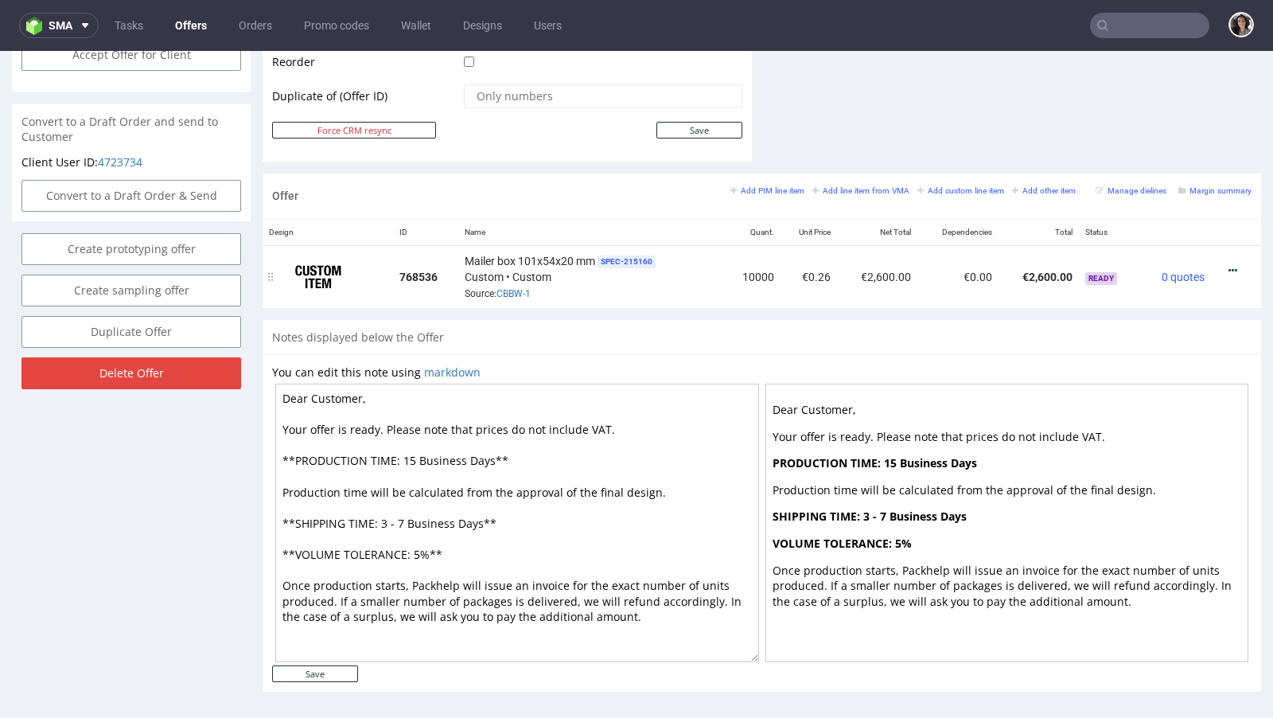
click at [1229, 266] on icon at bounding box center [1233, 270] width 9 height 11
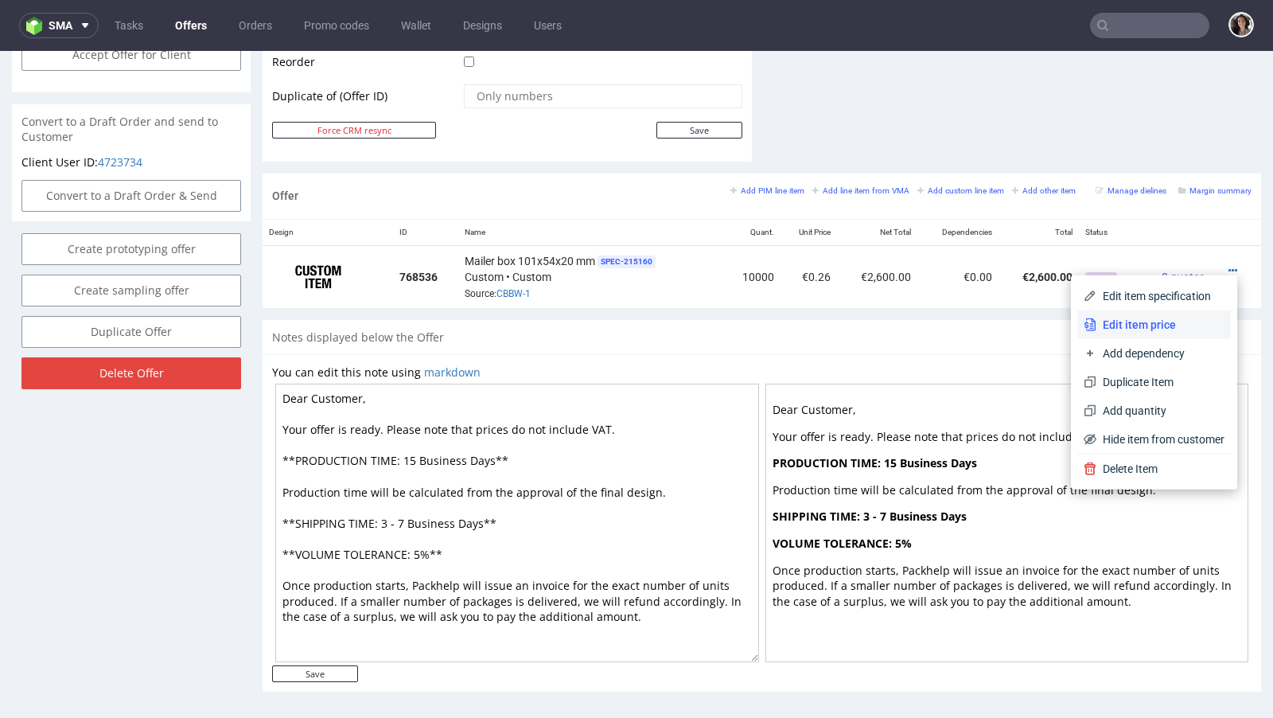
click at [1113, 321] on span "Edit item price" at bounding box center [1160, 325] width 128 height 16
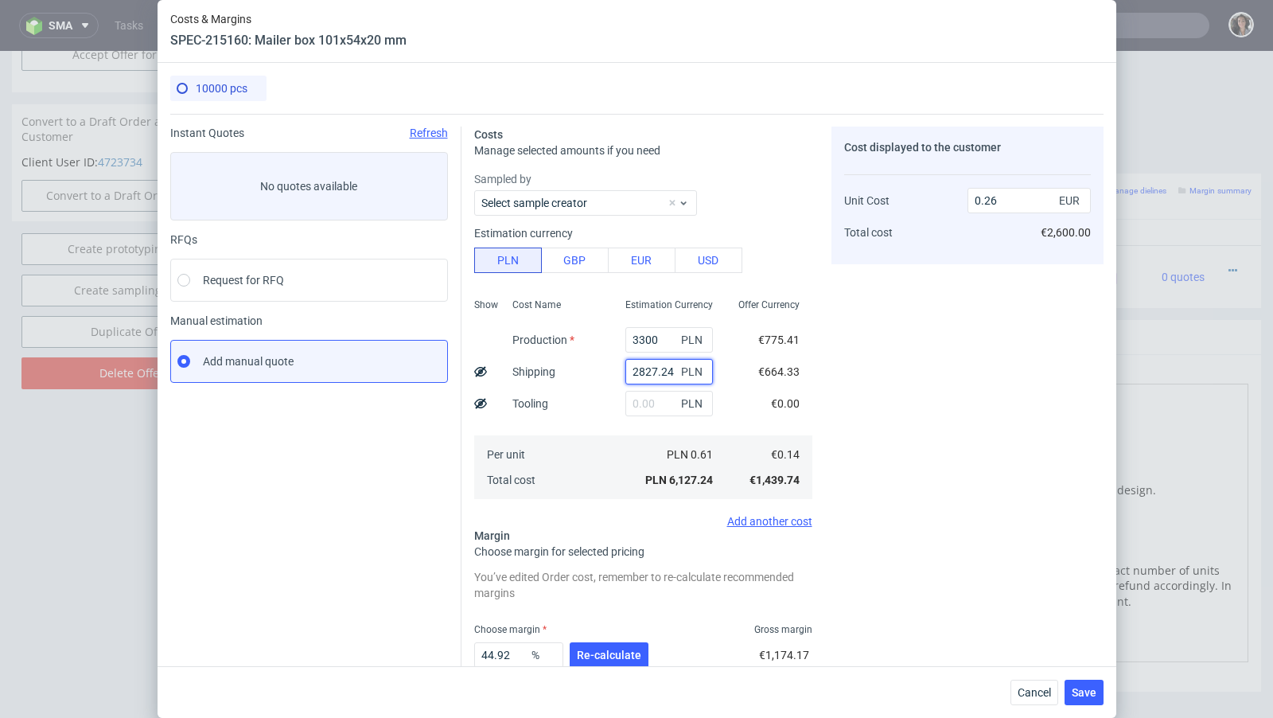
click at [647, 376] on input "2827.24" at bounding box center [669, 371] width 88 height 25
paste input "2 253,87"
type input "2822 253,877.24"
click at [647, 376] on input "2822 253,877.24" at bounding box center [669, 371] width 88 height 25
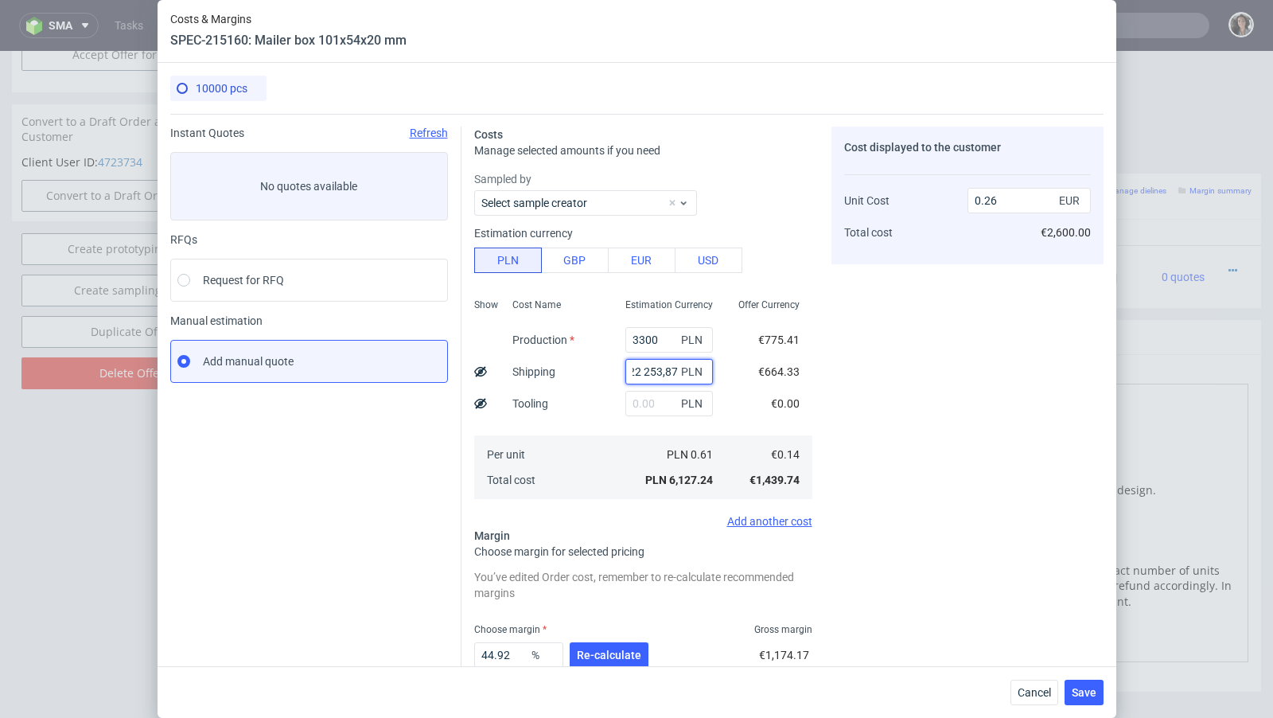
type input "0.14"
click at [647, 376] on input "text" at bounding box center [669, 371] width 88 height 25
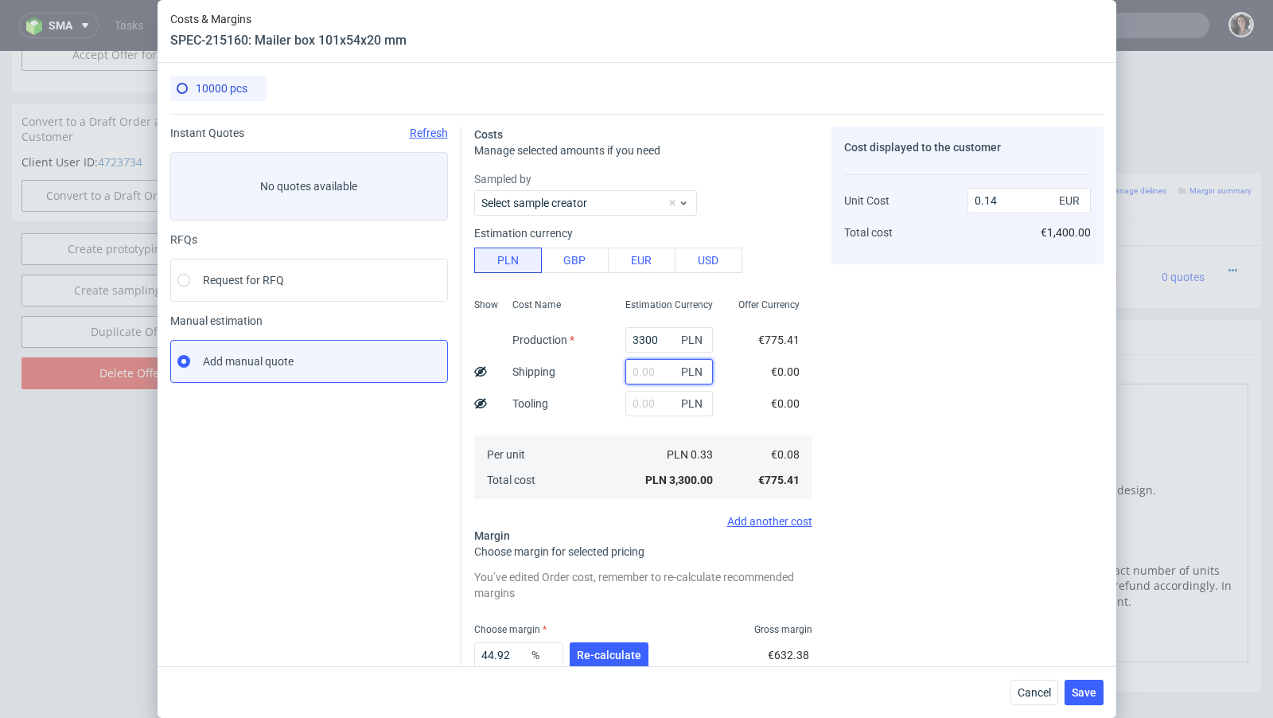
paste input "2 253,87"
click at [644, 372] on input "2 253,87" at bounding box center [669, 371] width 88 height 25
type input "2253.87"
type input "0.23"
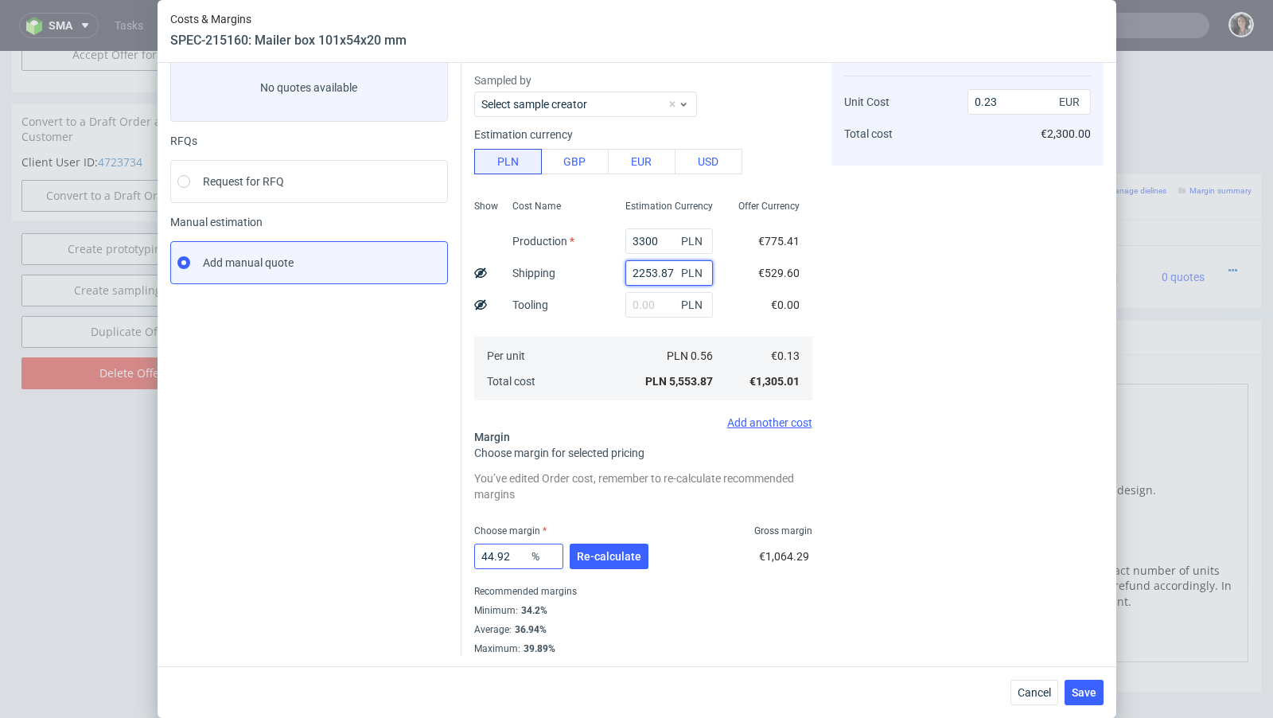
type input "2253.87"
click at [522, 545] on input "44.92" at bounding box center [518, 555] width 89 height 25
click at [1001, 100] on input "0.23" at bounding box center [1029, 101] width 123 height 25
type input "0.25"
type input "48"
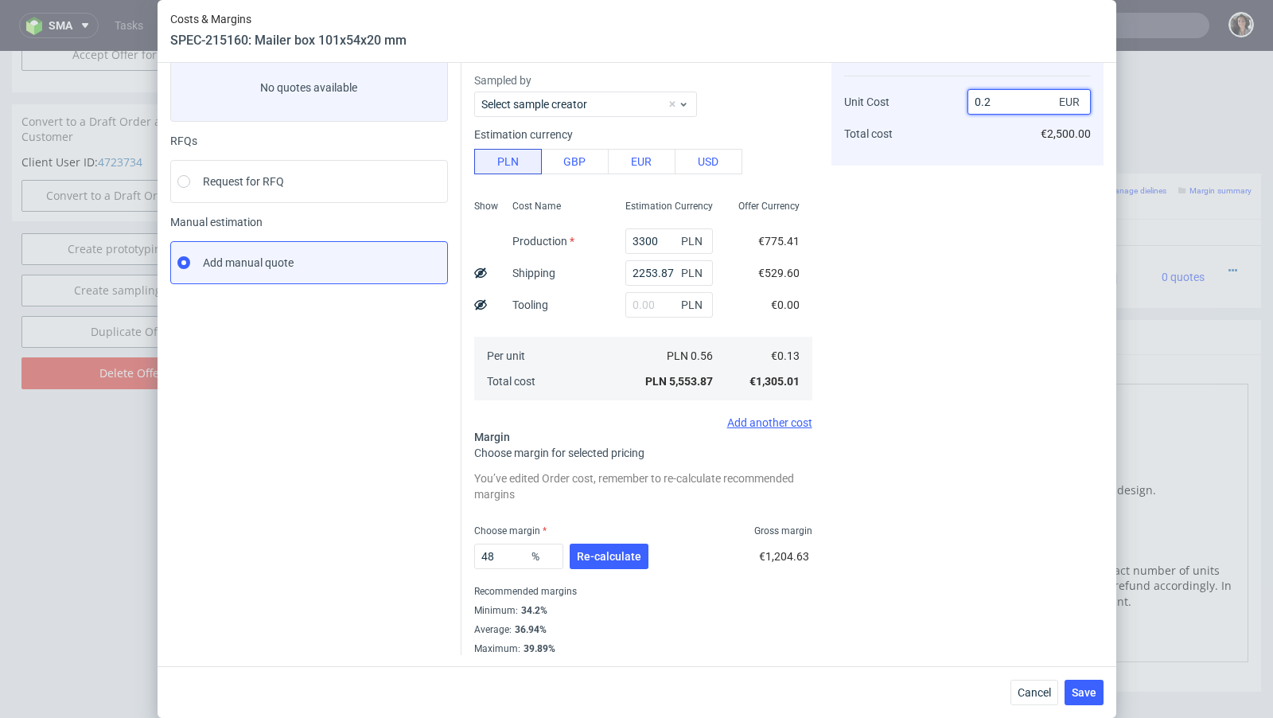
type input "0.26"
type input "50"
type input "0.26"
click at [925, 207] on div "Cost displayed to the customer Unit Cost Total cost 0.26 EUR €2,600.00" at bounding box center [968, 341] width 272 height 627
click at [508, 555] on input "50" at bounding box center [518, 555] width 89 height 25
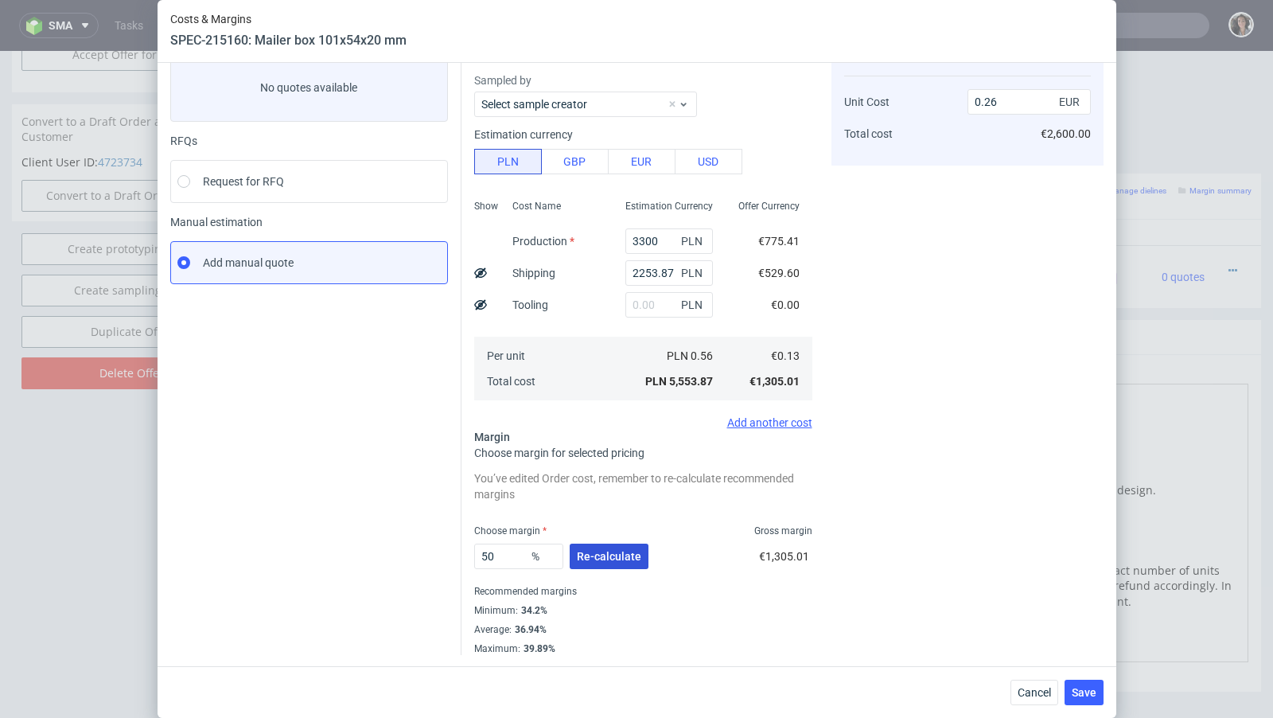
click at [616, 559] on span "Re-calculate" at bounding box center [609, 556] width 64 height 11
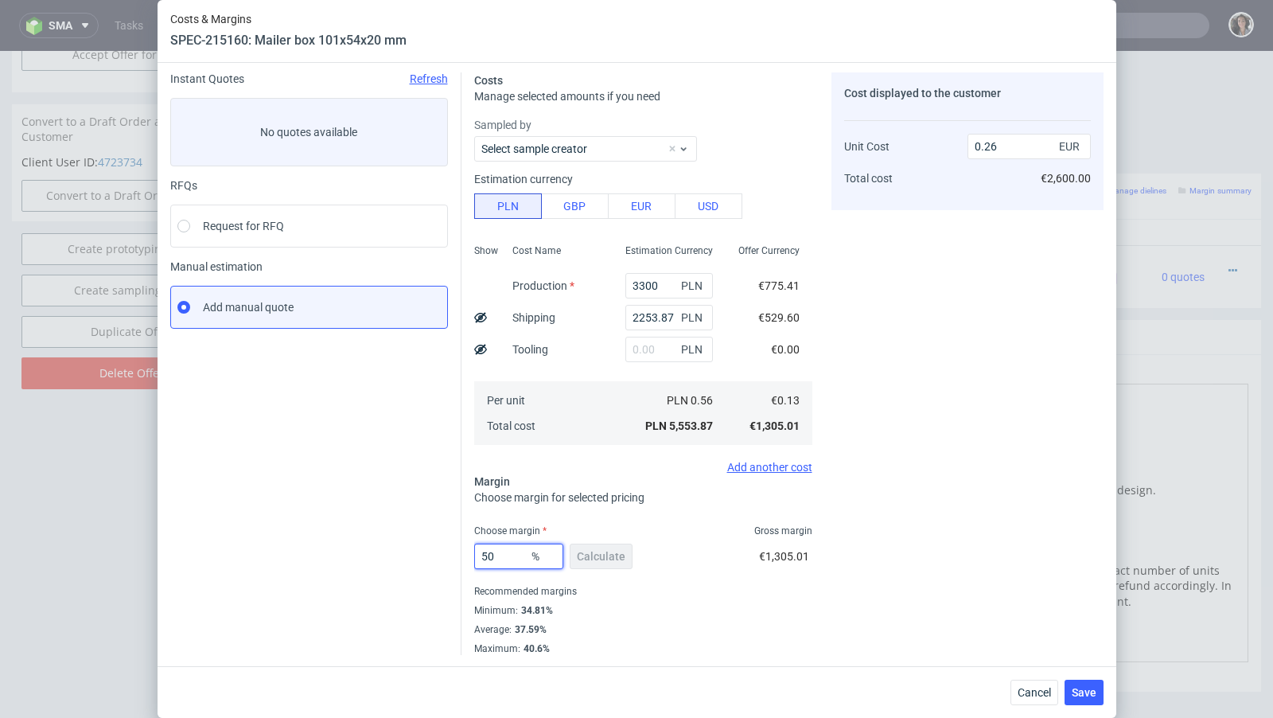
click at [500, 551] on input "50" at bounding box center [518, 555] width 89 height 25
click at [403, 380] on div "Instant Quotes Refresh No quotes available RFQs Request for RFQ Manual estimati…" at bounding box center [315, 363] width 291 height 582
click at [501, 559] on input "50" at bounding box center [518, 555] width 89 height 25
type input "52"
type input "0.27"
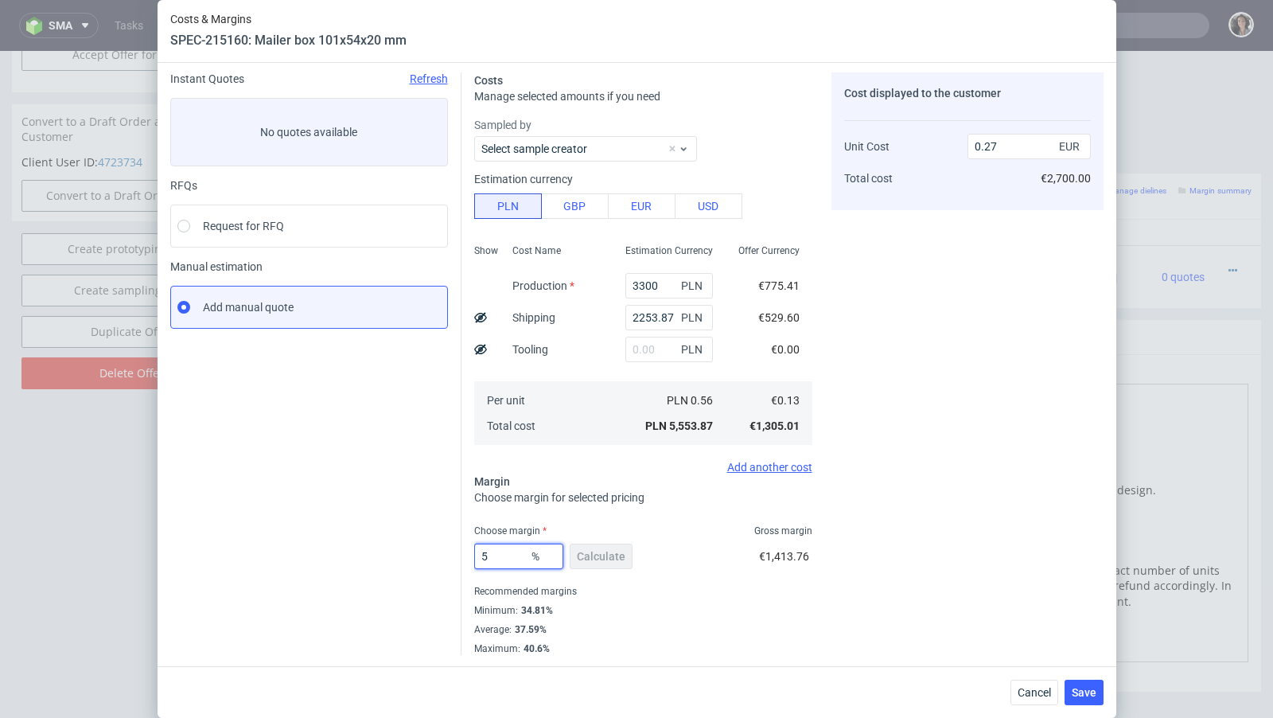
type input "51"
type input "0.26"
type input "51.9"
type input "0.27"
type input "51.2"
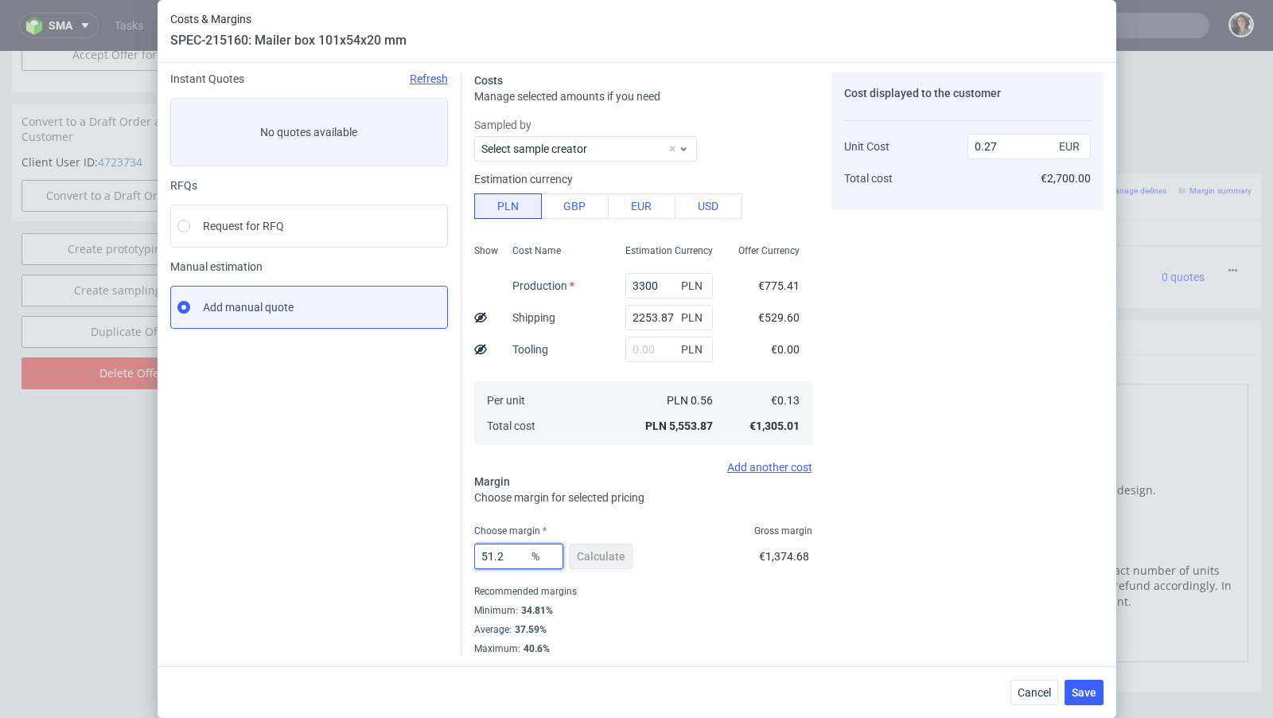
type input "0.26"
type input "51.3"
type input "0.27"
type input "51.2"
type input "0.26"
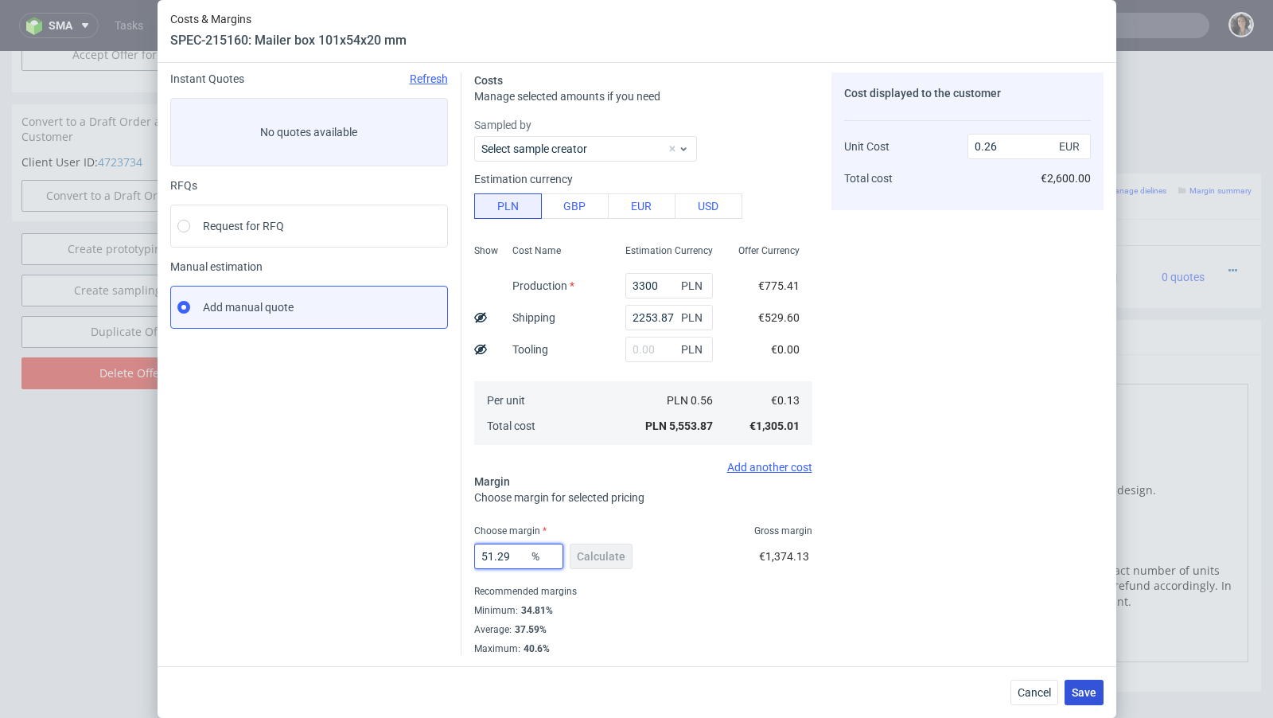
type input "51.29"
click at [1090, 695] on span "Save" at bounding box center [1084, 692] width 25 height 11
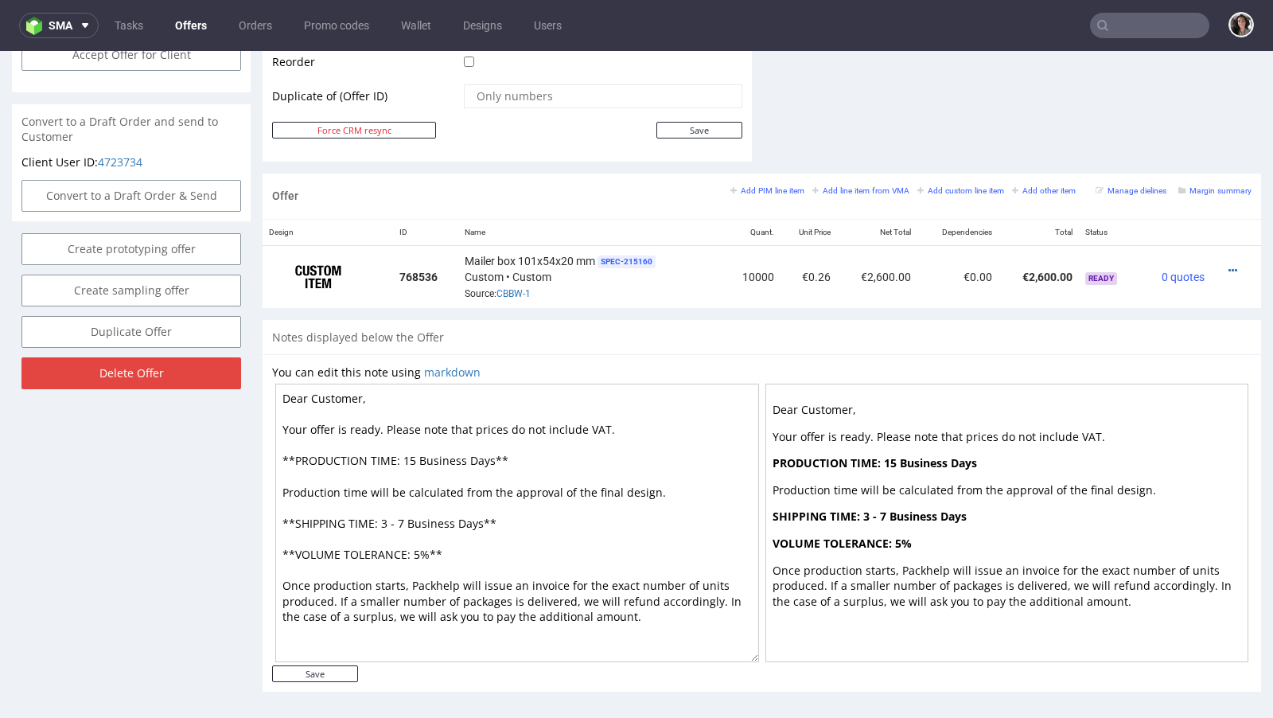
scroll to position [0, 0]
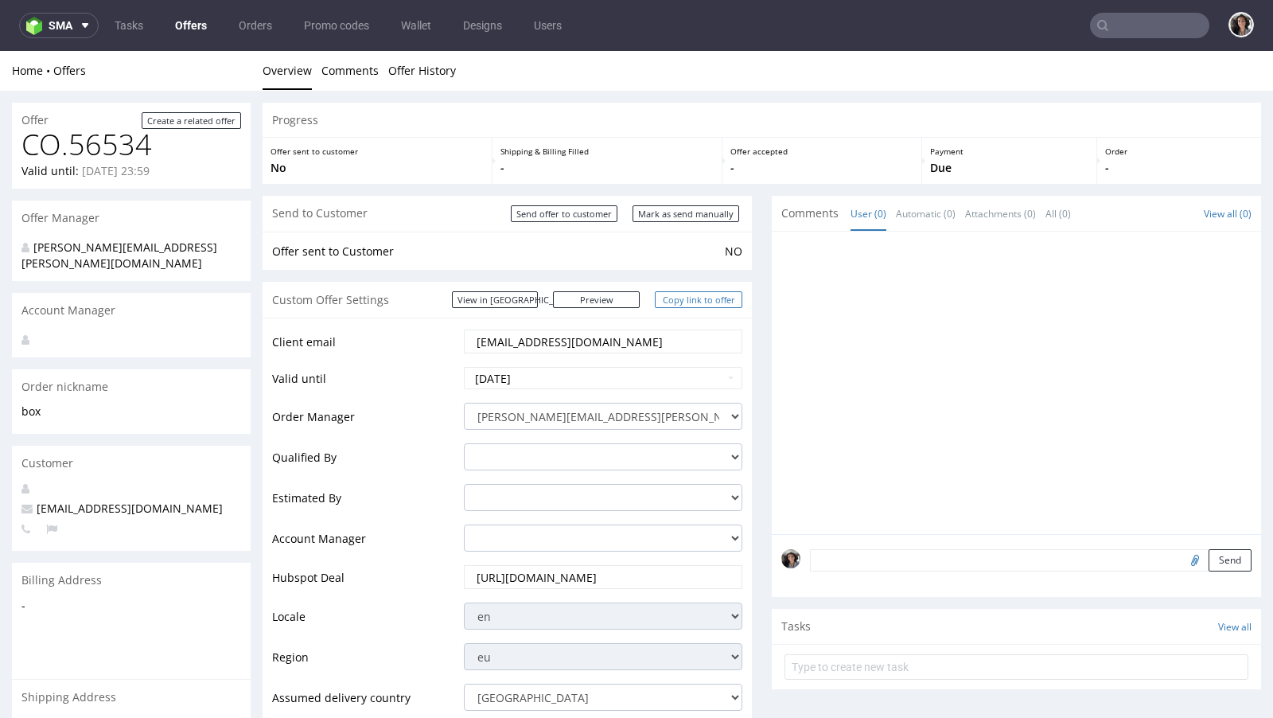
click at [701, 300] on link "Copy link to offer" at bounding box center [699, 299] width 88 height 17
click at [690, 216] on input "Mark as send manually" at bounding box center [686, 213] width 107 height 17
type input "In progress..."
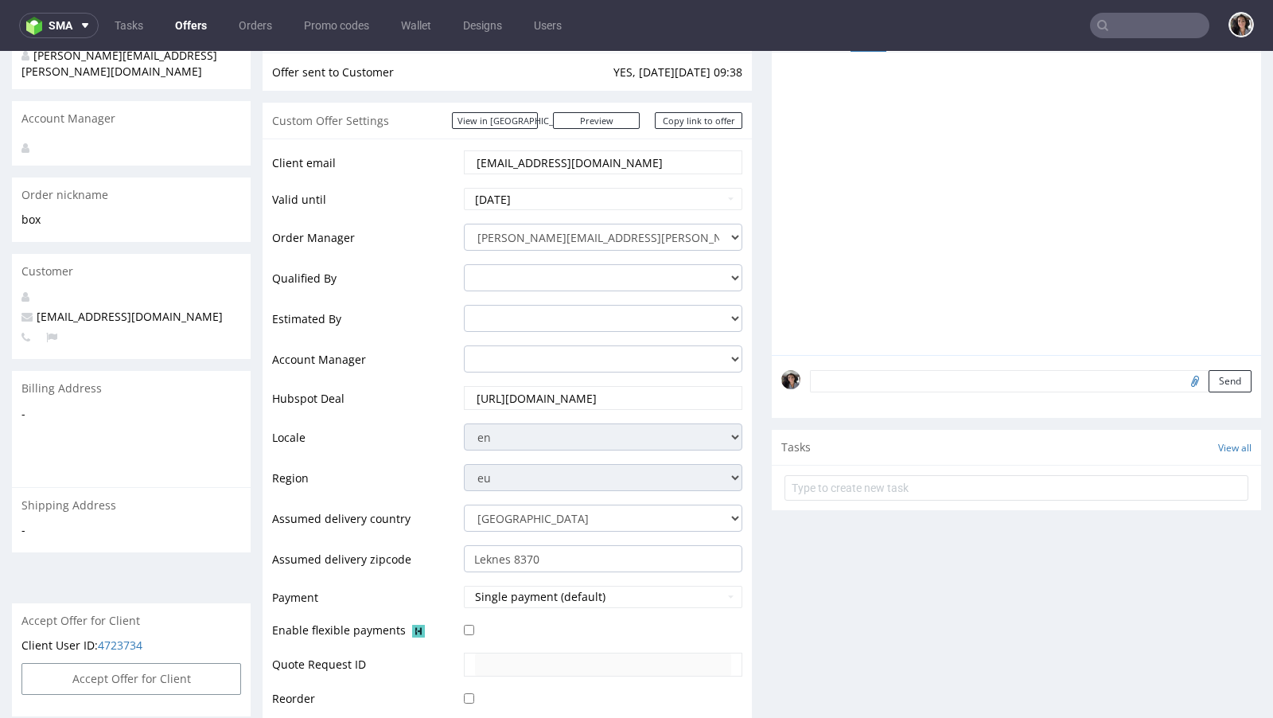
scroll to position [366, 0]
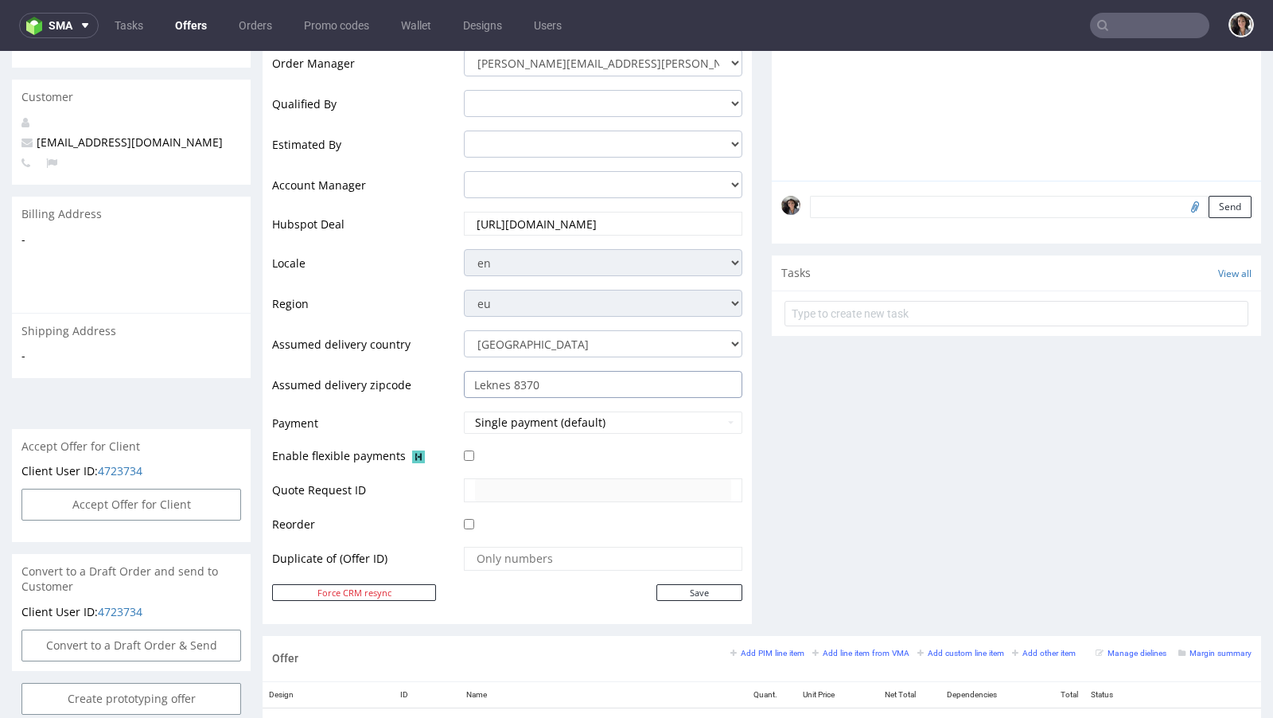
click at [563, 391] on input "Leknes 8370" at bounding box center [603, 384] width 278 height 27
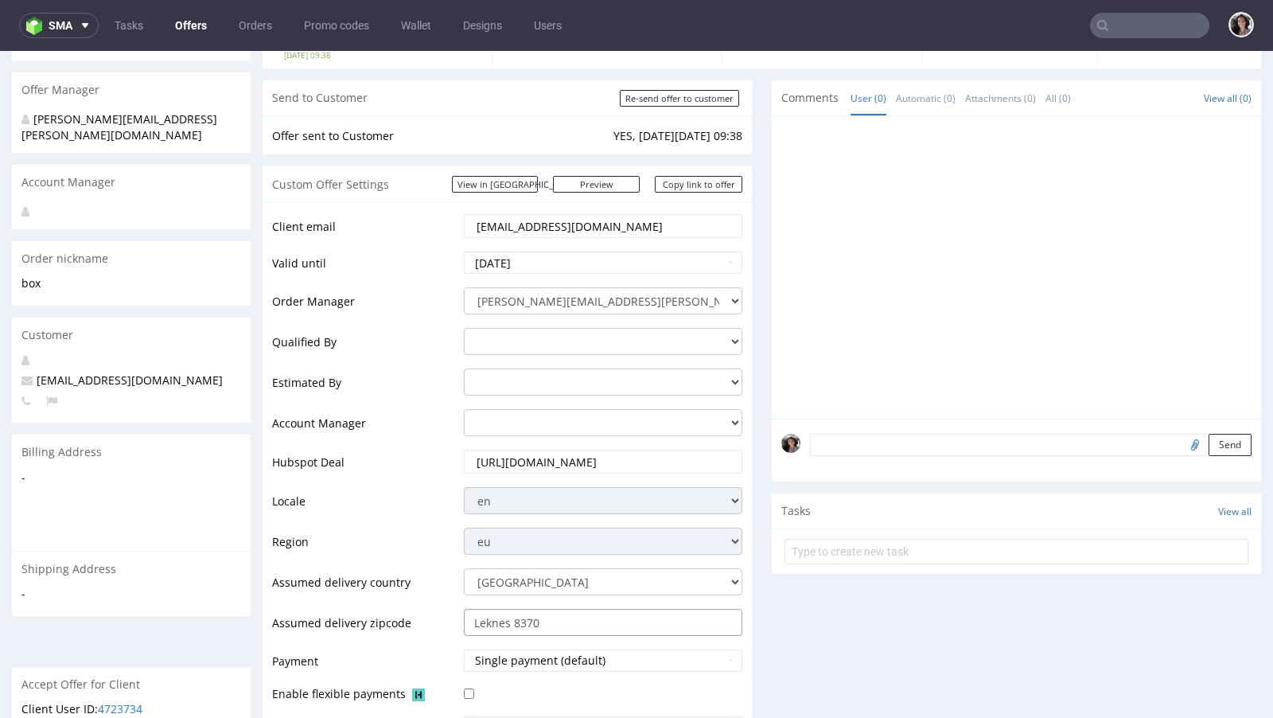
scroll to position [0, 0]
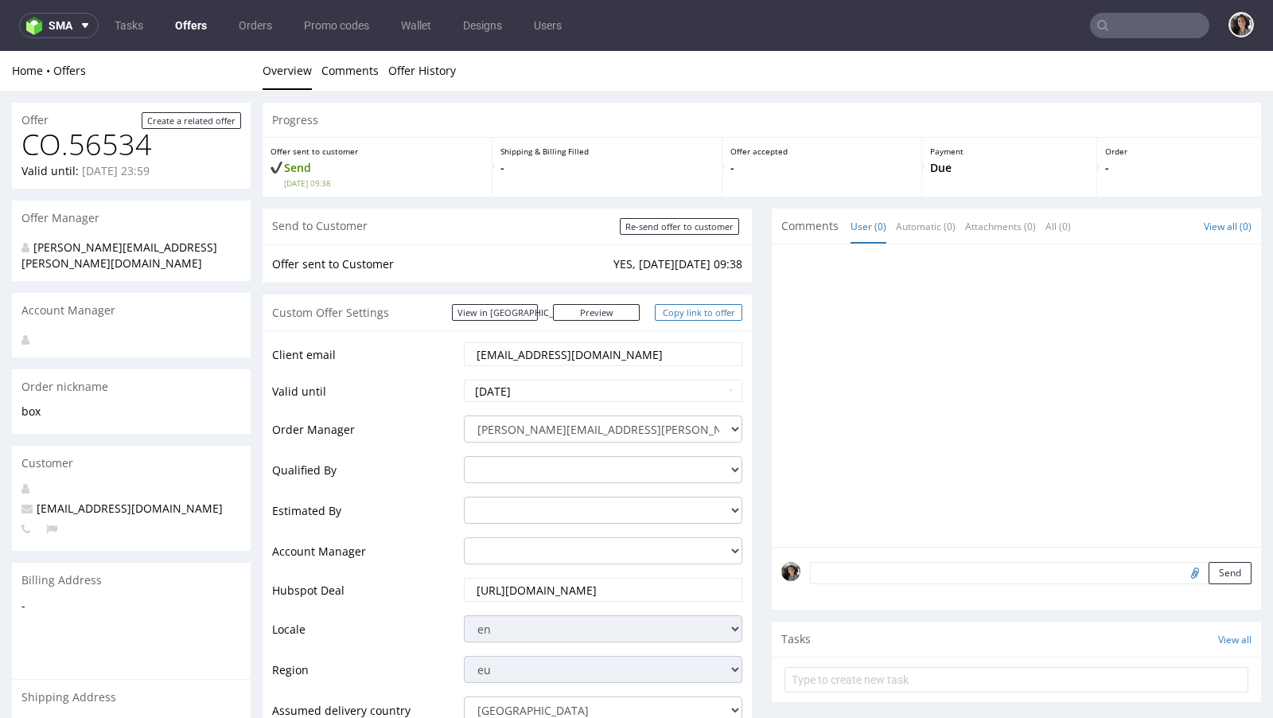
click at [720, 307] on link "Copy link to offer" at bounding box center [699, 312] width 88 height 17
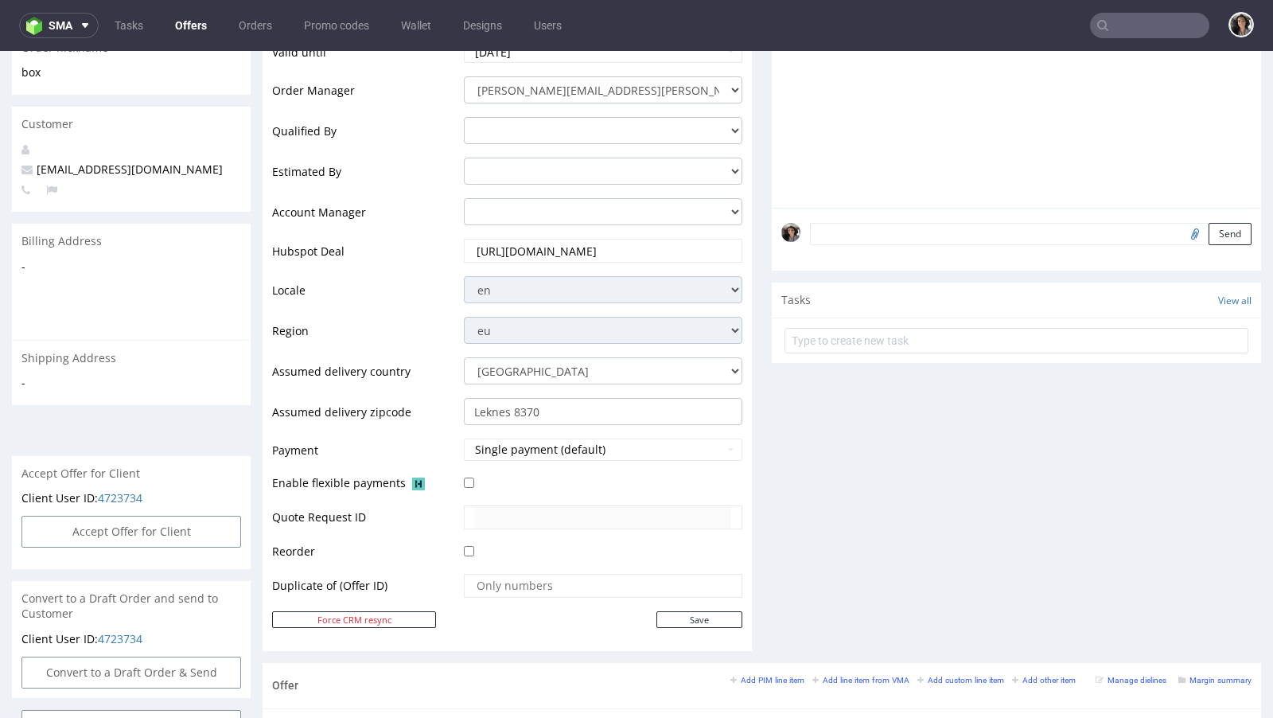
scroll to position [19, 0]
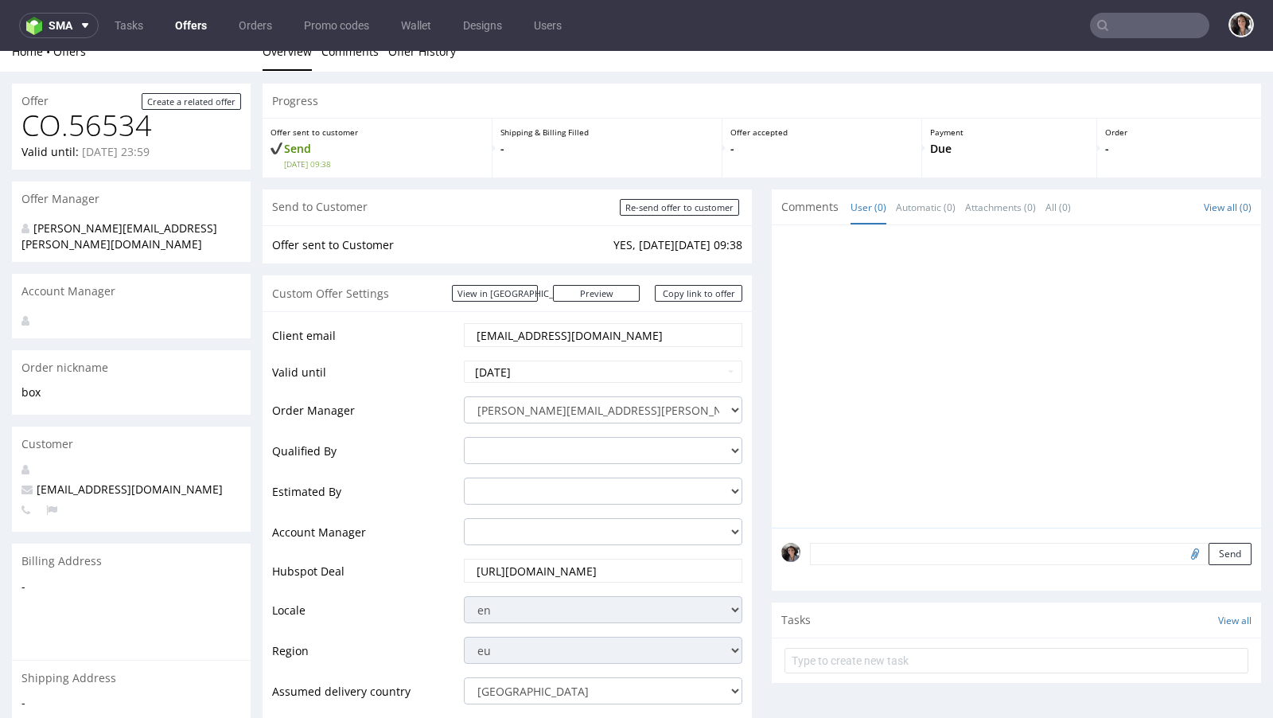
click at [565, 333] on input "jorgenbli@gmail.com" at bounding box center [603, 335] width 256 height 22
click at [1118, 38] on nav "sma Tasks Offers Orders Promo codes Wallet Designs Users" at bounding box center [636, 25] width 1273 height 51
click at [1134, 18] on input "text" at bounding box center [1149, 25] width 119 height 25
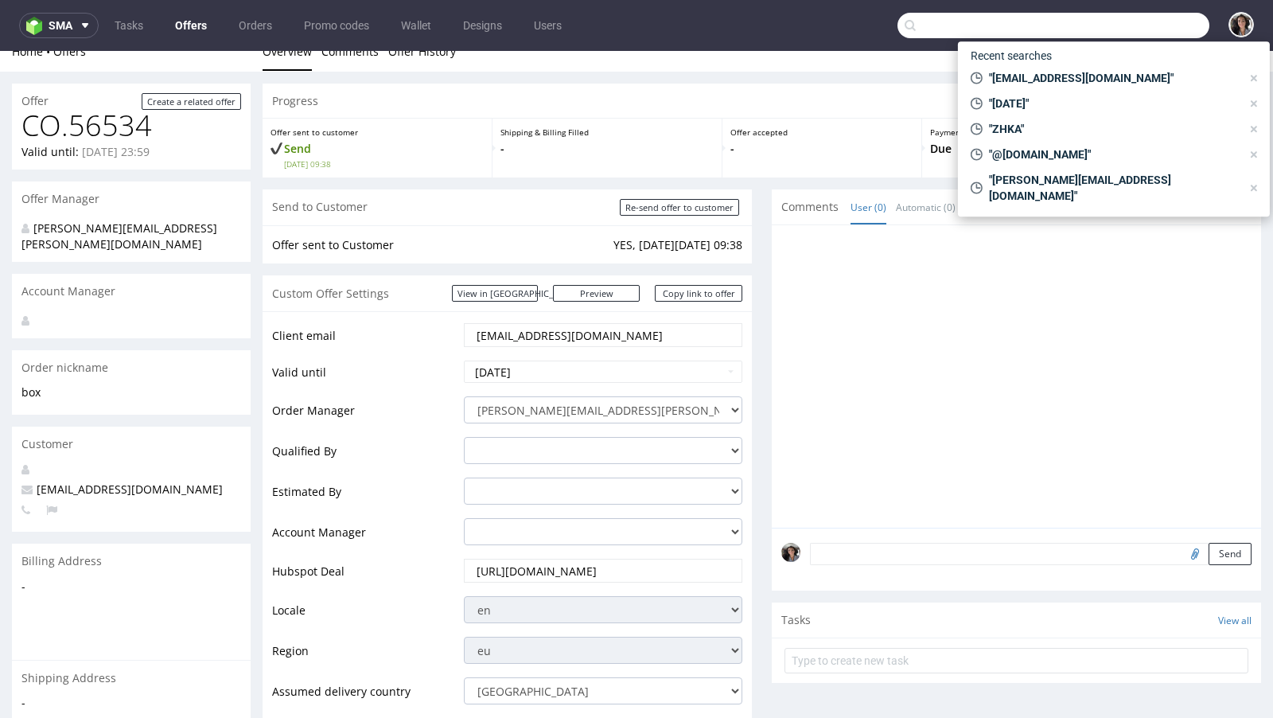
paste input "jorgenbli@gmail.com"
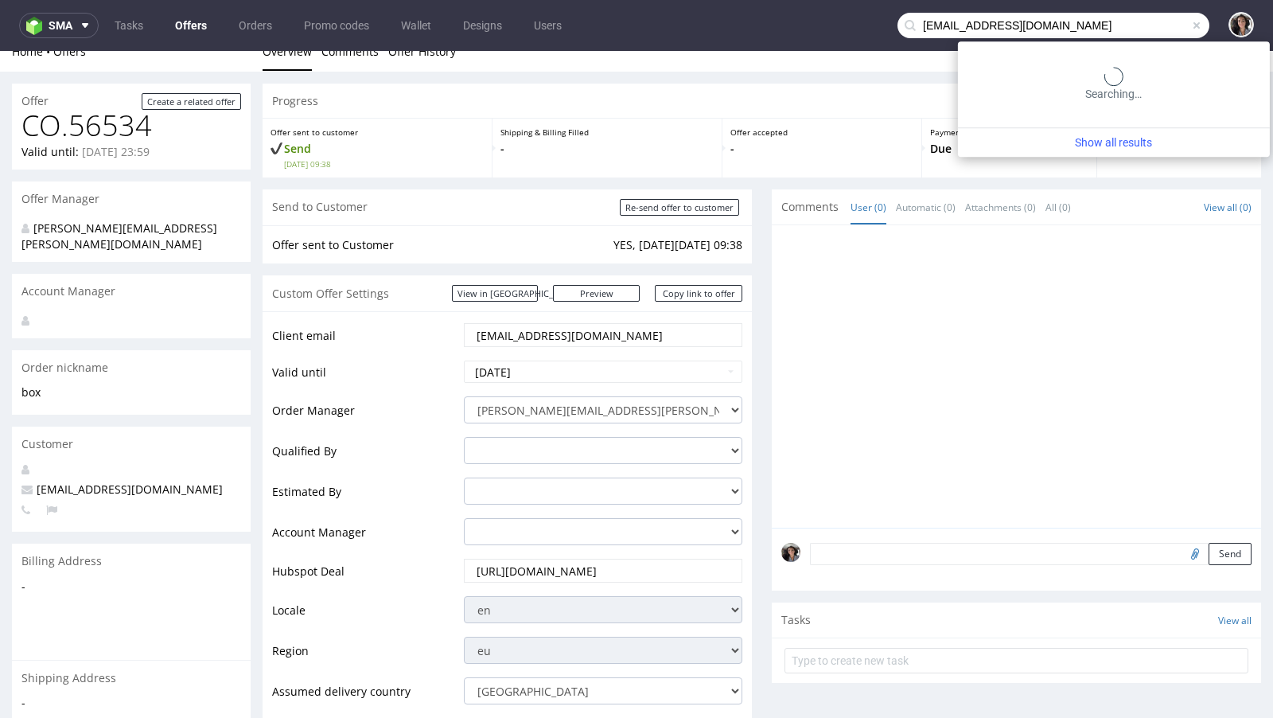
type input "jorgenbli@gmail.com"
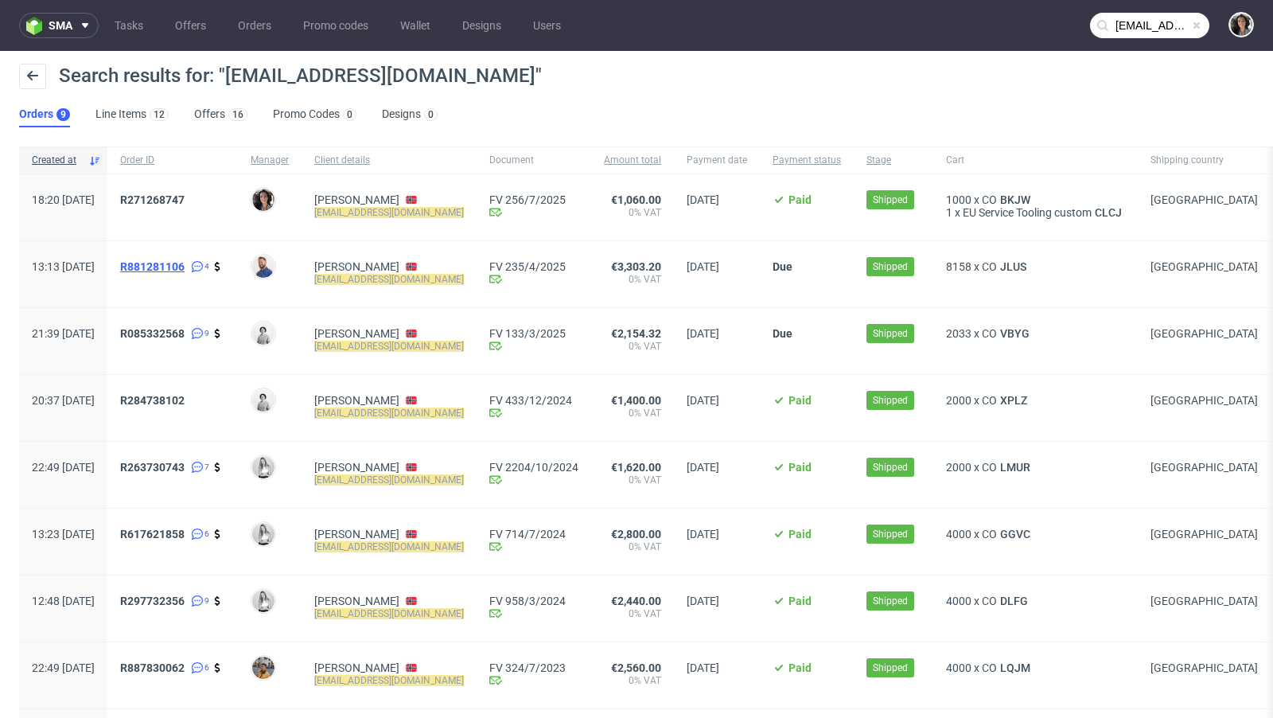
click at [185, 270] on span "R881281106" at bounding box center [152, 266] width 64 height 13
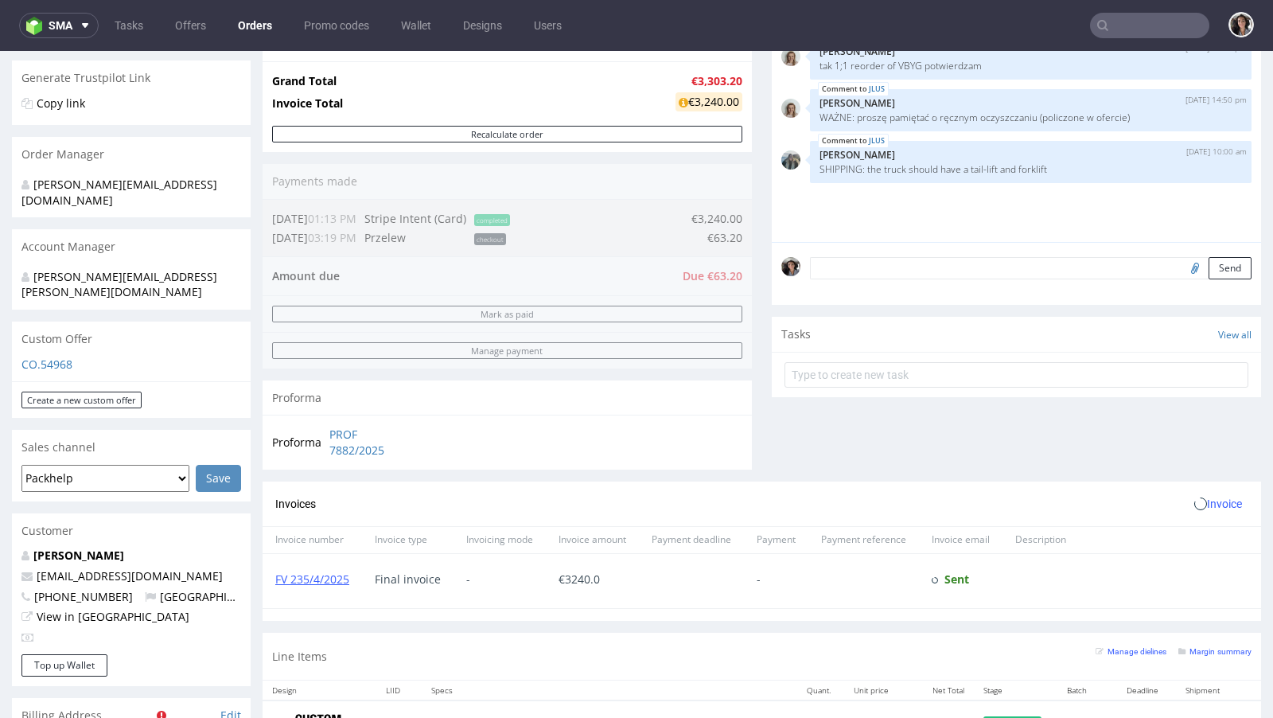
scroll to position [815, 0]
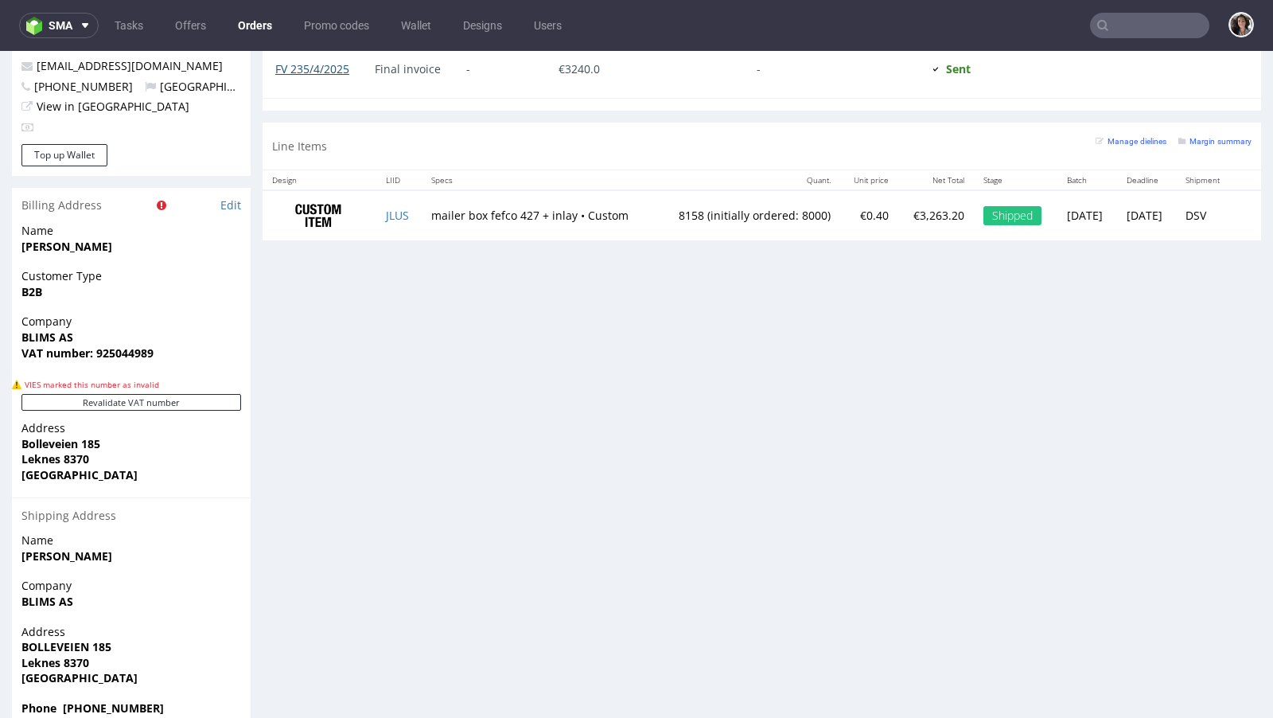
click at [325, 72] on link "FV 235/4/2025" at bounding box center [312, 68] width 74 height 15
type input "jorgenbli@gmail.com"
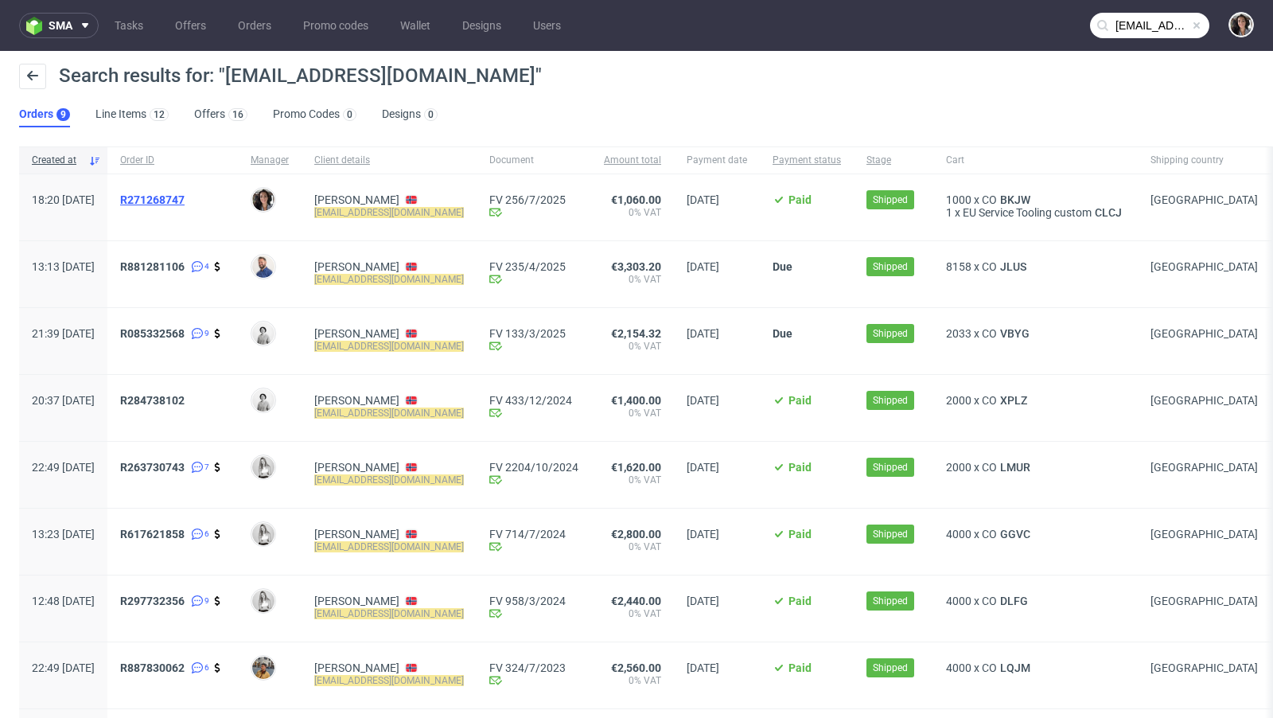
click at [185, 200] on span "R271268747" at bounding box center [152, 199] width 64 height 13
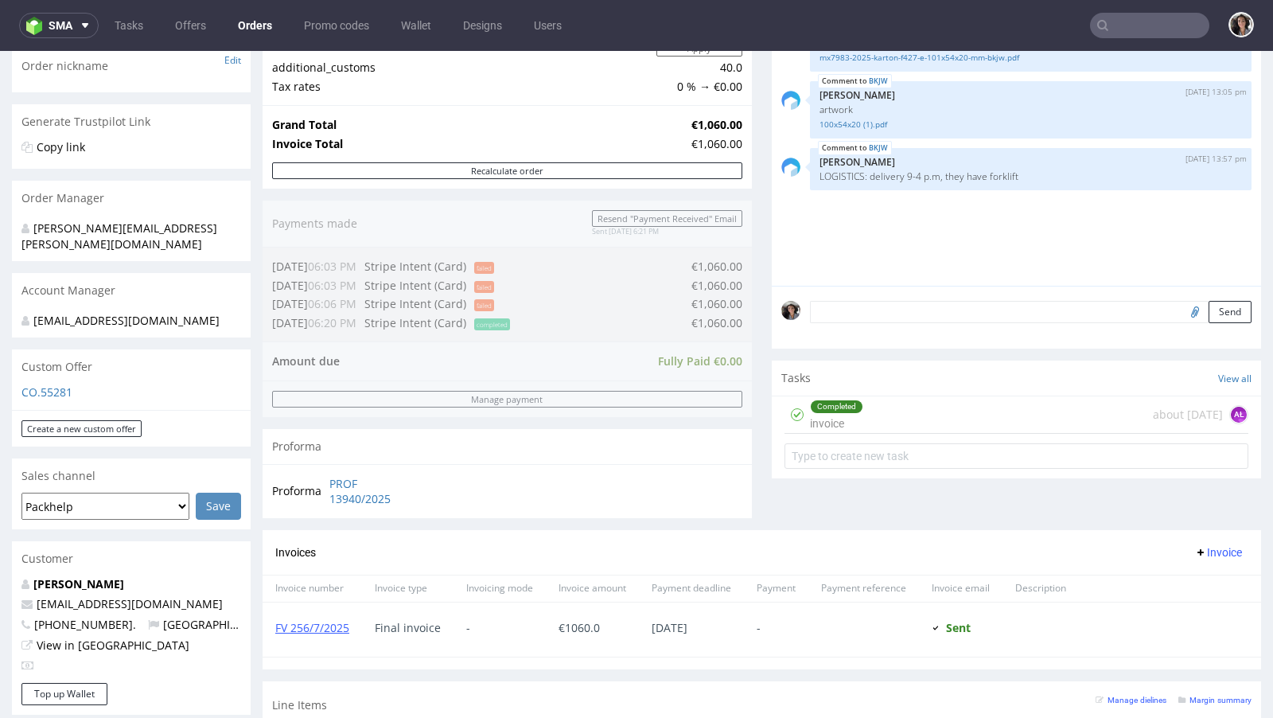
scroll to position [663, 0]
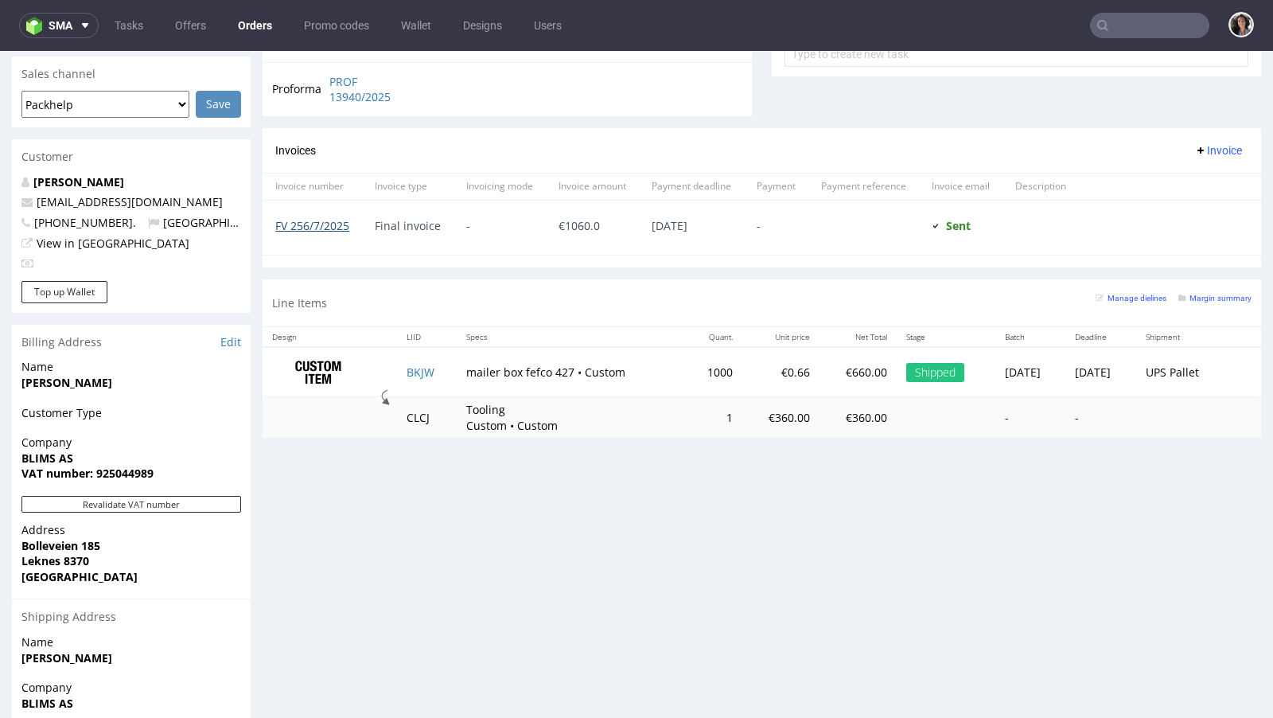
click at [321, 219] on link "FV 256/7/2025" at bounding box center [312, 225] width 74 height 15
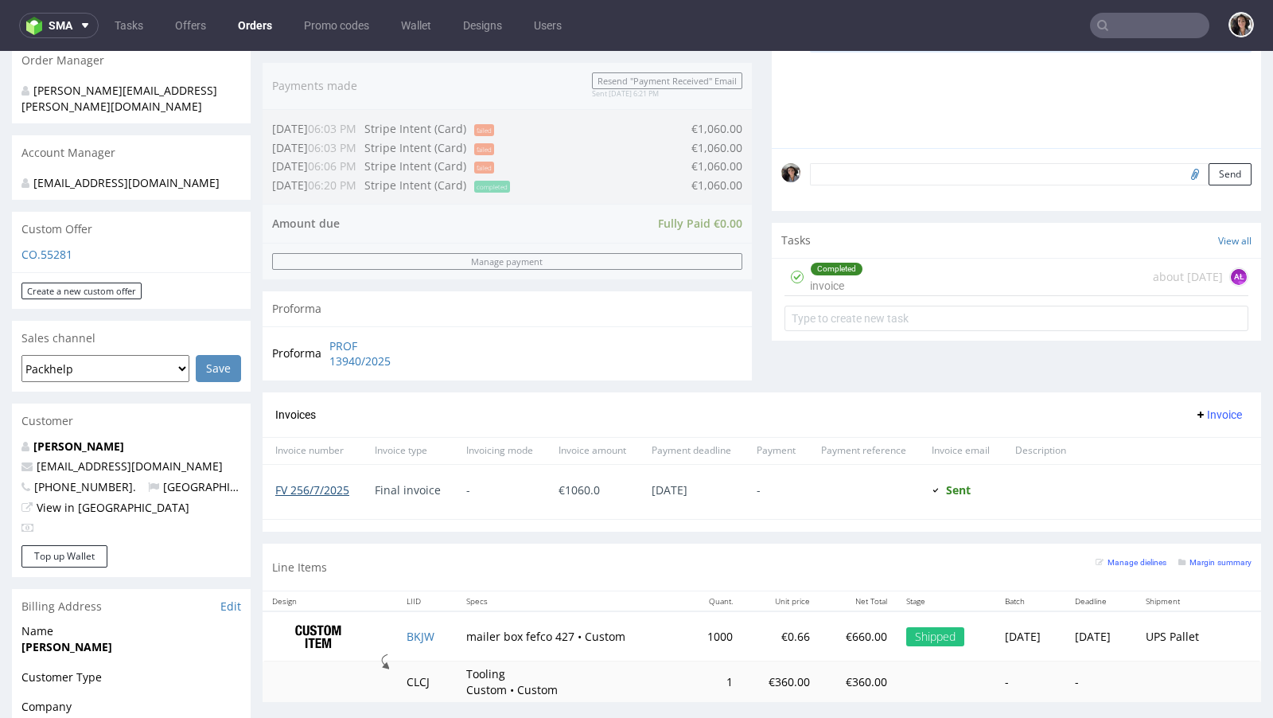
scroll to position [311, 0]
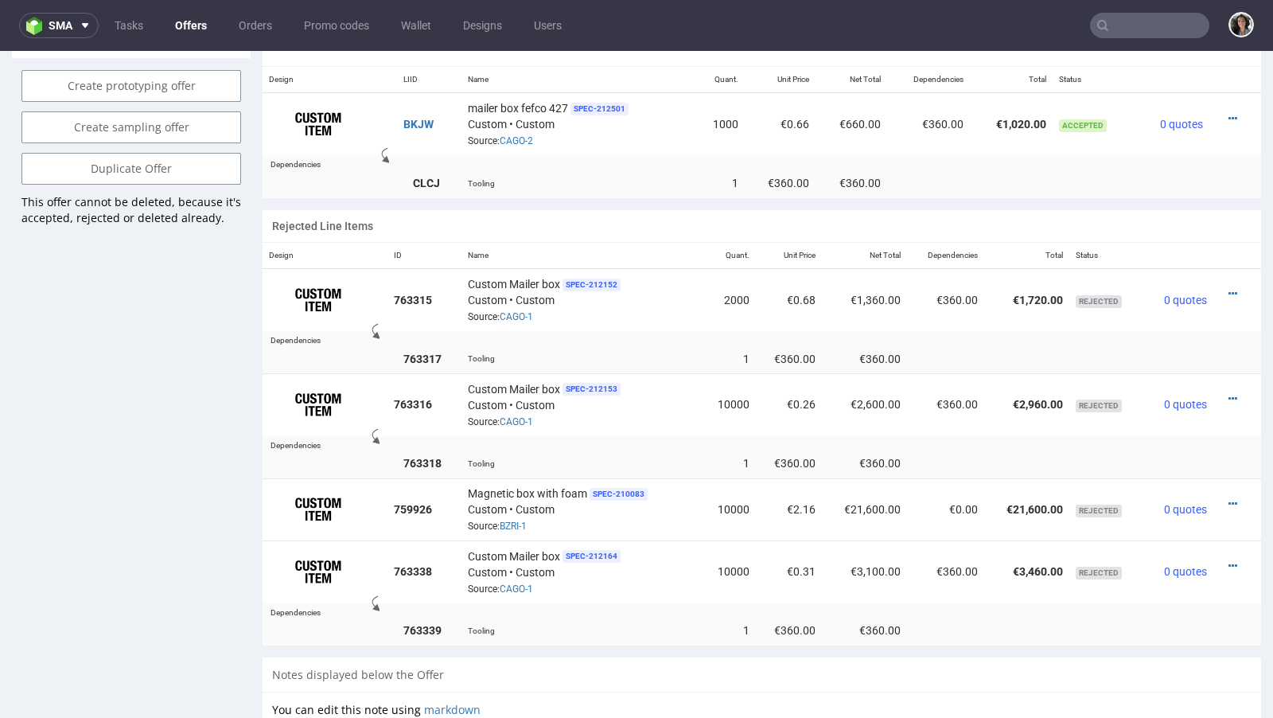
scroll to position [1353, 0]
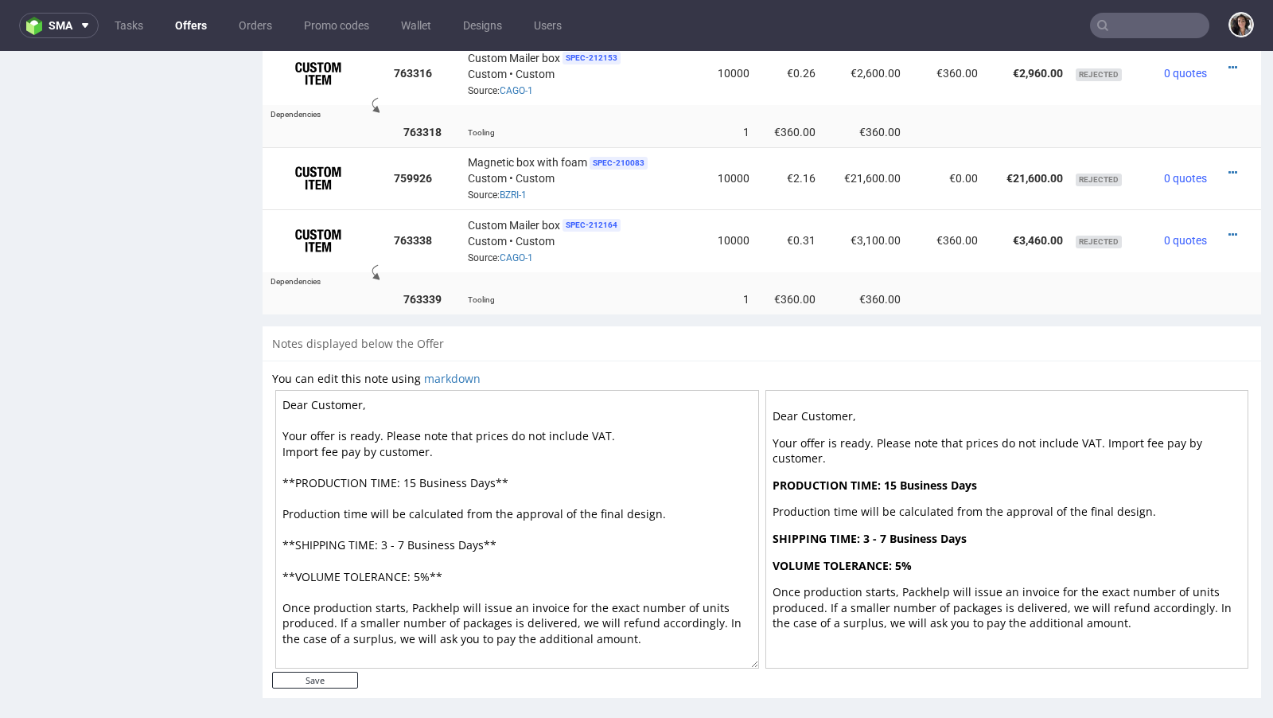
drag, startPoint x: 427, startPoint y: 441, endPoint x: 278, endPoint y: 434, distance: 149.0
click at [278, 434] on textarea "Dear Customer, Your offer is ready. Please note that prices do not include VAT.…" at bounding box center [517, 529] width 484 height 278
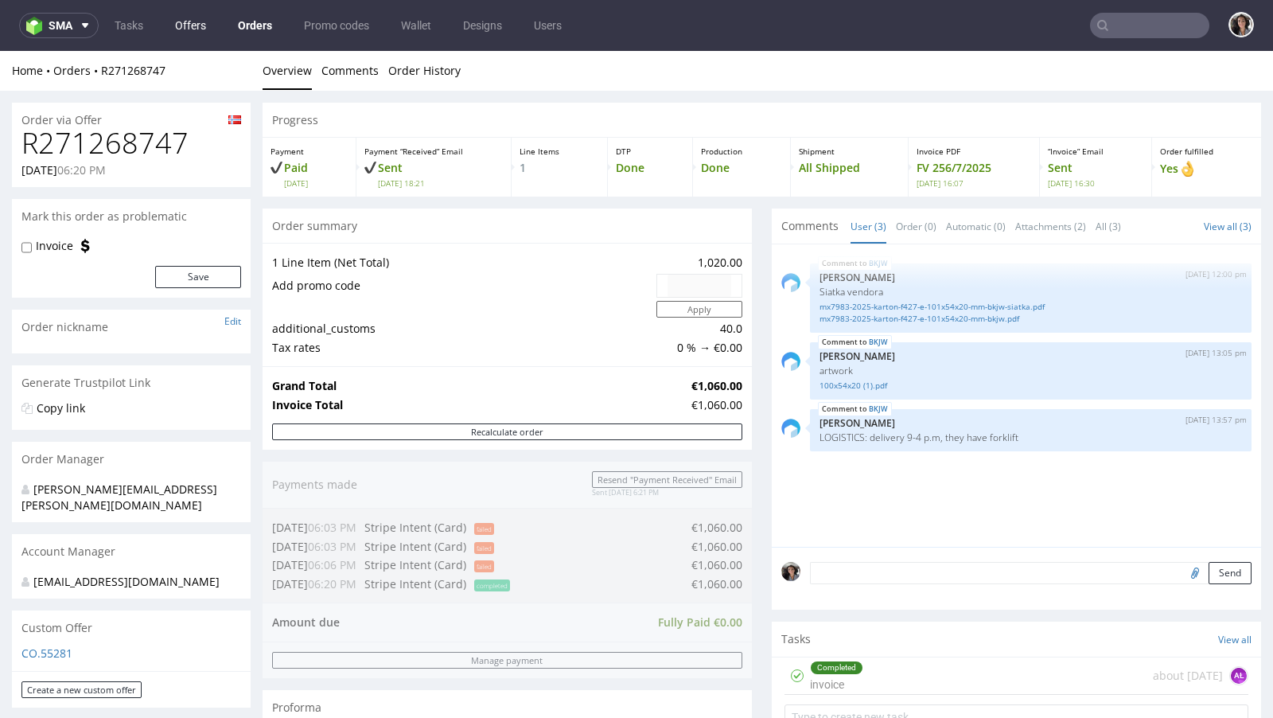
click at [199, 28] on link "Offers" at bounding box center [191, 25] width 50 height 25
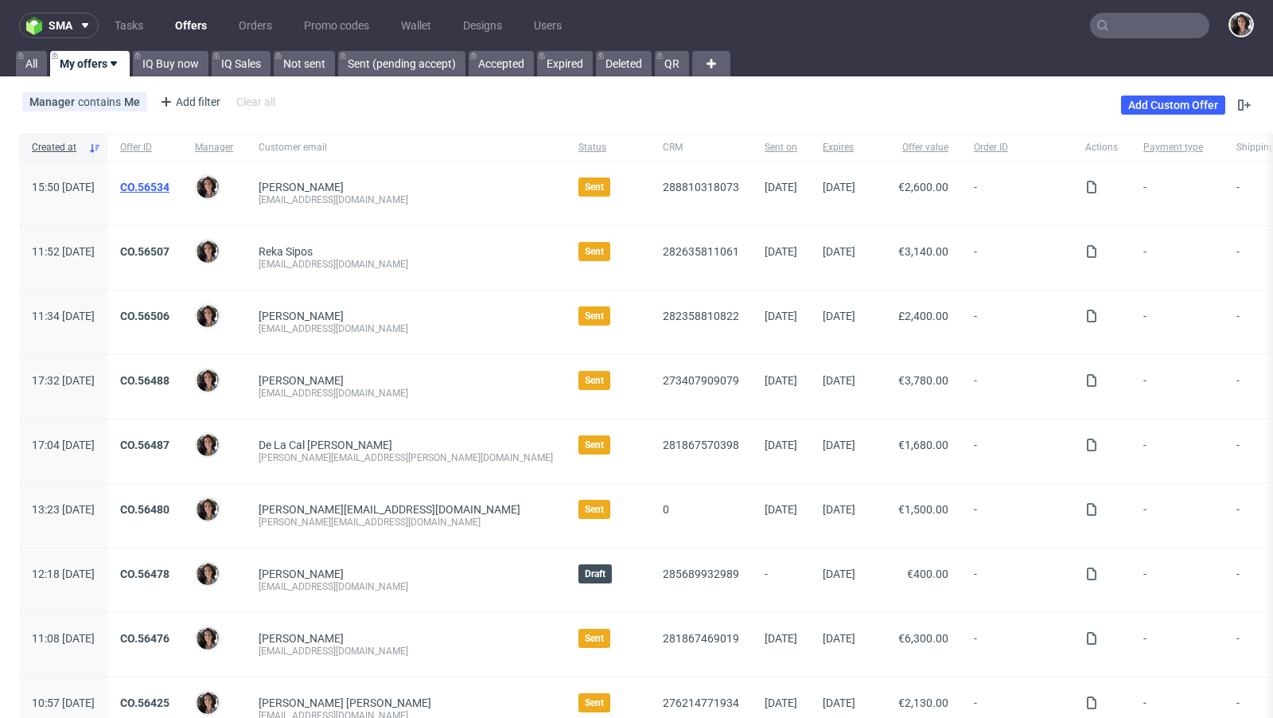
click at [169, 188] on link "CO.56534" at bounding box center [144, 187] width 49 height 13
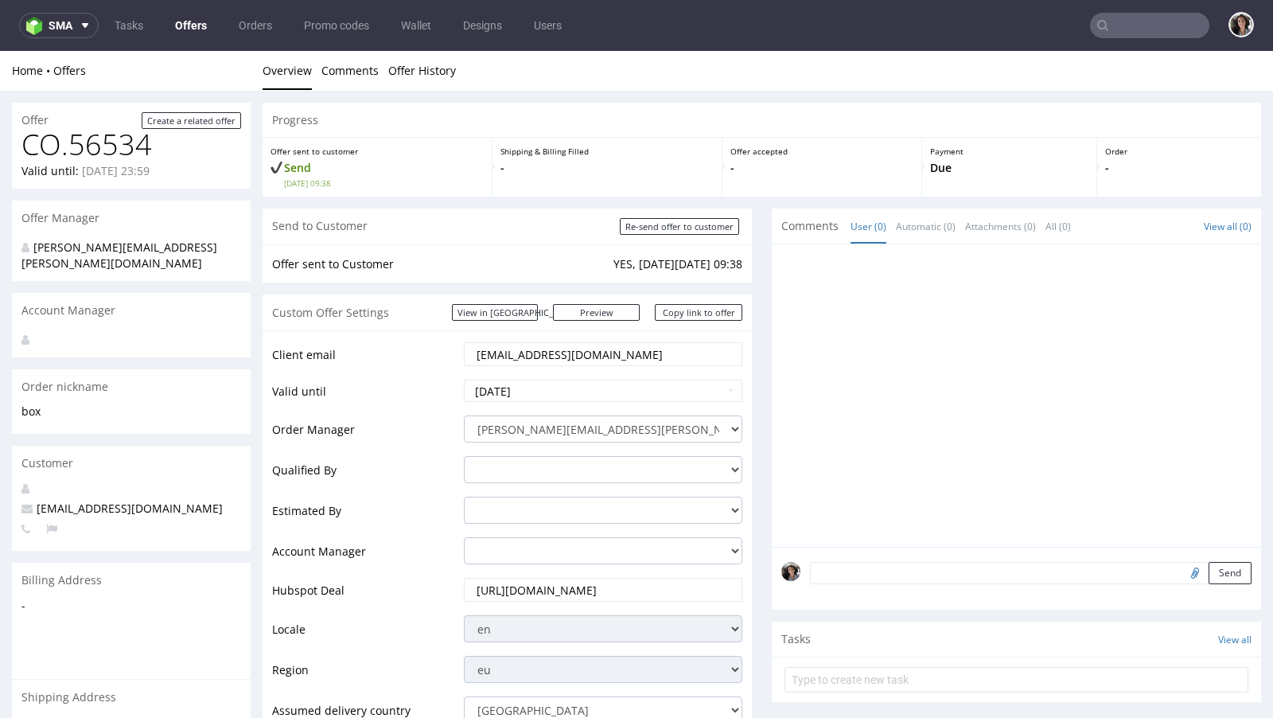
scroll to position [639, 0]
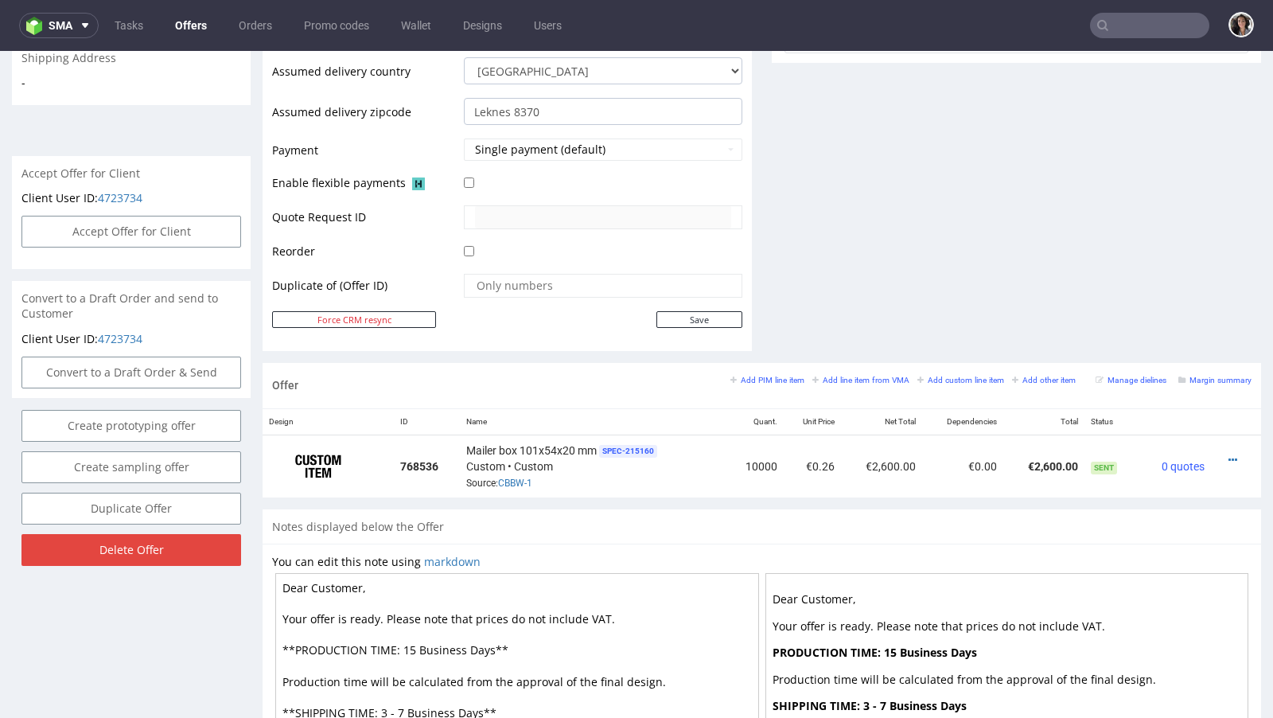
click at [622, 610] on textarea "Dear Customer, Your offer is ready. Please note that prices do not include VAT.…" at bounding box center [517, 712] width 484 height 278
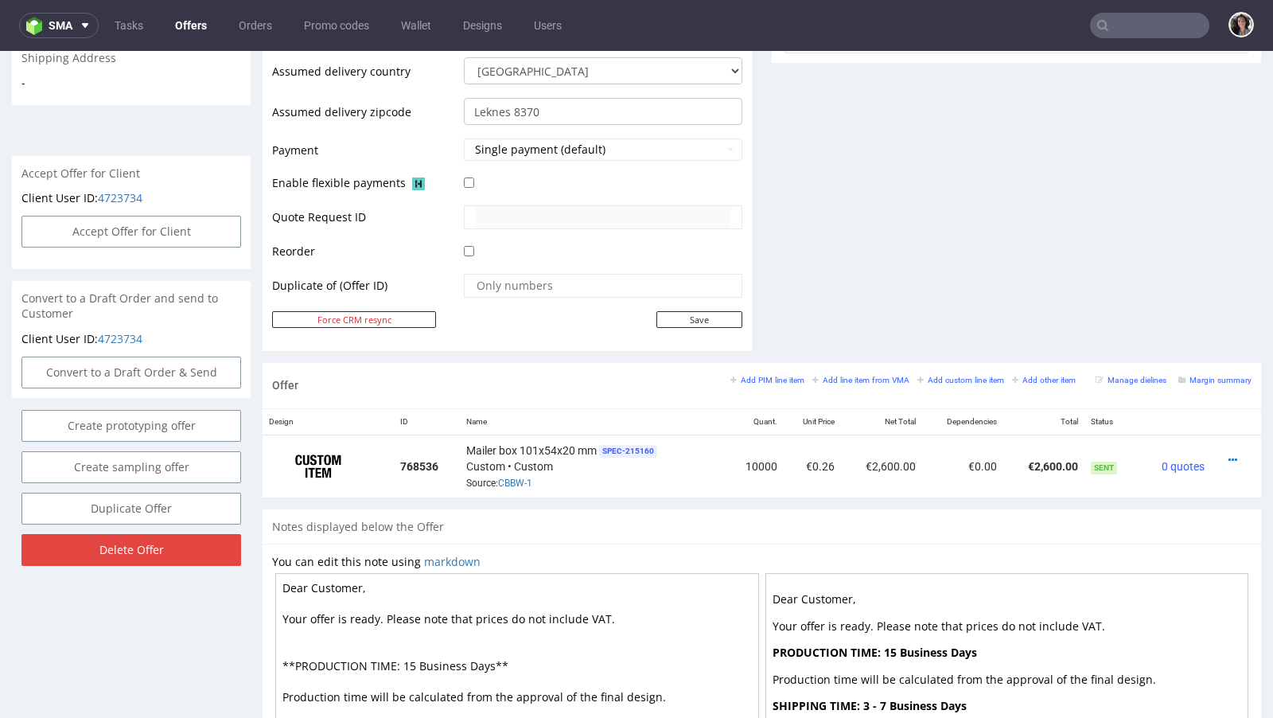
paste textarea "Import fee pay by customer."
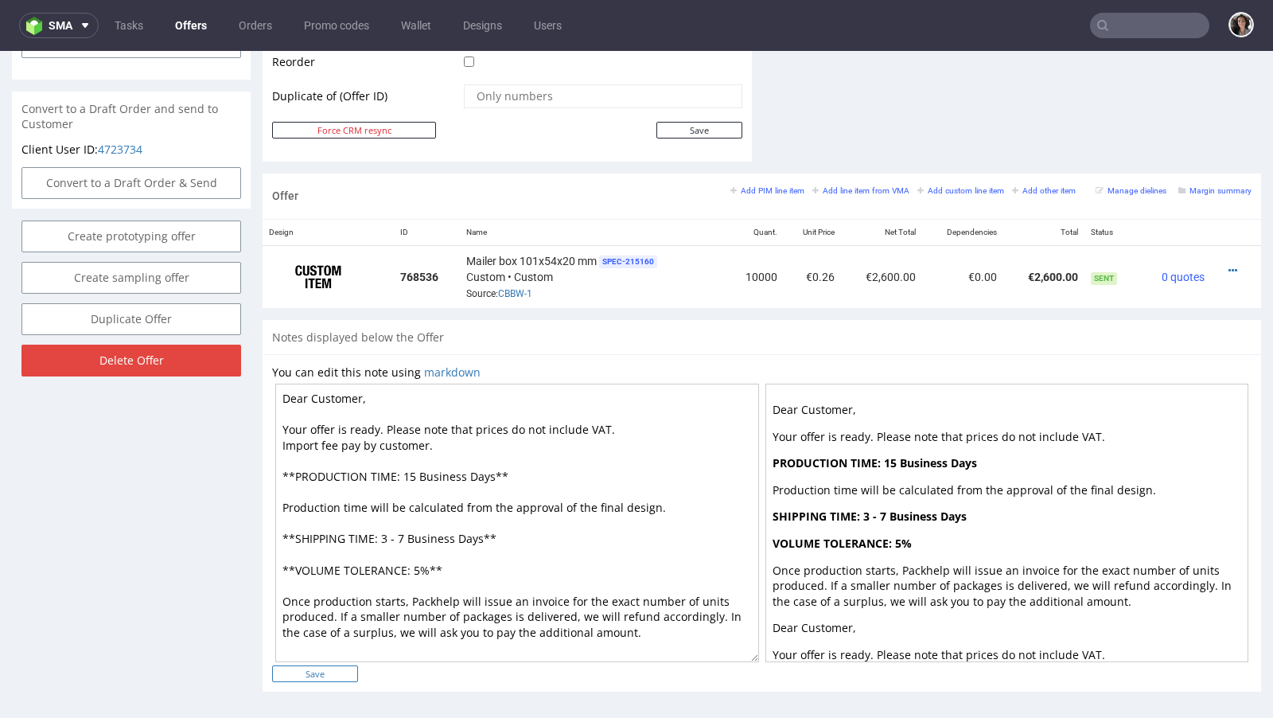
type textarea "Dear Customer, Your offer is ready. Please note that prices do not include VAT.…"
click at [327, 672] on input "Save" at bounding box center [315, 673] width 86 height 17
type input "In progress..."
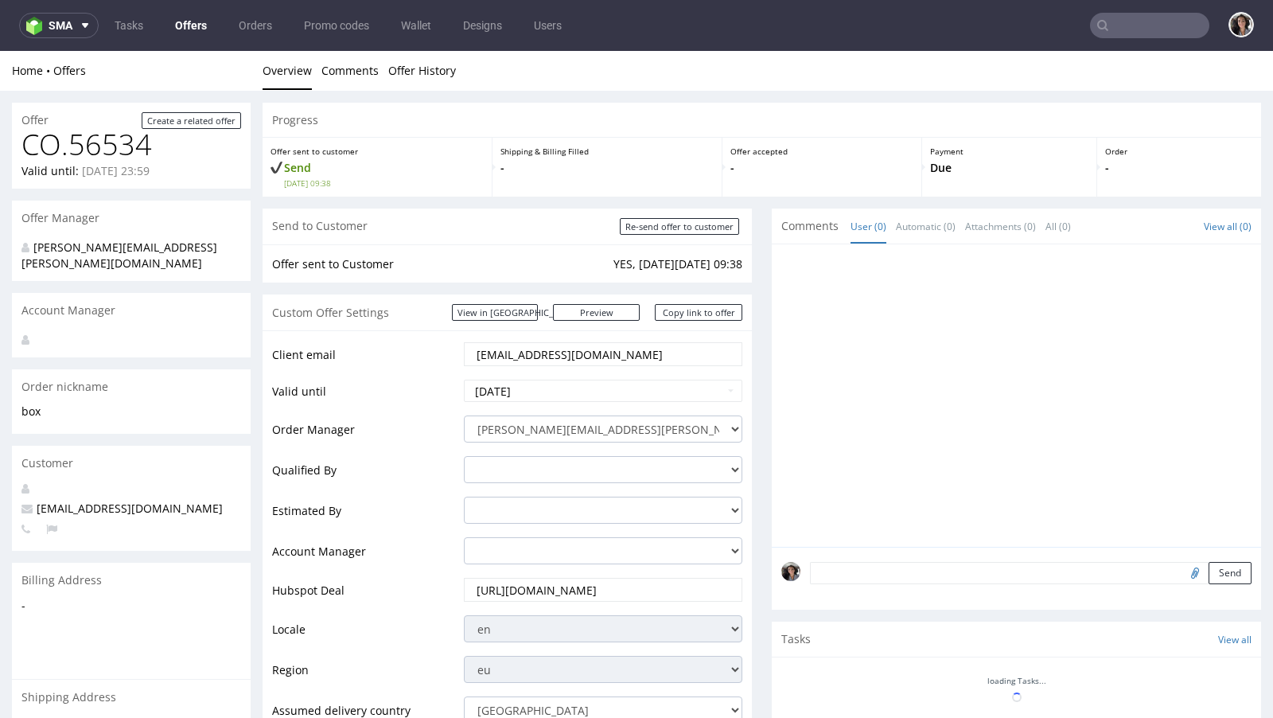
scroll to position [0, 0]
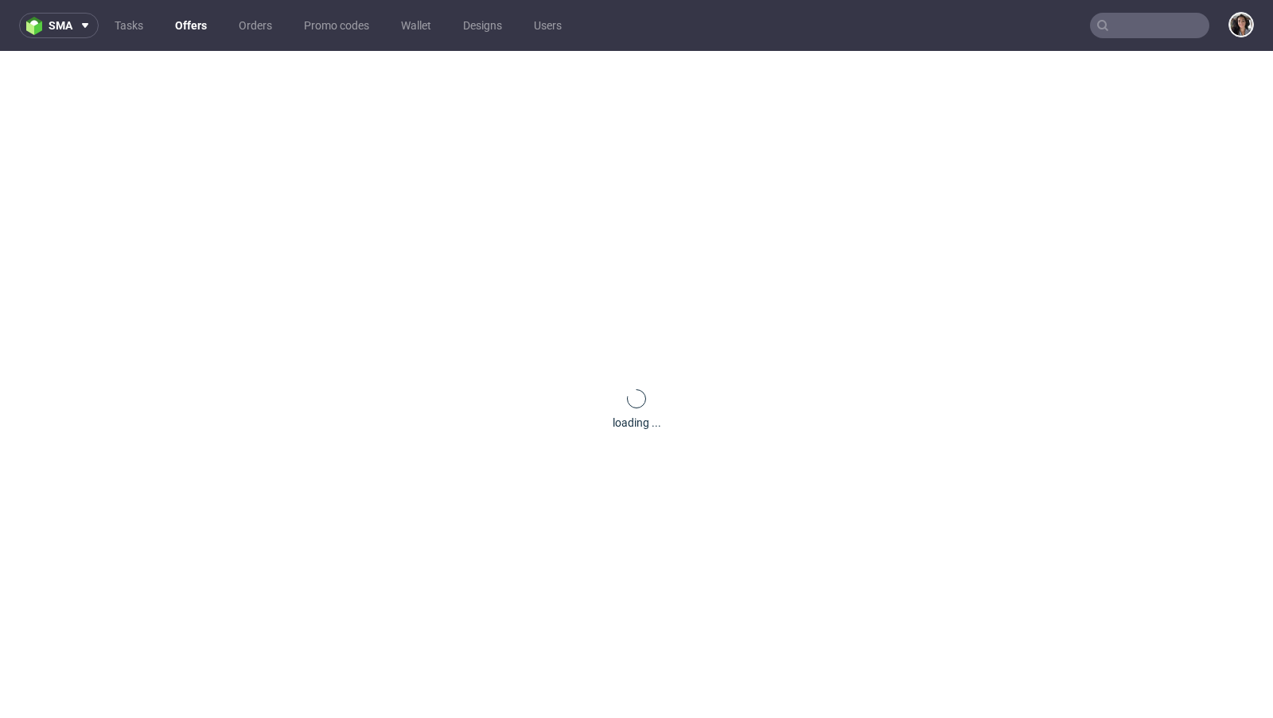
click at [1124, 26] on input "text" at bounding box center [1149, 25] width 119 height 25
paste input "[PERSON_NAME][EMAIL_ADDRESS][DOMAIN_NAME]"
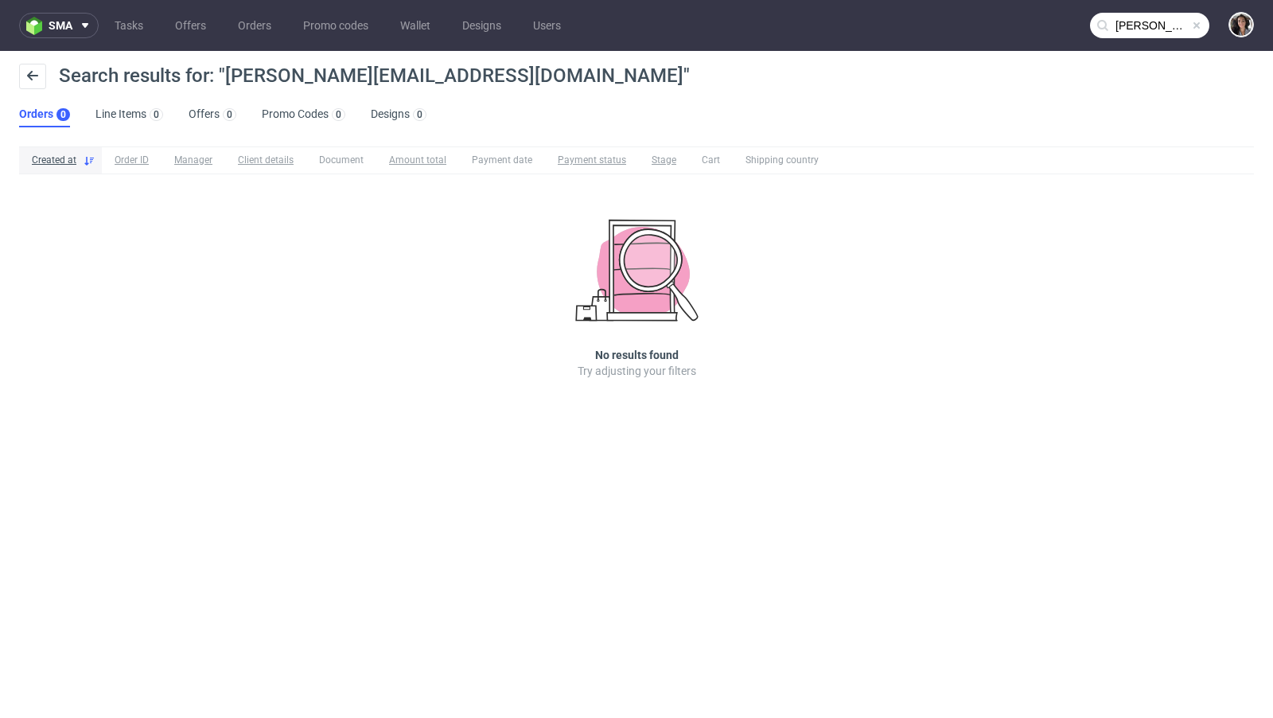
click at [1125, 36] on input "[PERSON_NAME][EMAIL_ADDRESS][DOMAIN_NAME]" at bounding box center [1149, 25] width 119 height 25
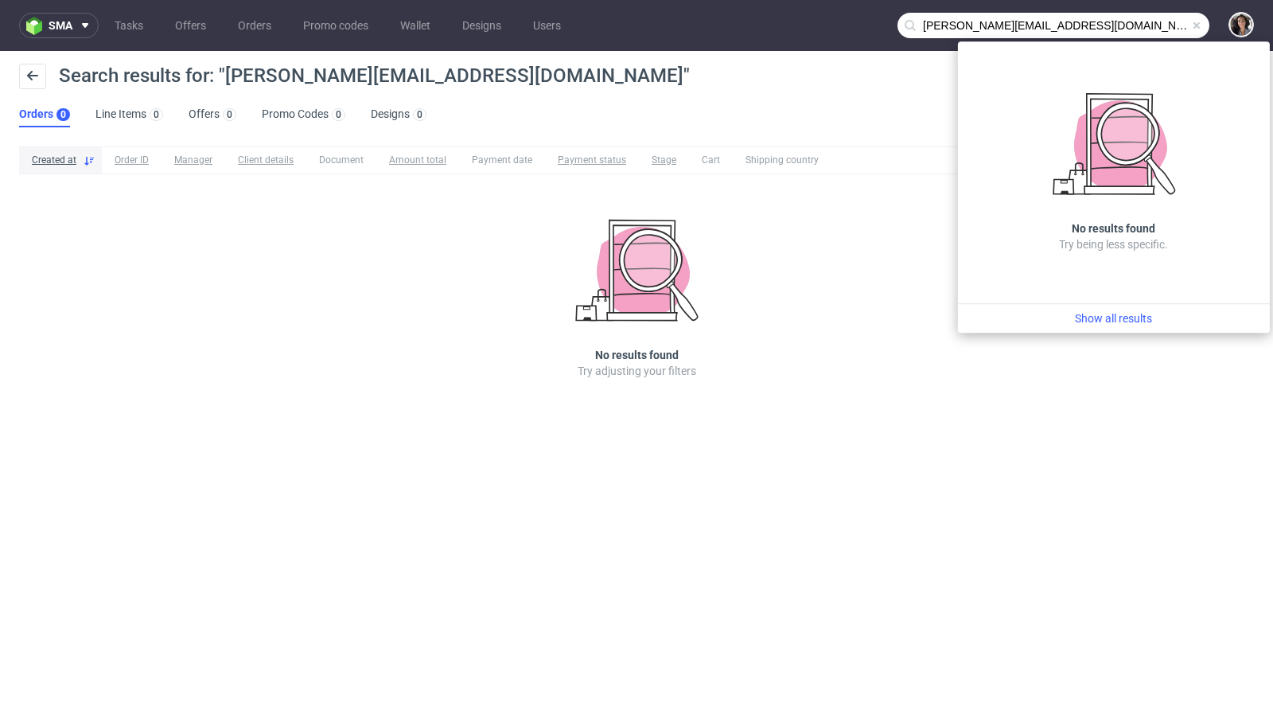
drag, startPoint x: 954, startPoint y: 22, endPoint x: 916, endPoint y: 27, distance: 38.5
click at [920, 23] on input "[PERSON_NAME][EMAIL_ADDRESS][DOMAIN_NAME]" at bounding box center [1054, 25] width 312 height 25
type input "@[DOMAIN_NAME]"
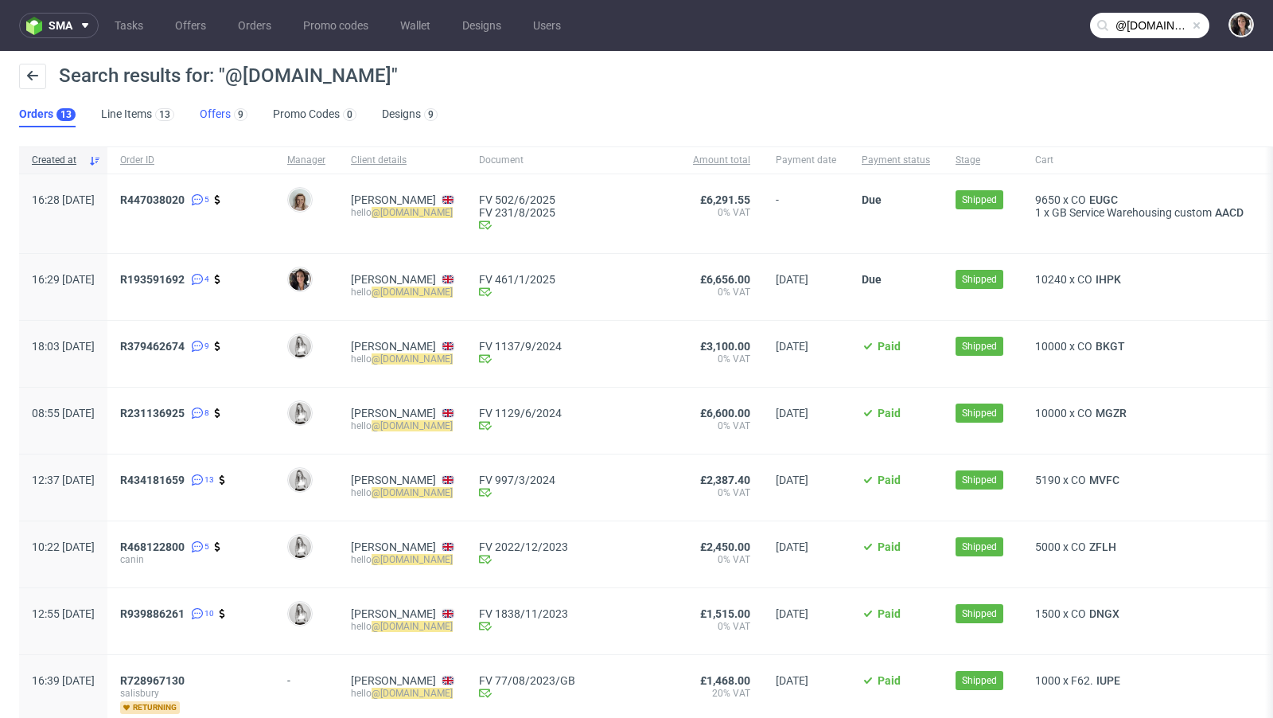
click at [214, 116] on link "Offers 9" at bounding box center [224, 114] width 48 height 25
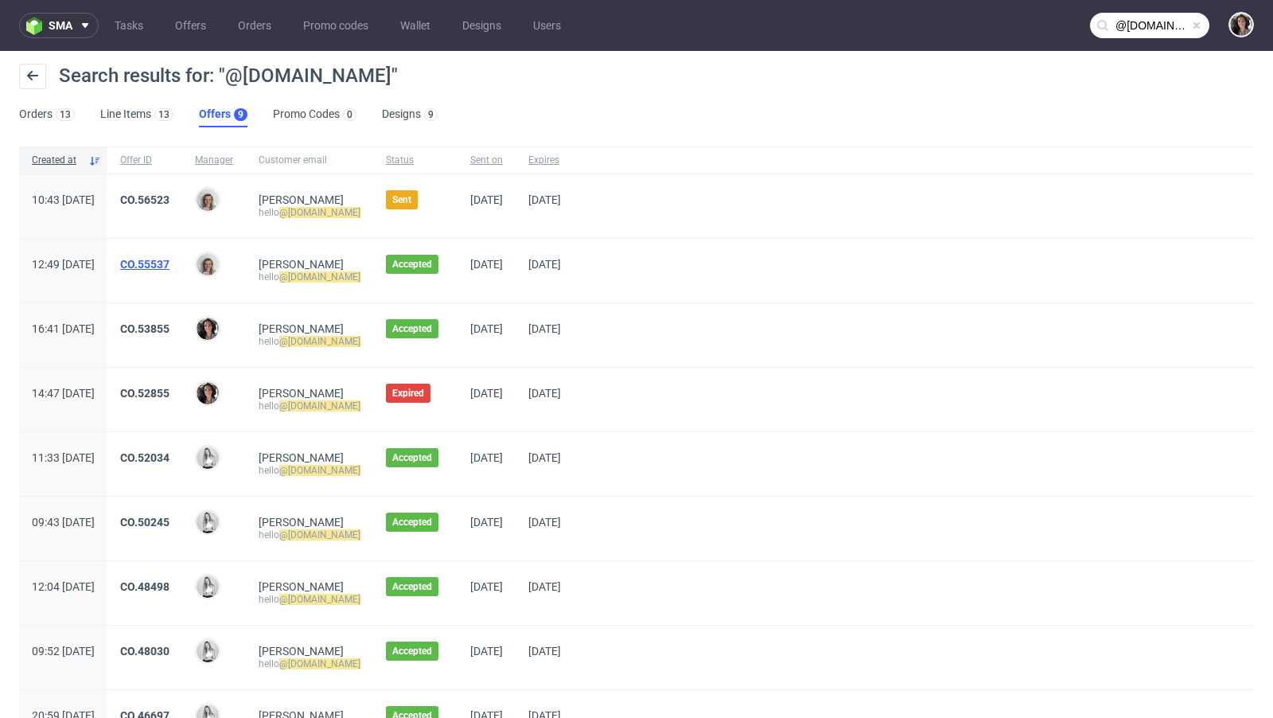
click at [169, 265] on link "CO.55537" at bounding box center [144, 264] width 49 height 13
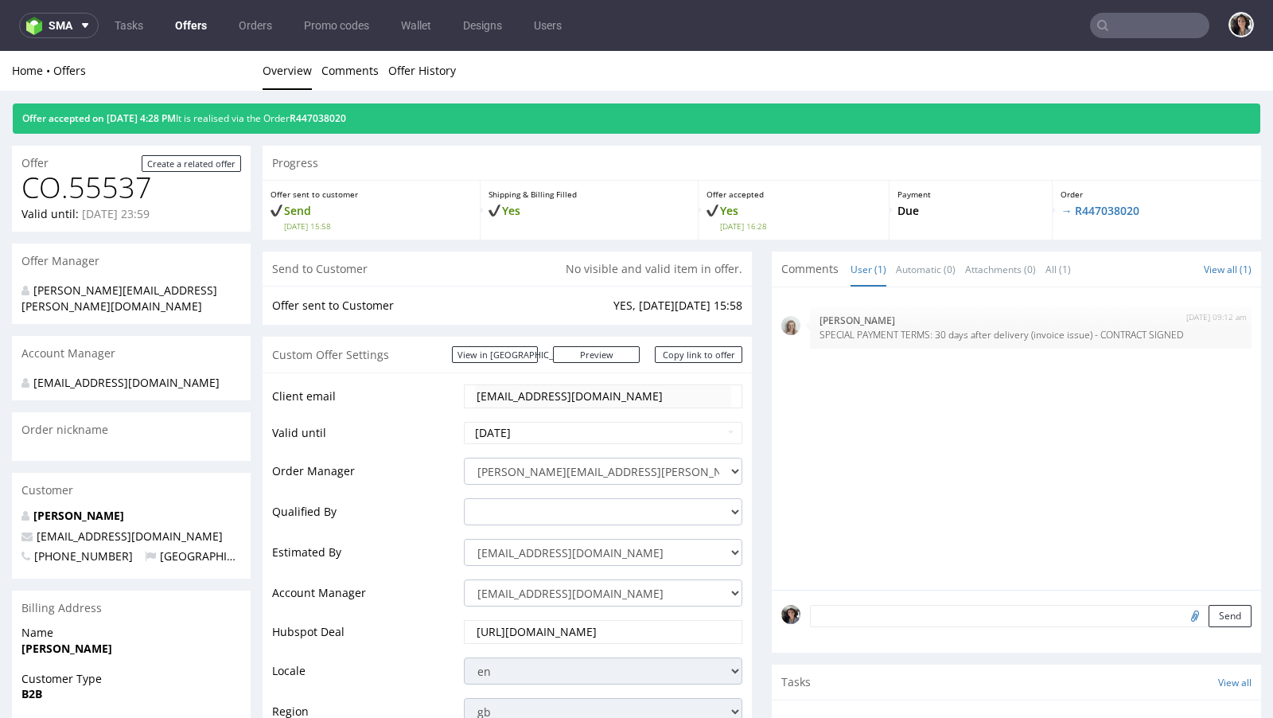
scroll to position [584, 0]
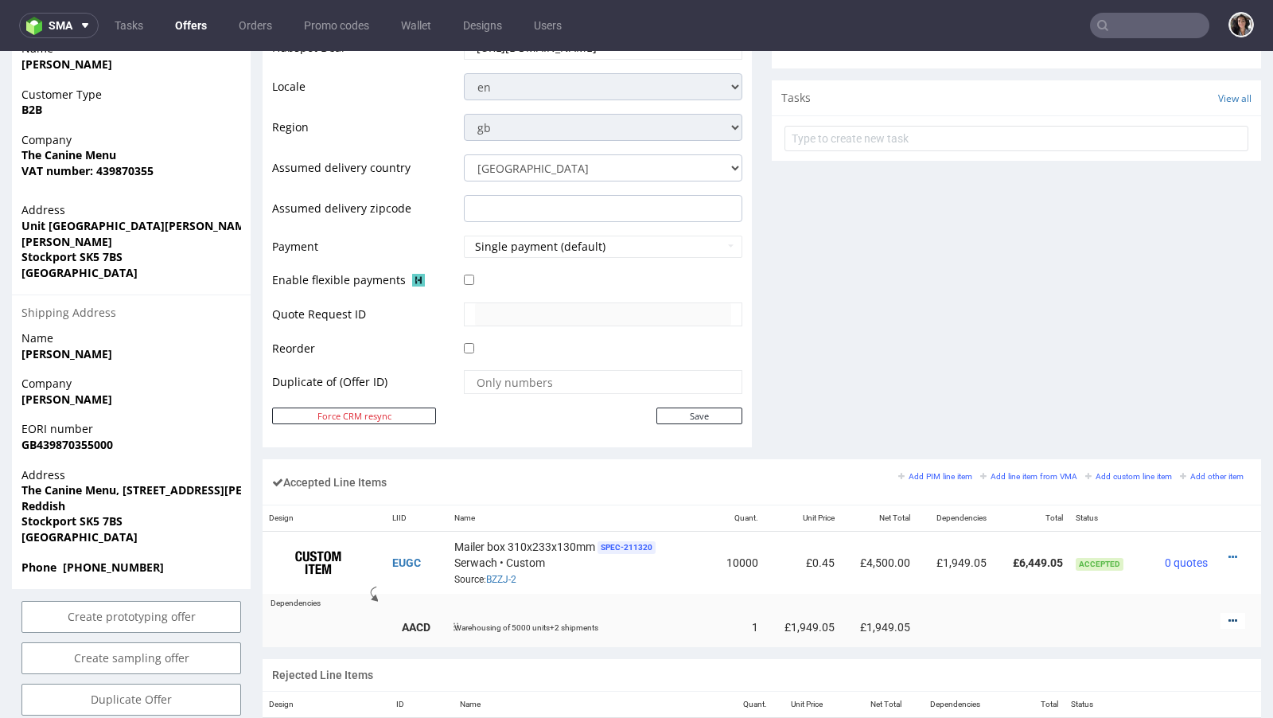
click at [1229, 615] on icon at bounding box center [1233, 620] width 9 height 11
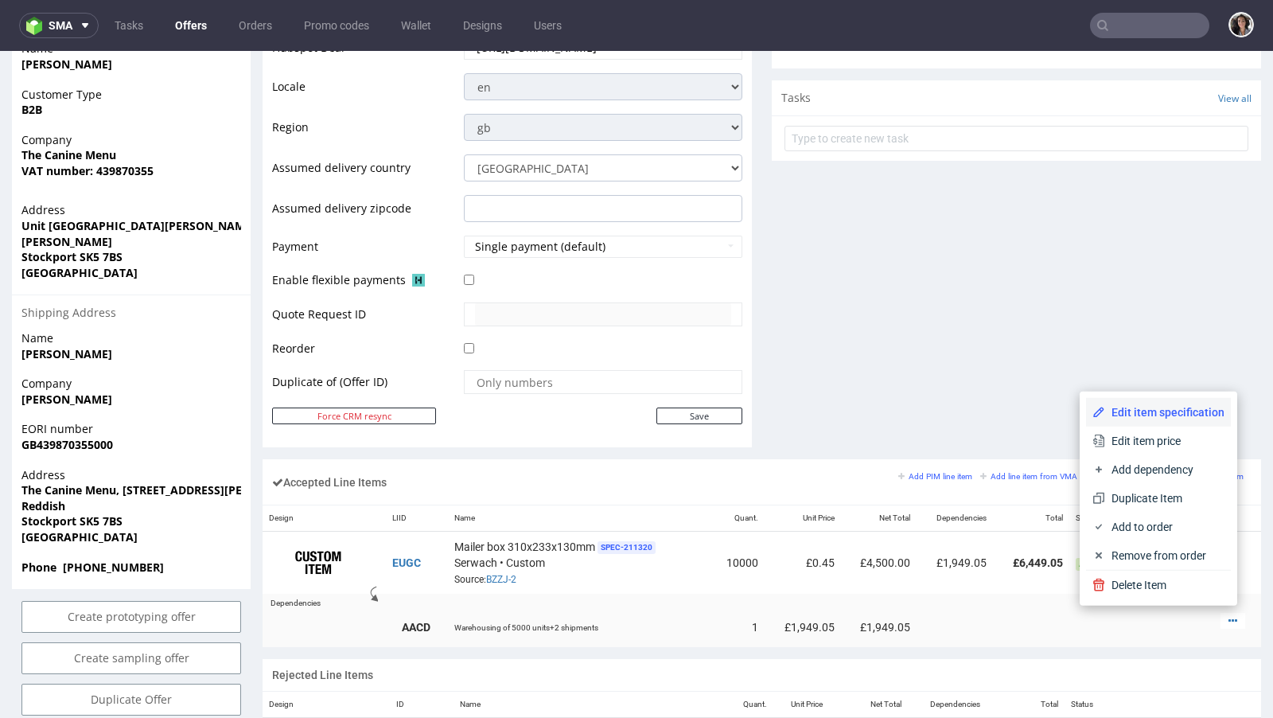
click at [1128, 420] on li "Edit item specification" at bounding box center [1158, 412] width 145 height 29
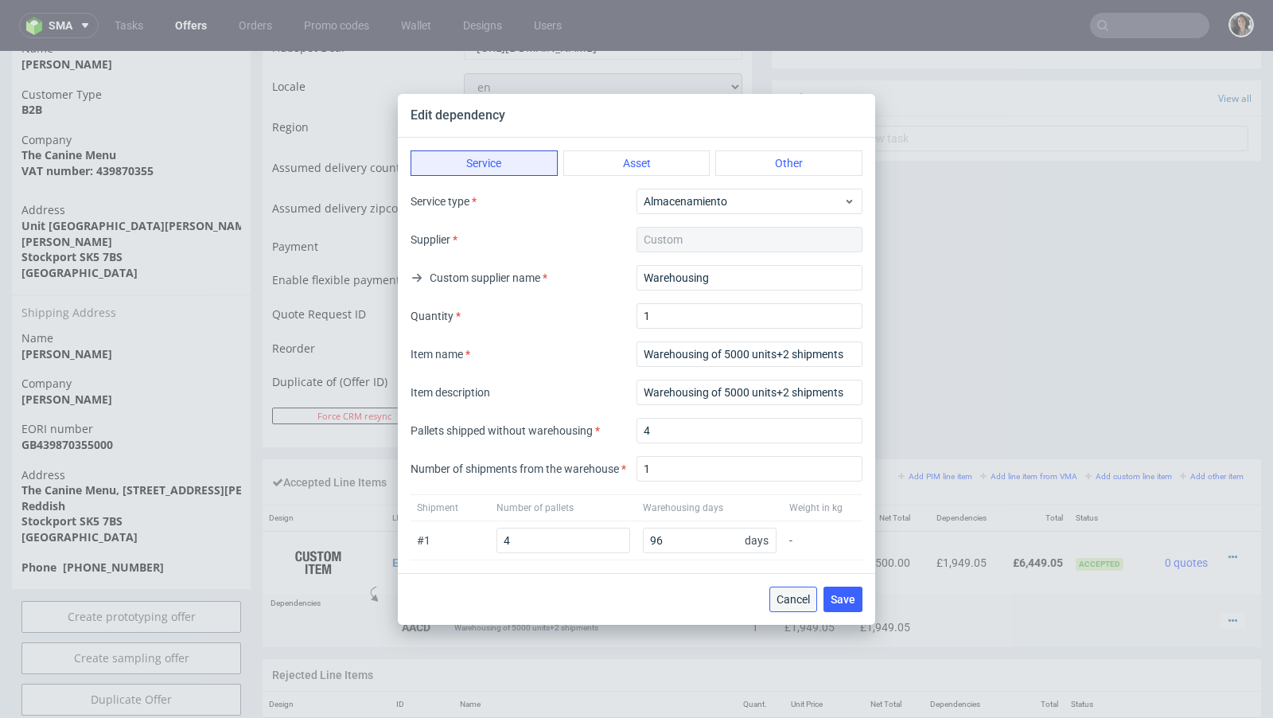
click at [795, 600] on span "Cancel" at bounding box center [793, 599] width 33 height 11
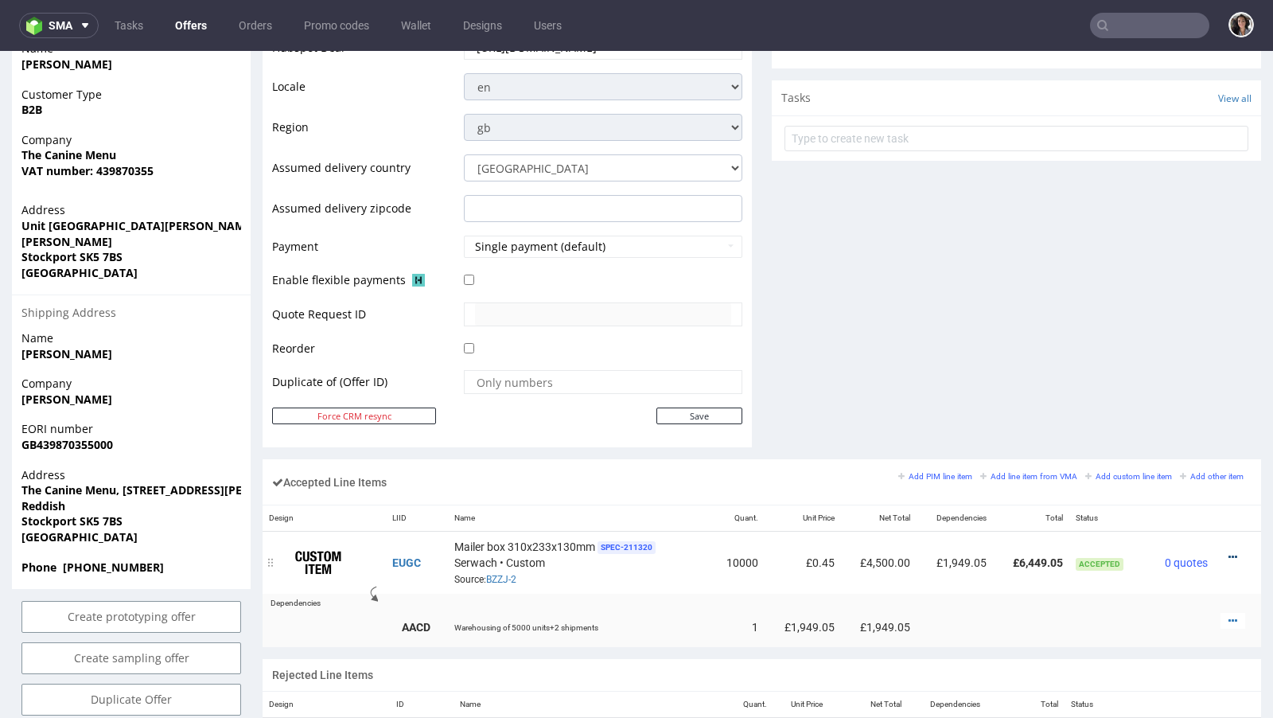
click at [1229, 551] on icon at bounding box center [1233, 556] width 9 height 11
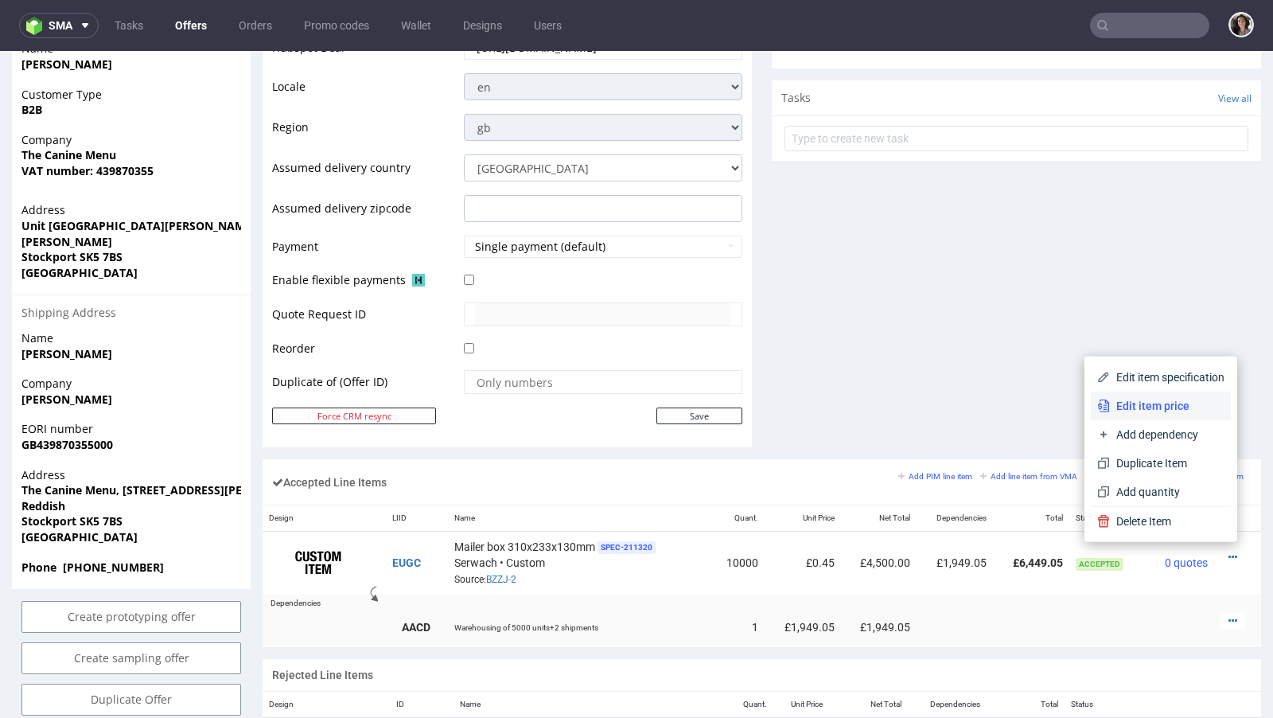
click at [1135, 403] on span "Edit item price" at bounding box center [1167, 406] width 115 height 16
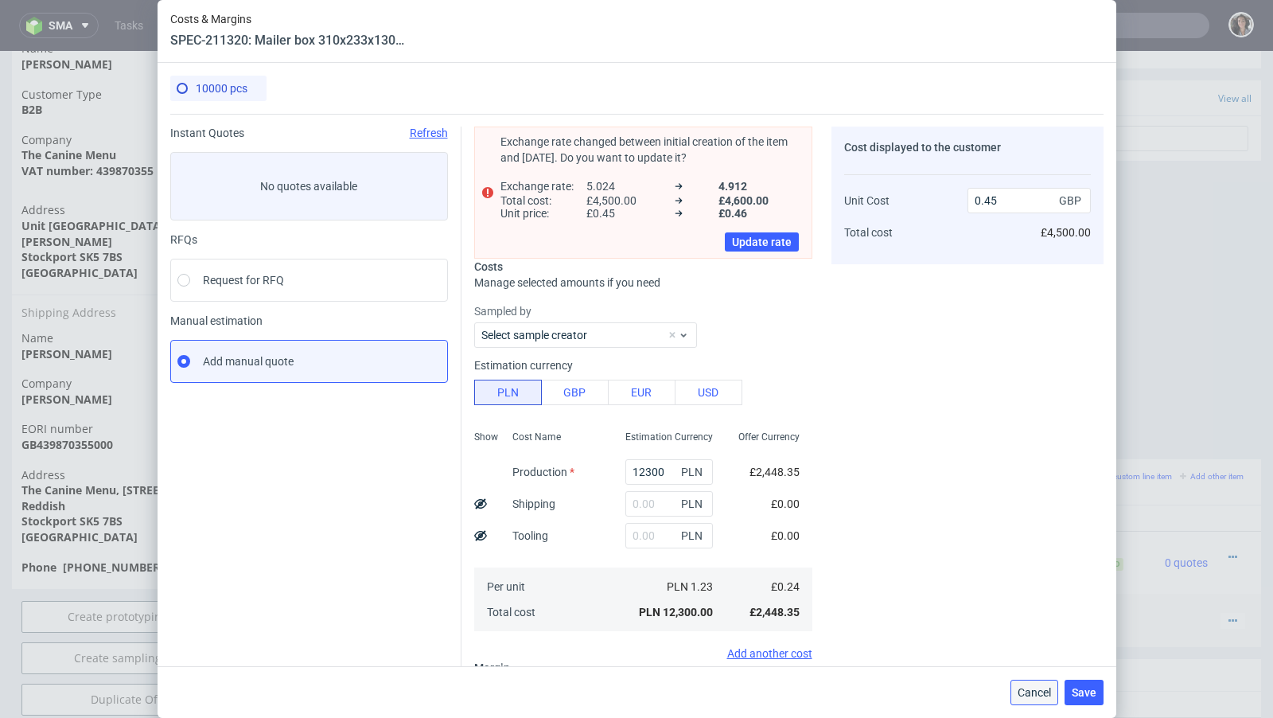
click at [1033, 693] on span "Cancel" at bounding box center [1034, 692] width 33 height 11
